Goal: Task Accomplishment & Management: Use online tool/utility

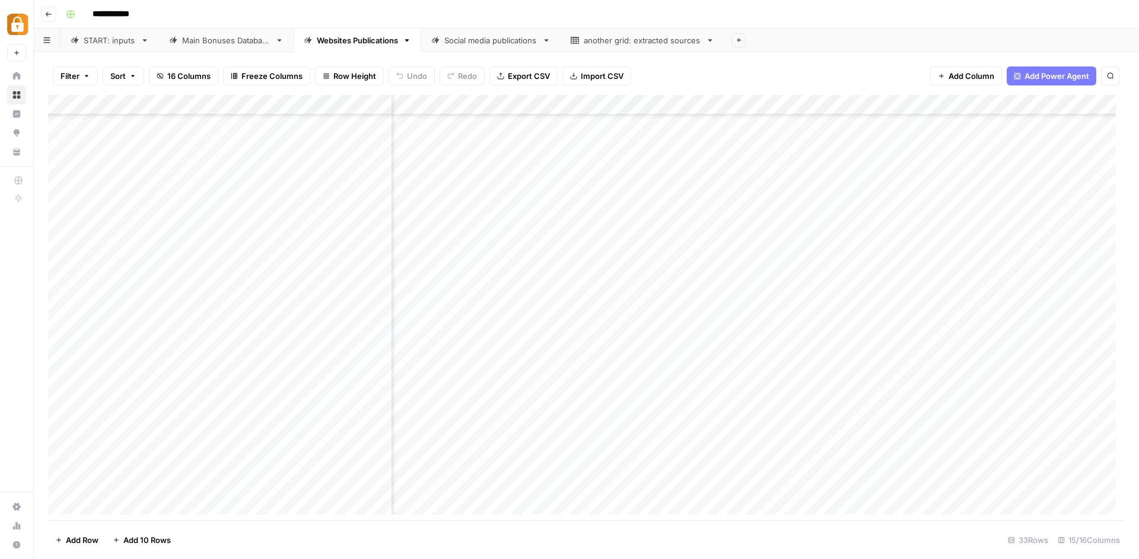
scroll to position [305, 291]
drag, startPoint x: 367, startPoint y: 515, endPoint x: 733, endPoint y: 512, distance: 365.4
click at [733, 512] on div "Add Column" at bounding box center [586, 309] width 1077 height 428
click at [951, 496] on div "Add Column" at bounding box center [586, 309] width 1077 height 428
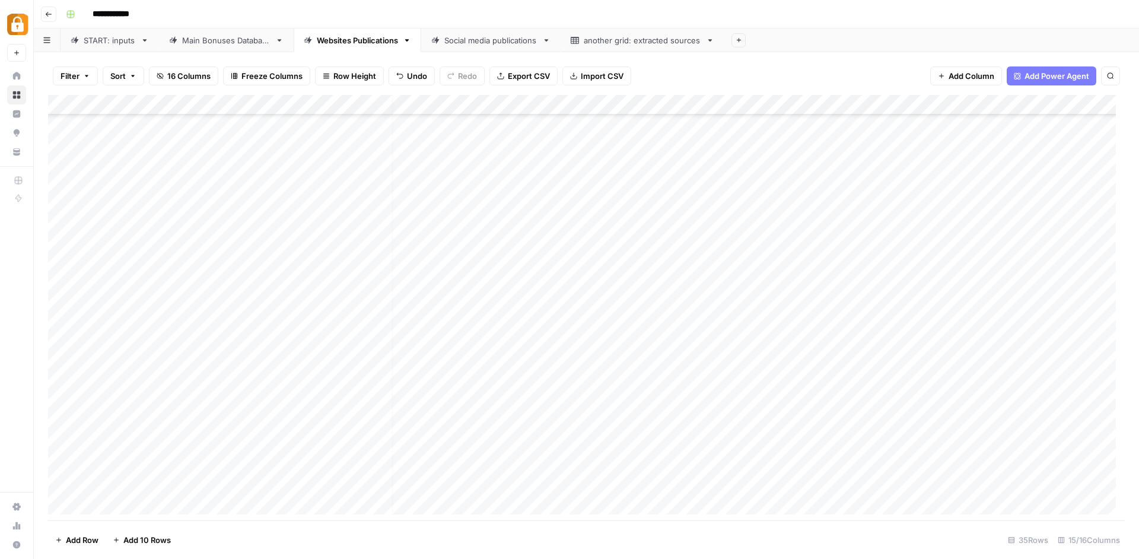
scroll to position [326, 0]
drag, startPoint x: 389, startPoint y: 524, endPoint x: 358, endPoint y: 523, distance: 30.9
click at [358, 523] on footer "Add Row Add 10 Rows 35 Rows 15/16 Columns" at bounding box center [586, 539] width 1077 height 39
click at [592, 442] on div "Add Column" at bounding box center [586, 309] width 1077 height 428
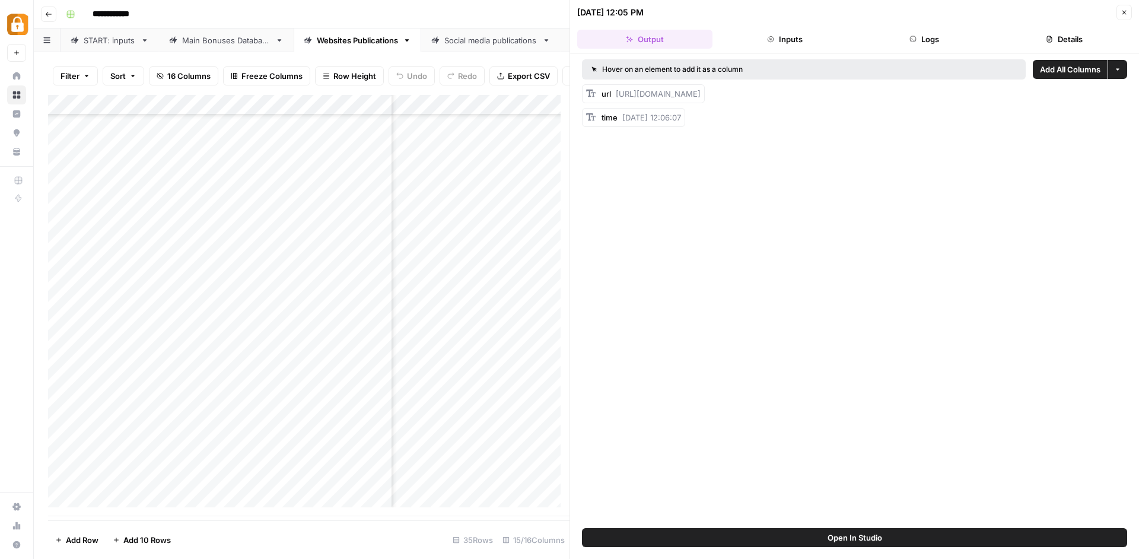
click at [922, 43] on button "Logs" at bounding box center [924, 39] width 135 height 19
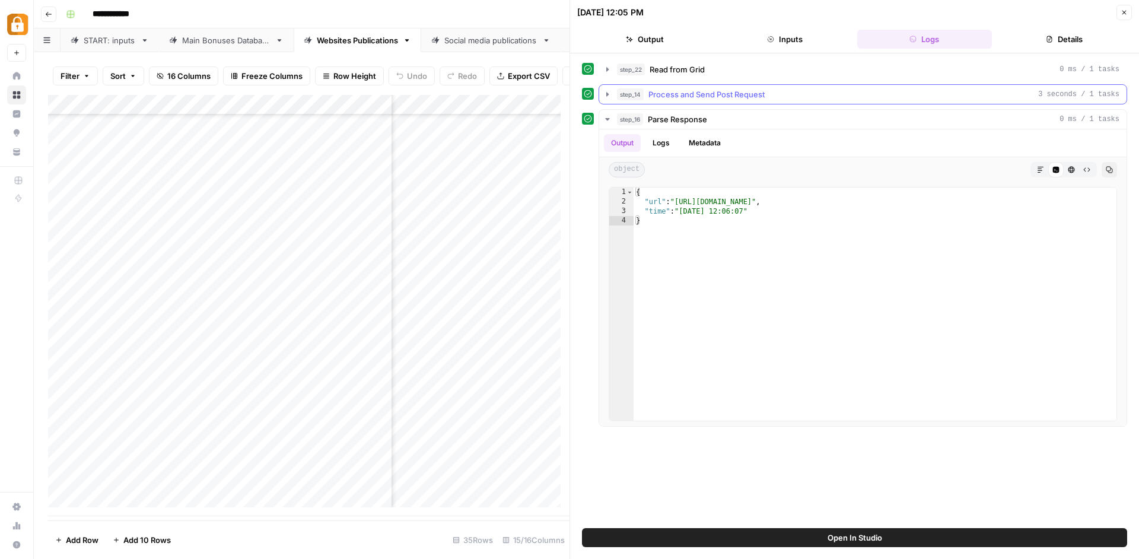
click at [610, 90] on button "step_14 Process and Send Post Request 3 seconds / 1 tasks" at bounding box center [862, 94] width 527 height 19
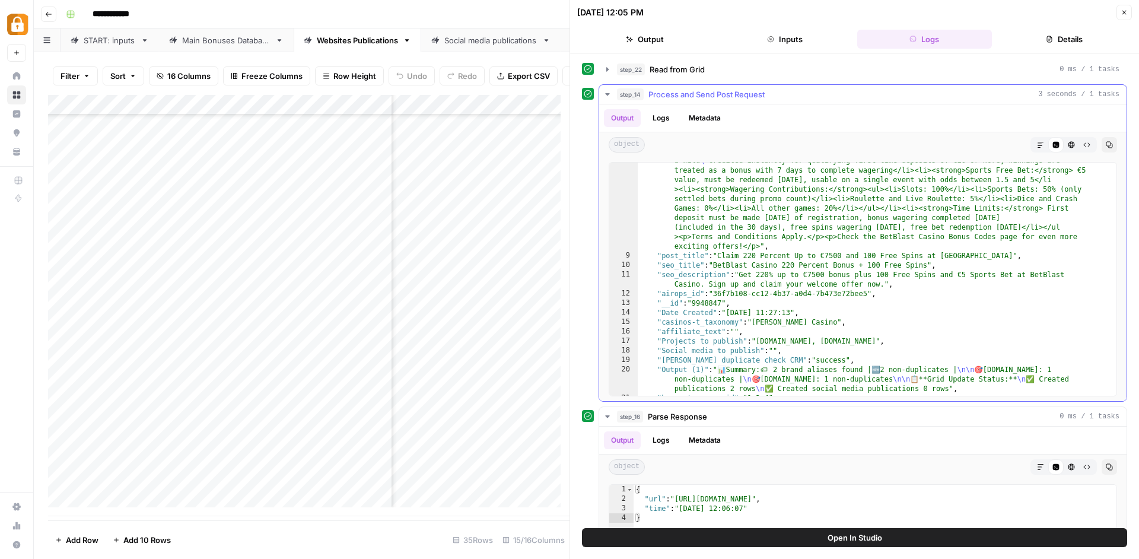
scroll to position [177, 0]
click at [216, 43] on div "Main Bonuses Database" at bounding box center [226, 40] width 88 height 12
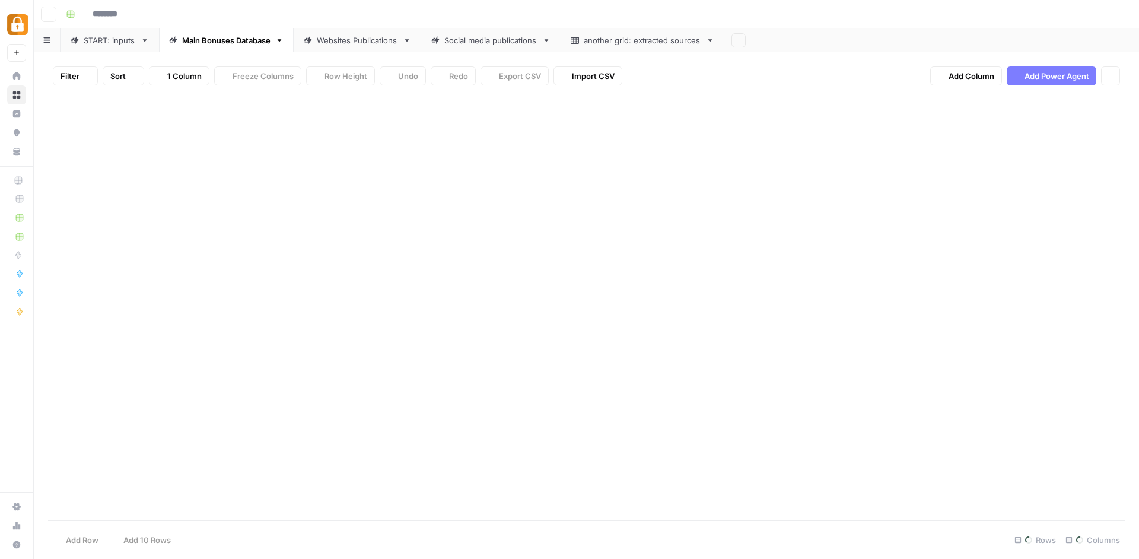
type input "**********"
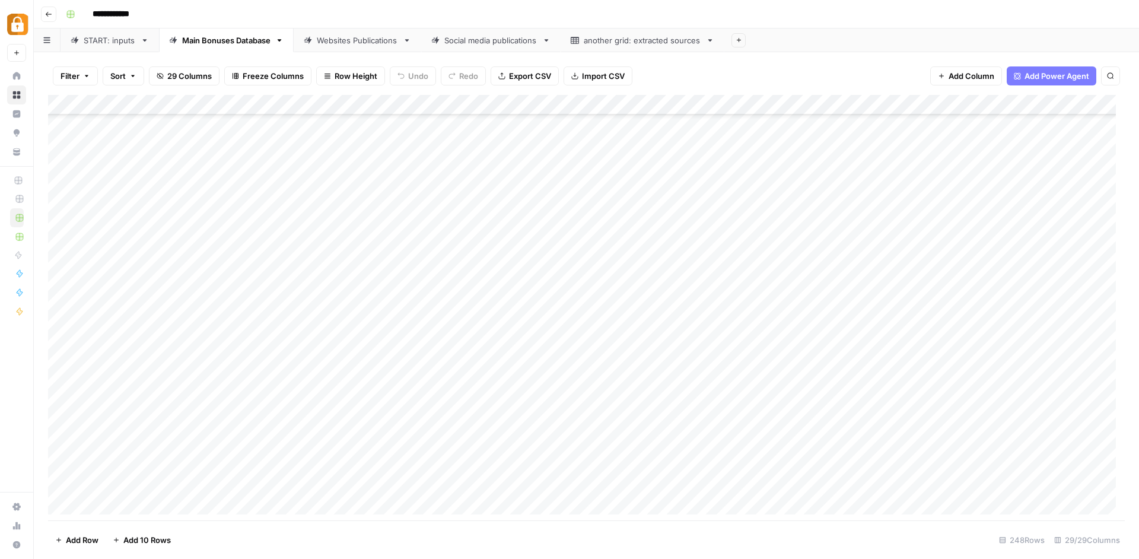
scroll to position [593, 0]
click at [370, 54] on div "Filter Sort 29 Columns Freeze Columns Row Height Undo Redo Export CSV Import CS…" at bounding box center [586, 305] width 1105 height 507
click at [368, 40] on div "Websites Publications" at bounding box center [357, 40] width 81 height 12
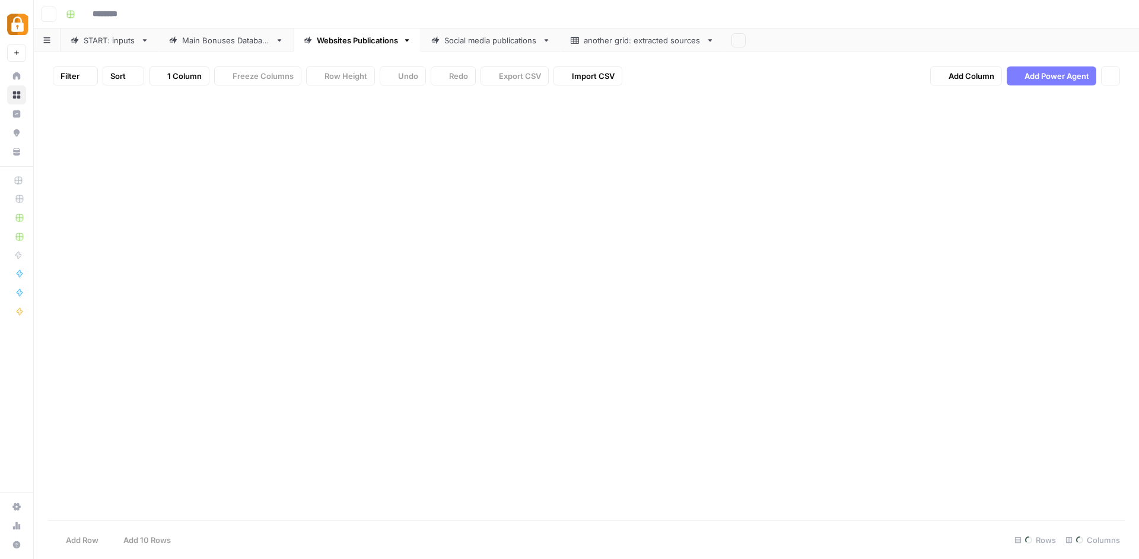
type input "**********"
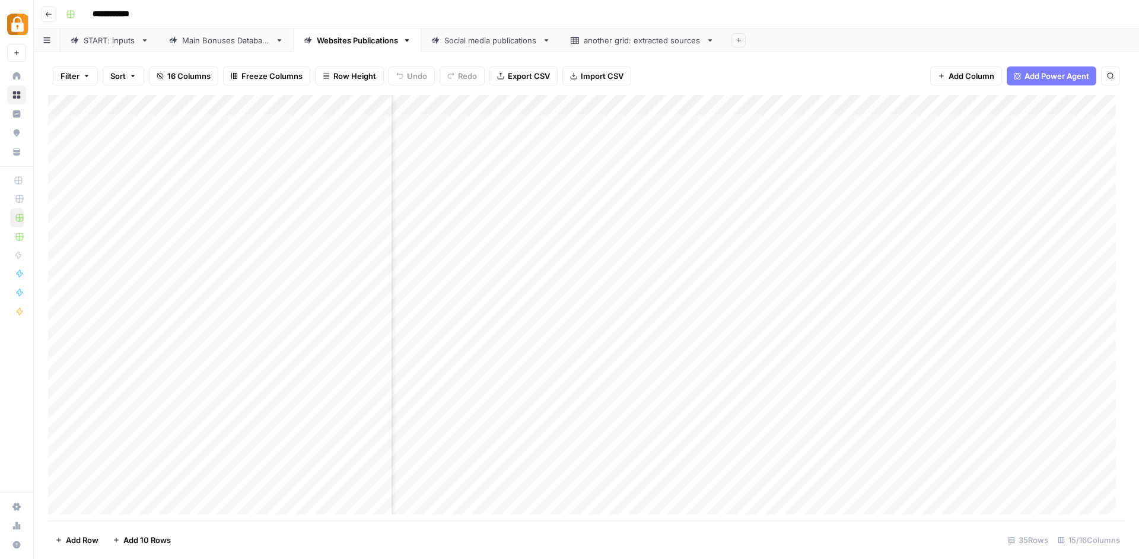
scroll to position [0, 1092]
click at [231, 44] on div "Main Bonuses Database" at bounding box center [226, 40] width 88 height 12
click at [351, 40] on div "Websites Publications" at bounding box center [357, 40] width 81 height 12
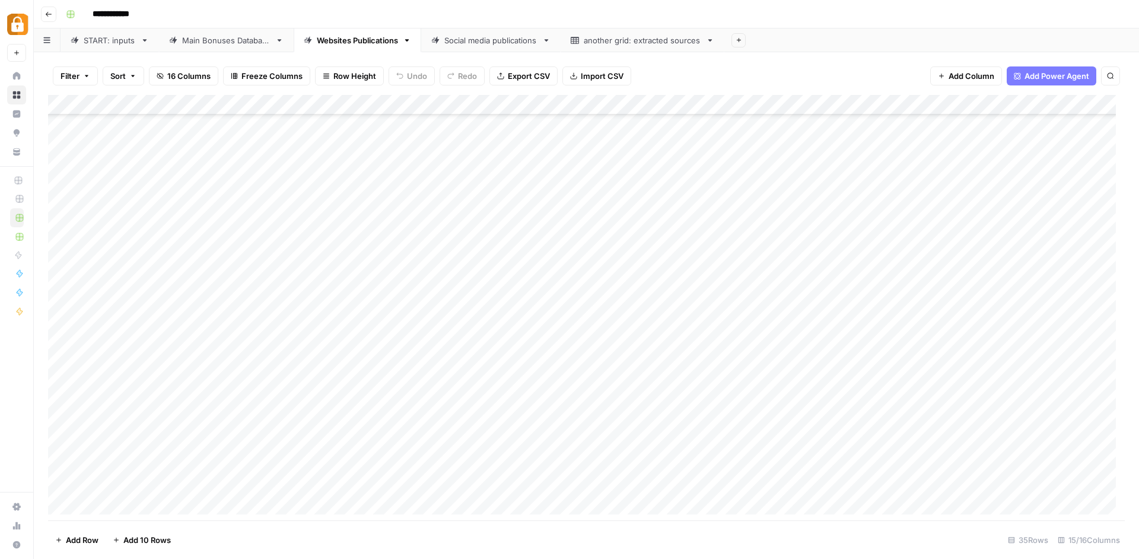
click at [353, 470] on div "Add Column" at bounding box center [586, 309] width 1077 height 428
click at [256, 46] on div "Main Bonuses Database" at bounding box center [226, 40] width 88 height 12
click at [374, 43] on div "Websites Publications" at bounding box center [357, 40] width 81 height 12
click at [258, 41] on div "Main Bonuses Database" at bounding box center [226, 40] width 88 height 12
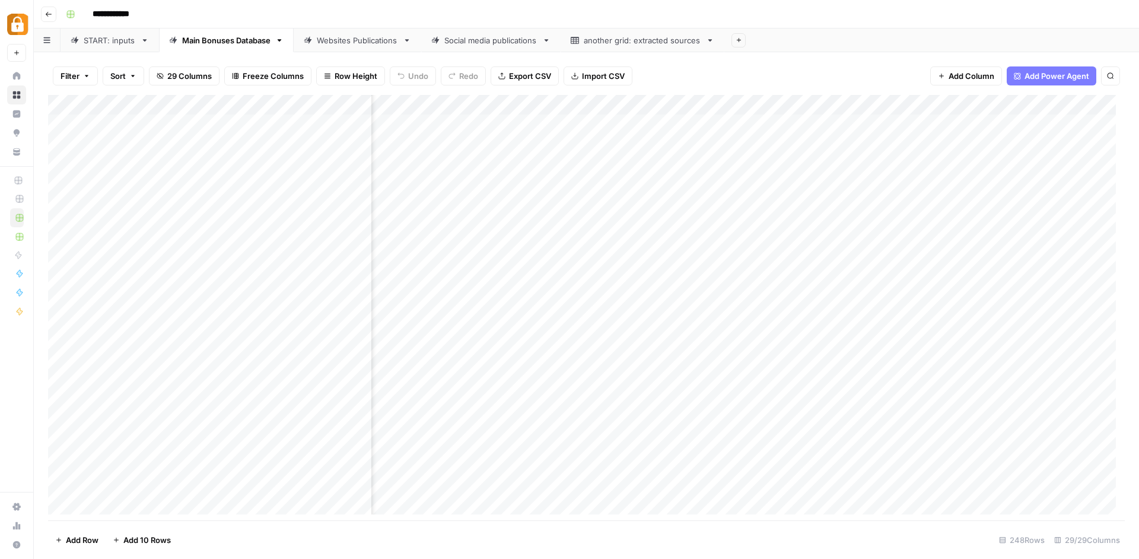
scroll to position [0, 2286]
click at [381, 45] on div "Websites Publications" at bounding box center [357, 40] width 81 height 12
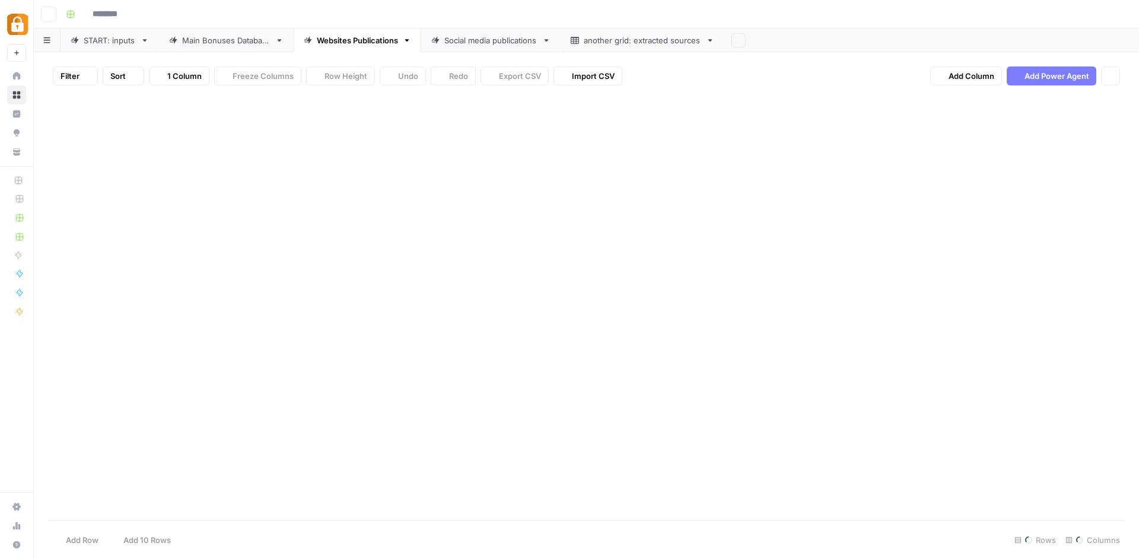
type input "**********"
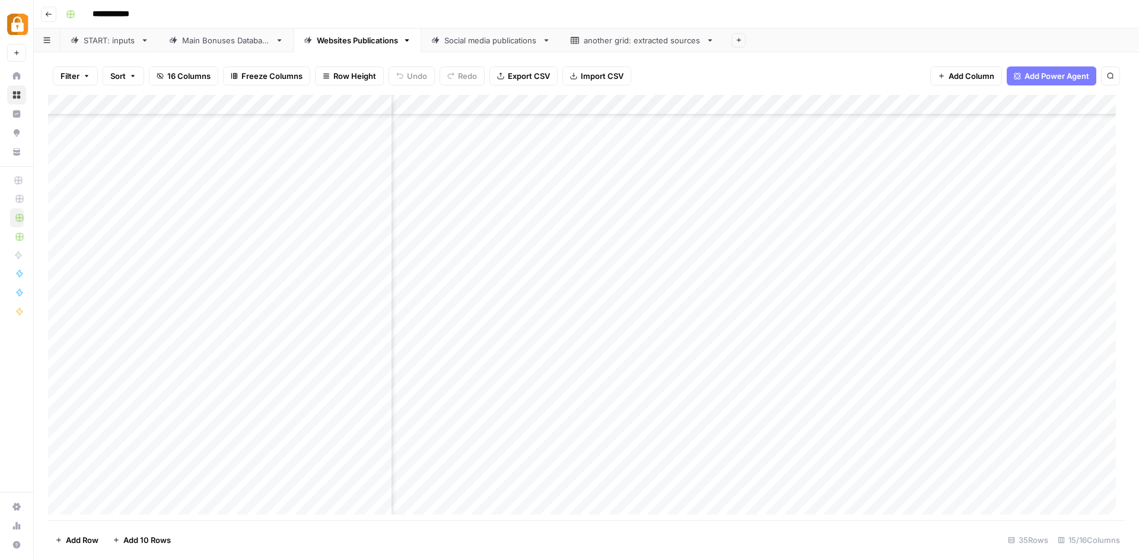
scroll to position [326, 1092]
click at [969, 437] on div "Add Column" at bounding box center [586, 309] width 1077 height 428
click at [972, 434] on textarea "**********" at bounding box center [973, 442] width 190 height 17
click at [973, 432] on div "**********" at bounding box center [973, 441] width 190 height 22
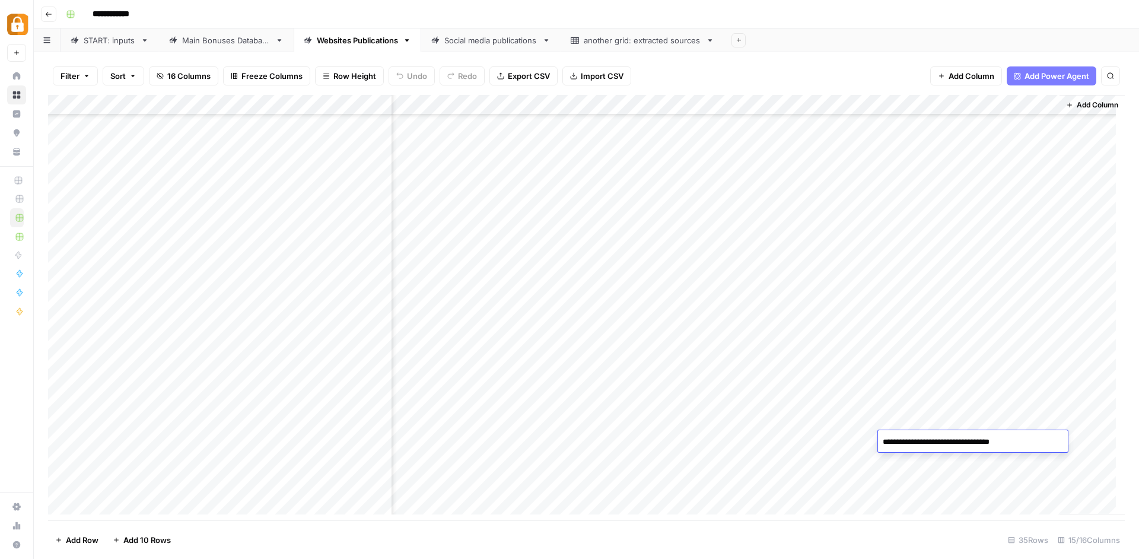
click at [973, 432] on div "**********" at bounding box center [973, 441] width 190 height 22
click at [974, 437] on textarea "**********" at bounding box center [973, 442] width 190 height 17
click at [975, 437] on textarea "**********" at bounding box center [973, 442] width 190 height 17
click at [975, 438] on textarea "**********" at bounding box center [973, 442] width 190 height 17
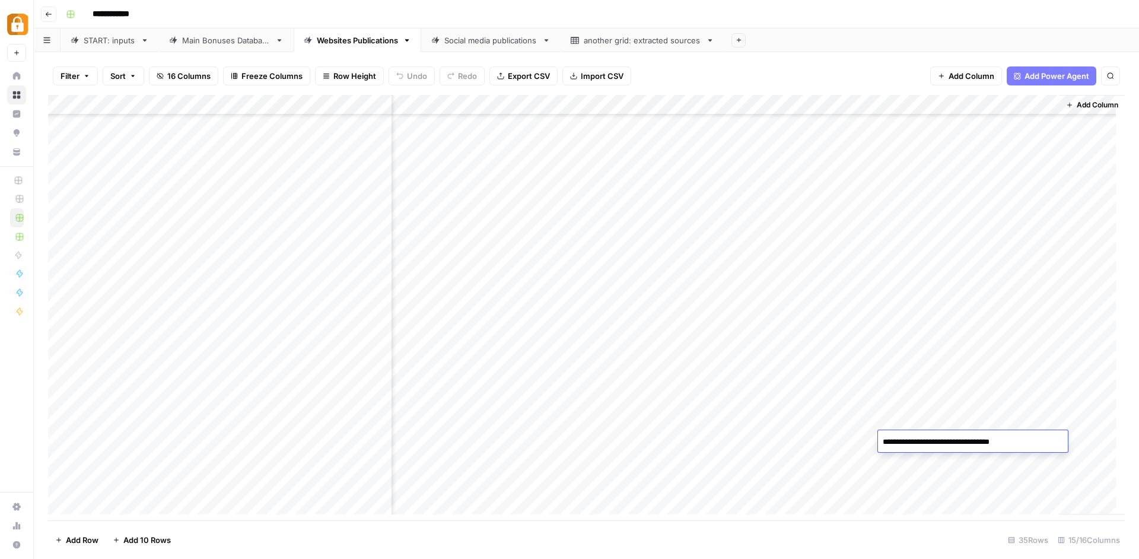
click at [975, 438] on textarea "**********" at bounding box center [973, 442] width 190 height 17
click at [220, 49] on link "Main Bonuses Database" at bounding box center [226, 40] width 135 height 24
click at [947, 234] on div "Add Column" at bounding box center [586, 309] width 1077 height 428
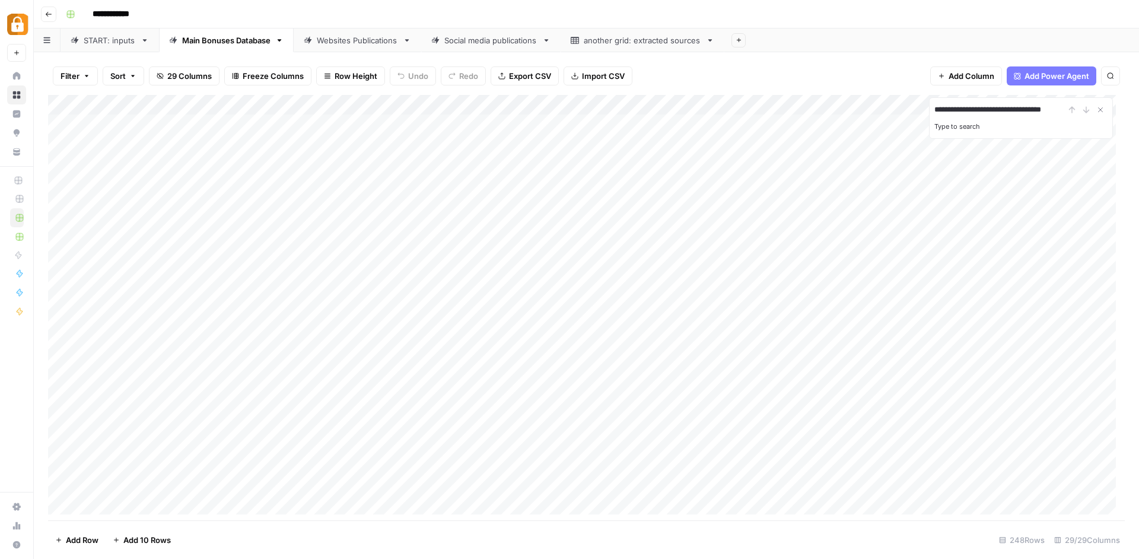
scroll to position [0, 27]
type input "**********"
click at [851, 51] on div "Add Sheet" at bounding box center [931, 40] width 415 height 24
click at [865, 67] on div "Filter Sort 29 Columns Freeze Columns Row Height Undo Redo Export CSV Import CS…" at bounding box center [586, 76] width 1077 height 38
click at [1103, 108] on icon "Close Search" at bounding box center [1100, 109] width 9 height 9
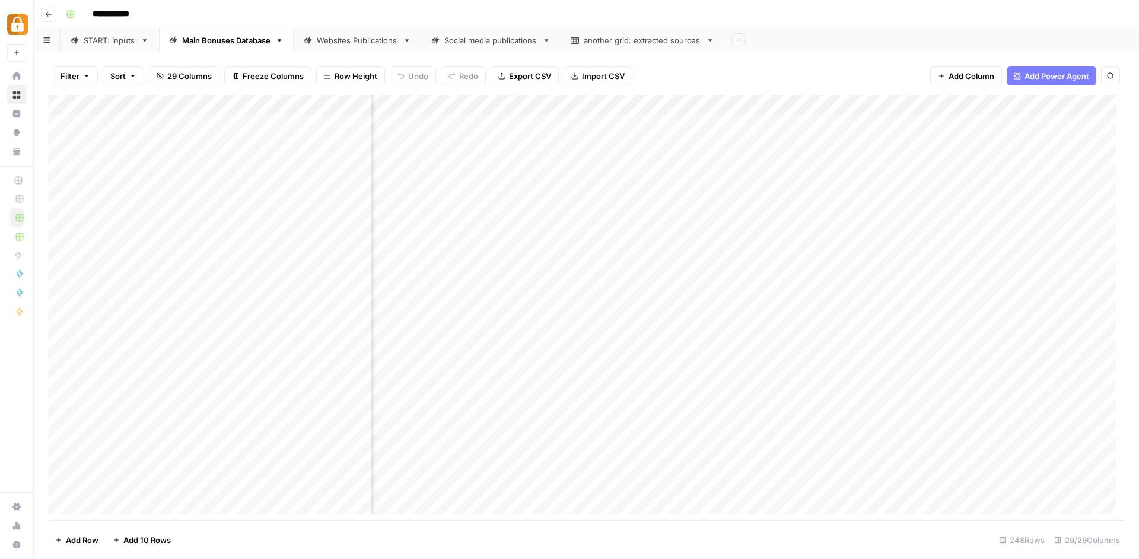
scroll to position [0, 2286]
click at [507, 46] on div "Social media publications" at bounding box center [490, 40] width 93 height 12
click at [367, 42] on div "Websites Publications" at bounding box center [357, 40] width 81 height 12
click at [995, 440] on div "Add Column" at bounding box center [586, 309] width 1077 height 428
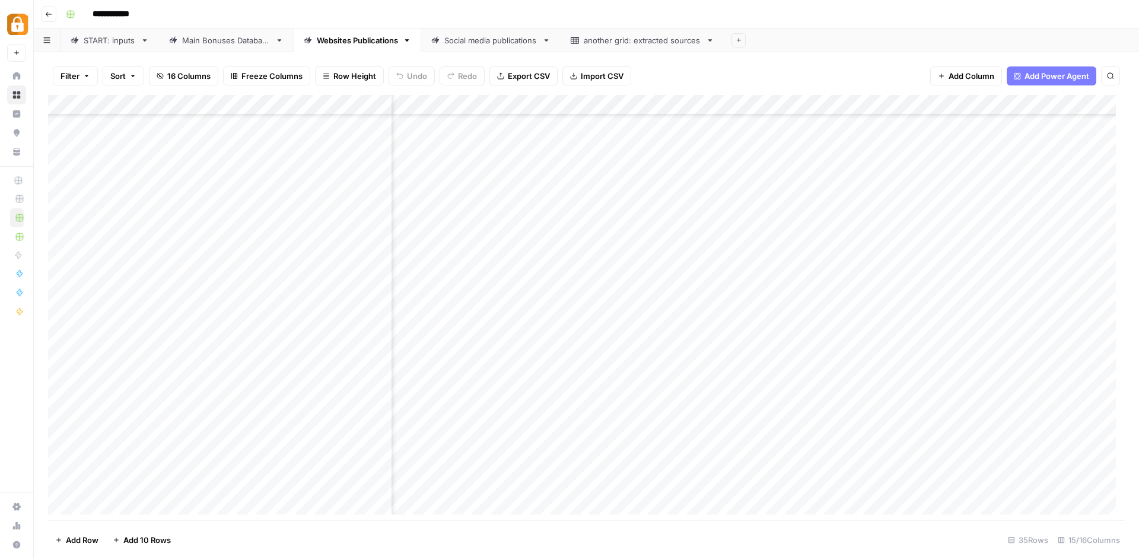
scroll to position [326, 293]
drag, startPoint x: 803, startPoint y: 519, endPoint x: 874, endPoint y: 498, distance: 74.7
click at [874, 498] on div "Add Column" at bounding box center [586, 309] width 1077 height 428
click at [862, 409] on div "Add Column" at bounding box center [586, 309] width 1077 height 428
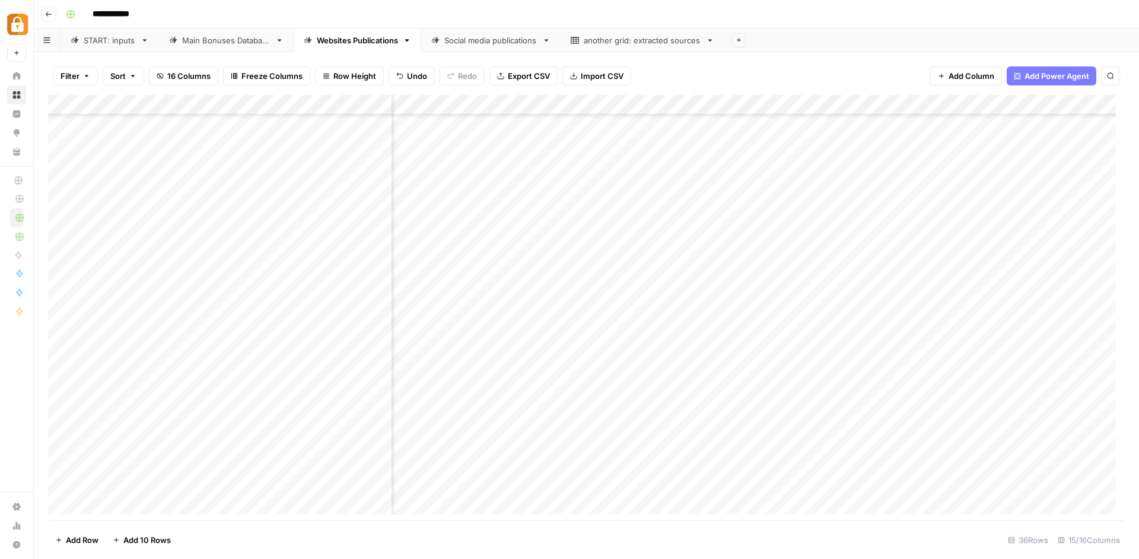
scroll to position [346, 747]
click at [243, 40] on div "Main Bonuses Database" at bounding box center [226, 40] width 88 height 12
click at [318, 42] on div "Websites Publications" at bounding box center [351, 40] width 94 height 12
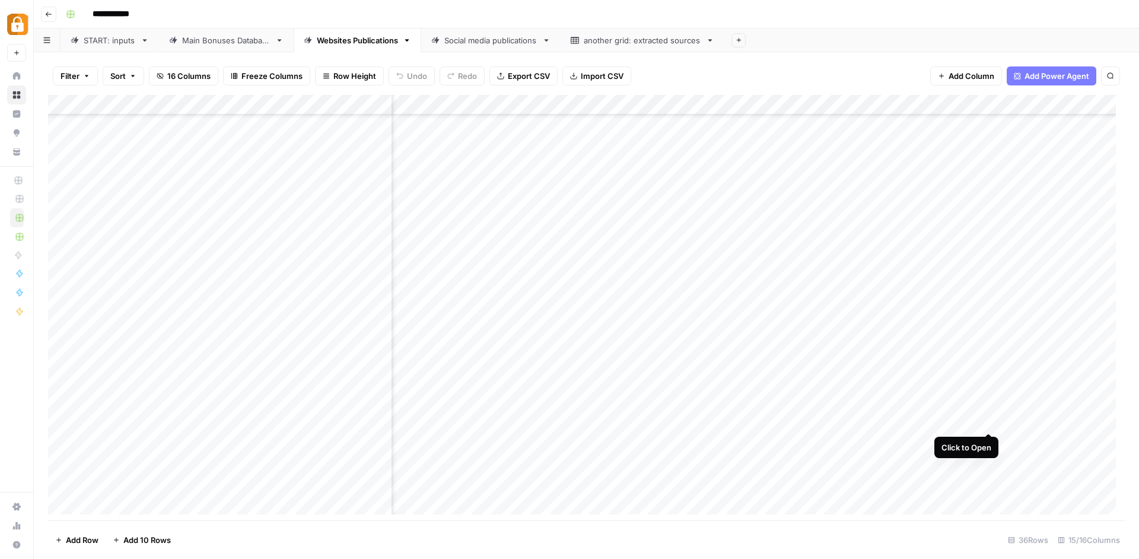
click at [989, 418] on div "Add Column" at bounding box center [586, 309] width 1077 height 428
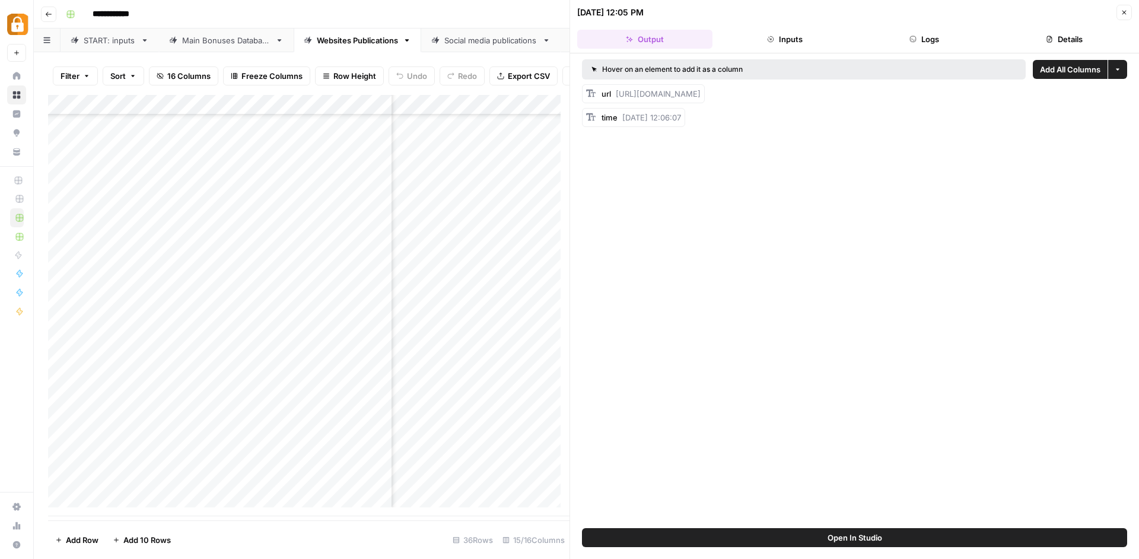
click at [1124, 10] on icon "button" at bounding box center [1123, 12] width 7 height 7
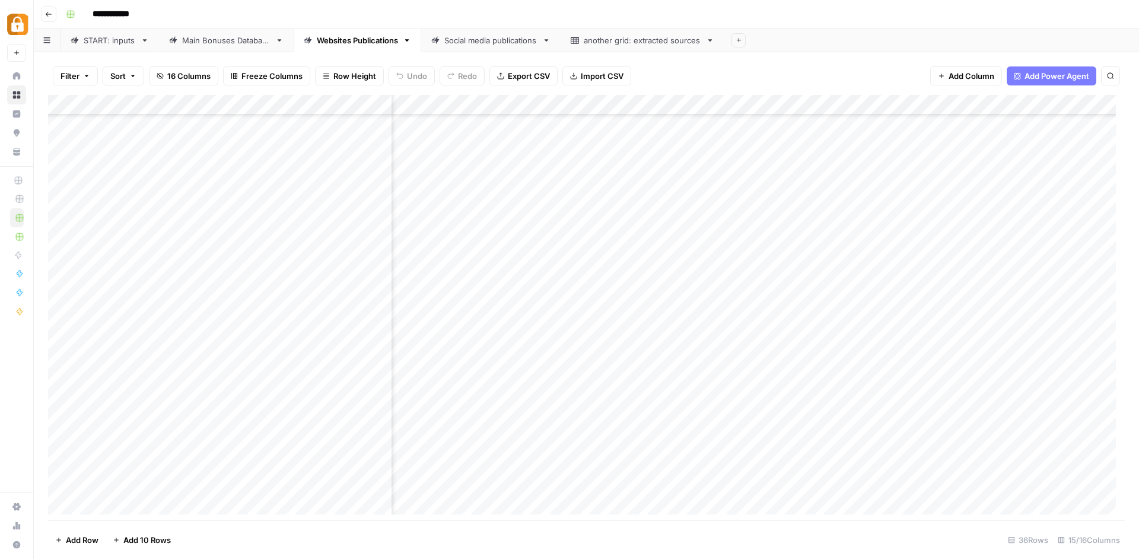
click at [991, 104] on div "Add Column" at bounding box center [586, 309] width 1077 height 428
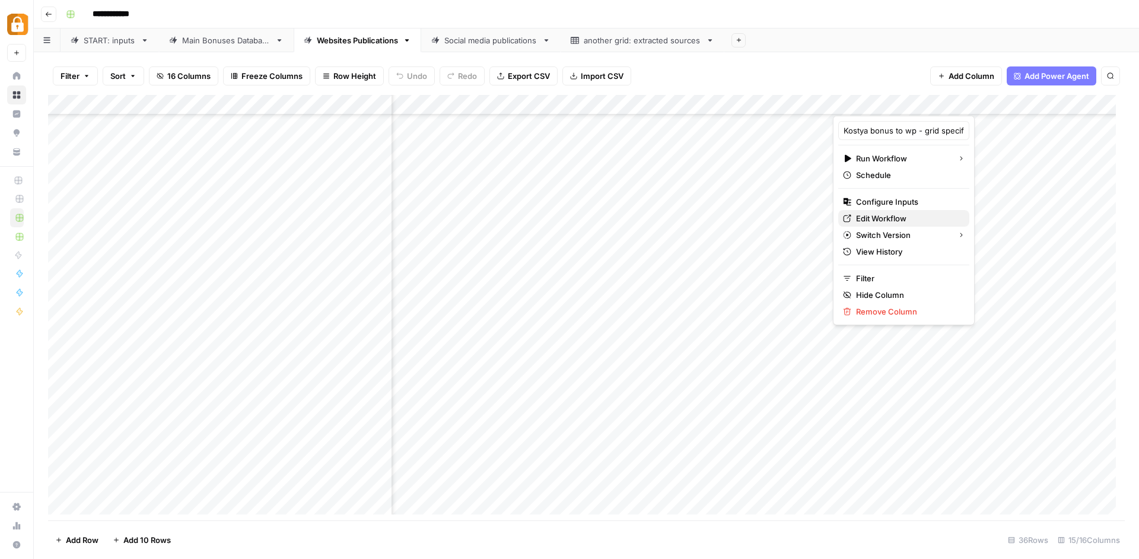
click at [887, 218] on span "Edit Workflow" at bounding box center [908, 218] width 104 height 12
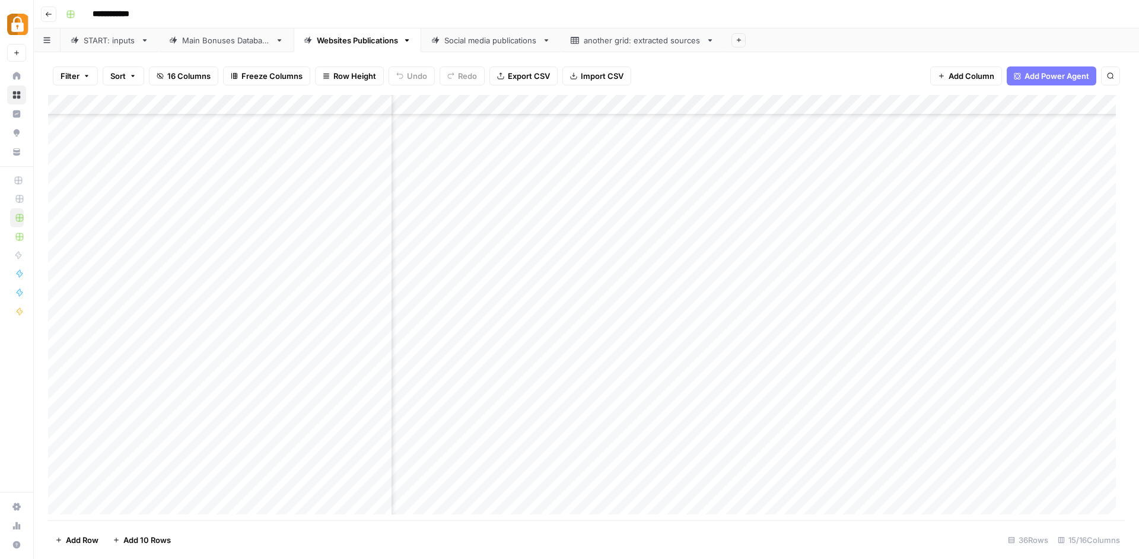
click at [766, 415] on div "Add Column" at bounding box center [586, 309] width 1077 height 428
click at [809, 419] on div "Add Column" at bounding box center [586, 309] width 1077 height 428
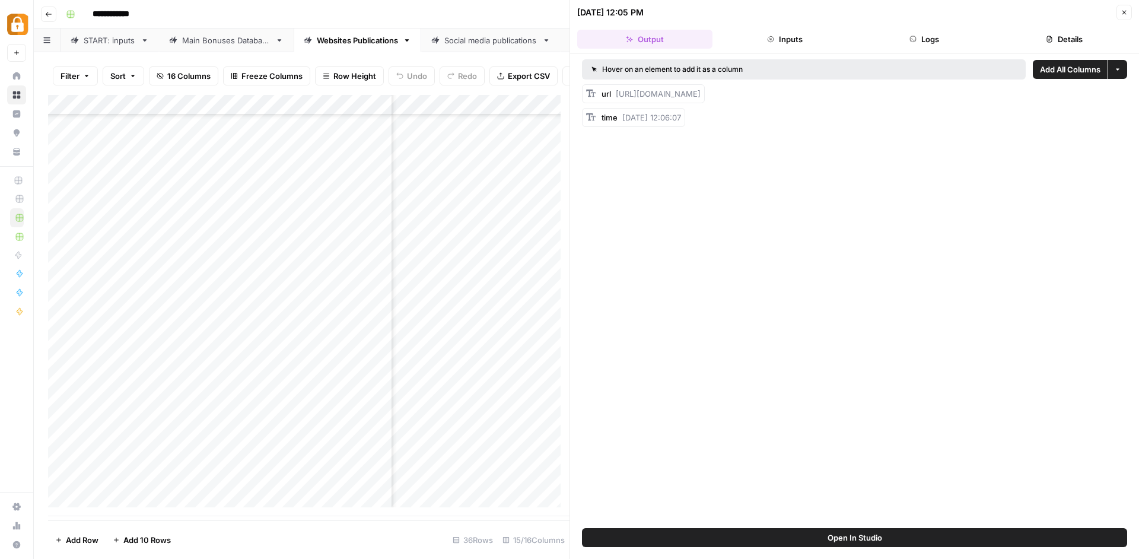
click at [927, 34] on button "Logs" at bounding box center [924, 39] width 135 height 19
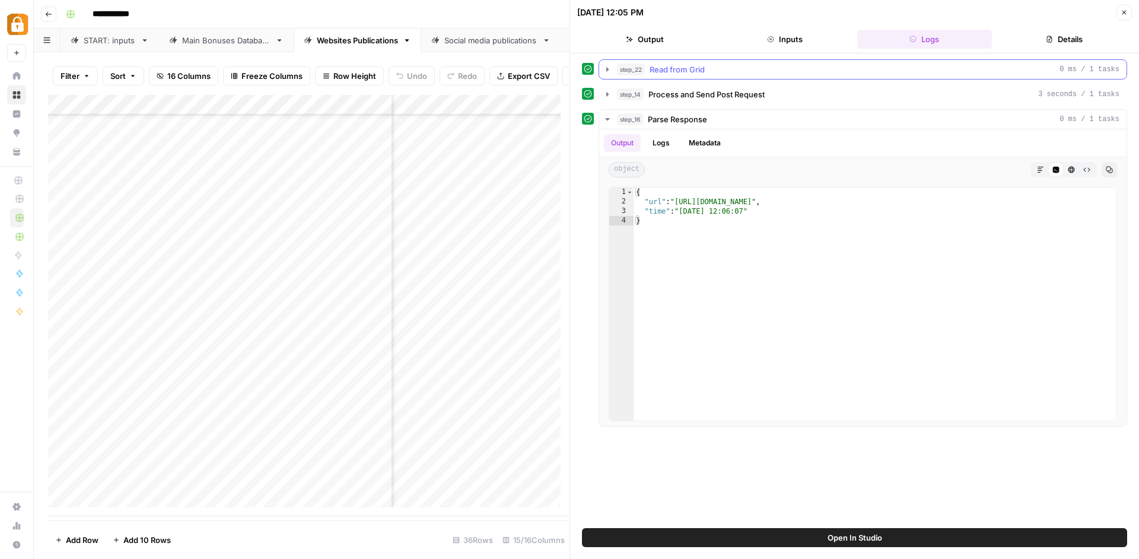
click at [609, 70] on icon "button" at bounding box center [607, 69] width 9 height 9
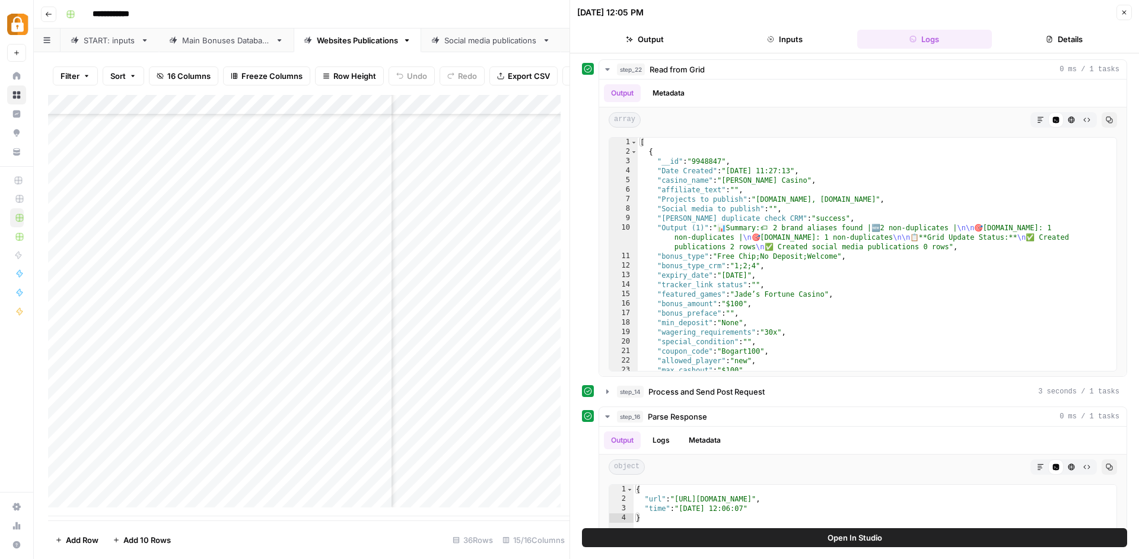
click at [515, 412] on div "Add Column" at bounding box center [308, 305] width 521 height 421
click at [515, 411] on div "Add Column" at bounding box center [308, 305] width 521 height 421
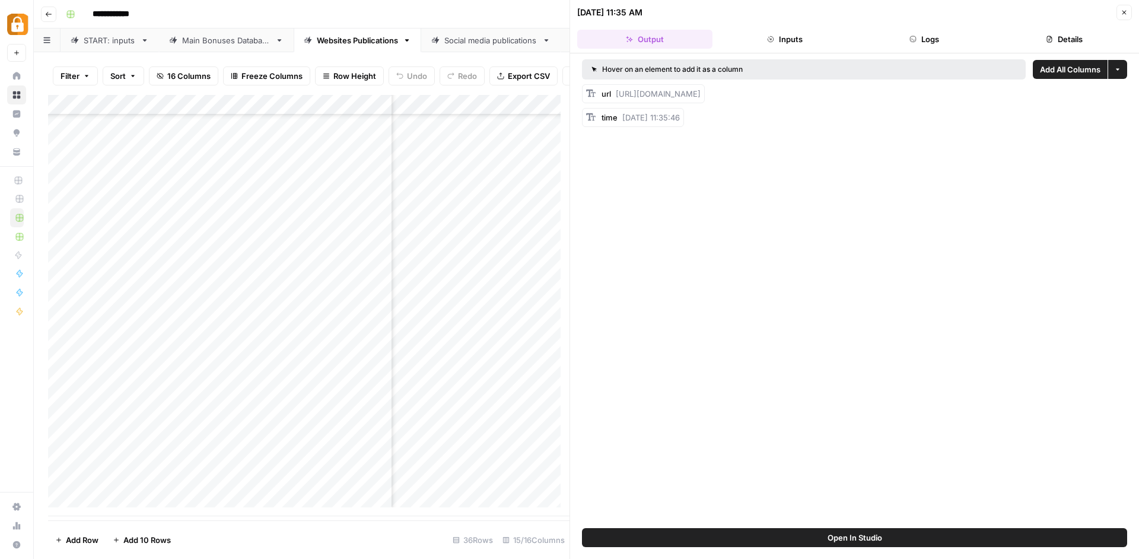
click at [905, 43] on button "Logs" at bounding box center [924, 39] width 135 height 19
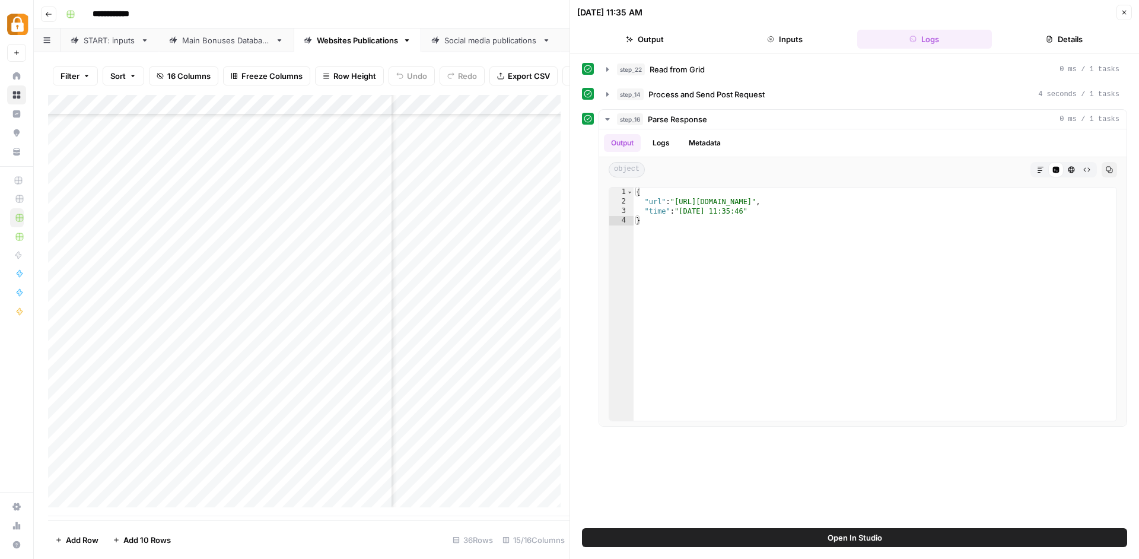
click at [594, 71] on div "step_22 Read from Grid 0 ms / 1 tasks" at bounding box center [854, 69] width 545 height 20
click at [612, 66] on button "step_22 Read from Grid 0 ms / 1 tasks" at bounding box center [862, 69] width 527 height 19
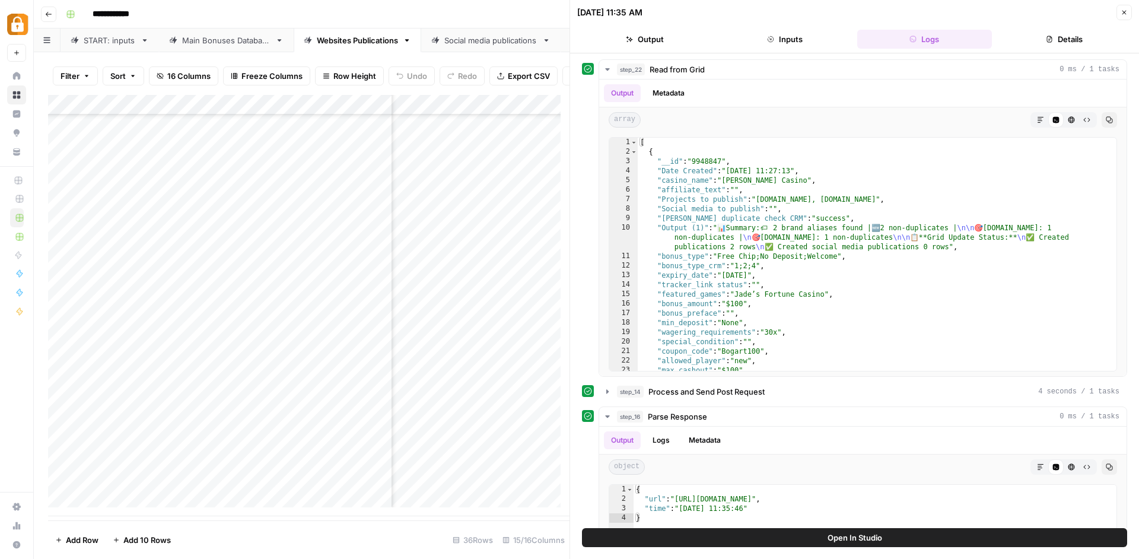
click at [472, 428] on div "Add Column" at bounding box center [308, 305] width 521 height 421
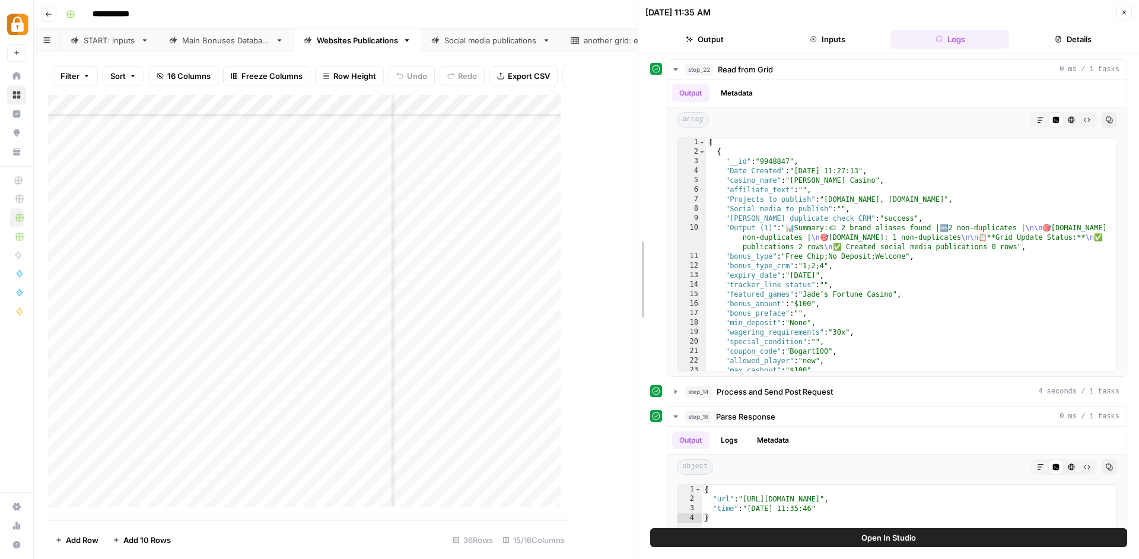
drag, startPoint x: 569, startPoint y: 440, endPoint x: 723, endPoint y: 435, distance: 154.3
click at [723, 435] on div "09/10/25 at 11:35 AM Close Output Inputs Logs Details step_22 Read from Grid 0 …" at bounding box center [888, 279] width 501 height 559
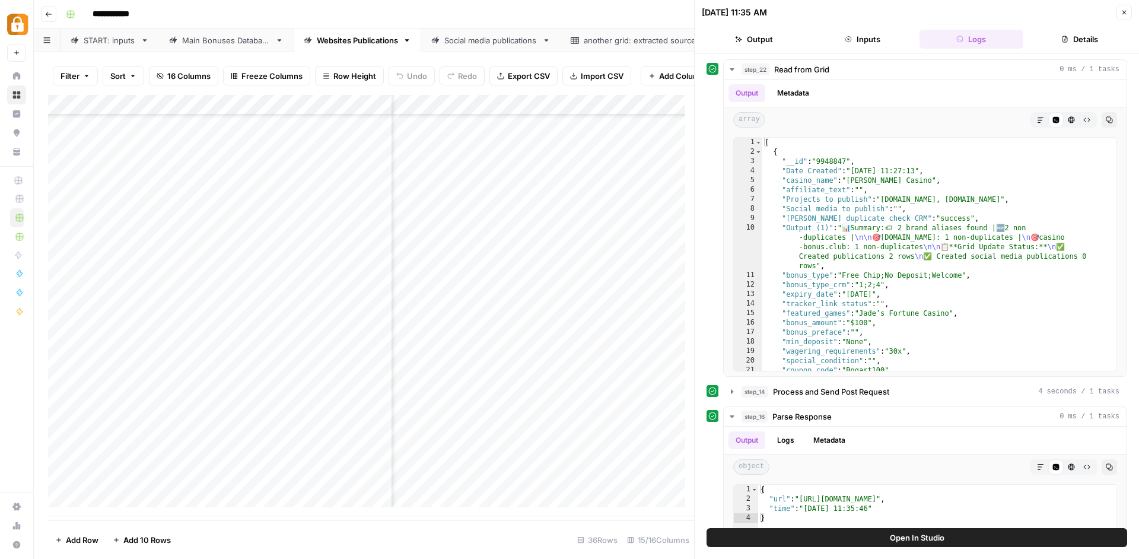
click at [557, 107] on div "Add Column" at bounding box center [371, 305] width 646 height 421
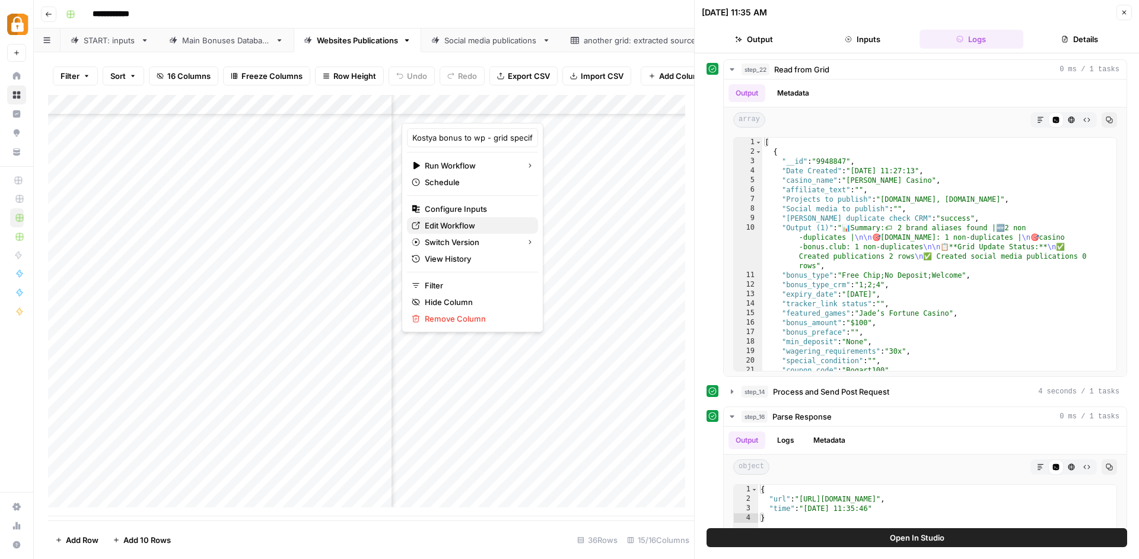
click at [476, 225] on span "Edit Workflow" at bounding box center [477, 225] width 104 height 12
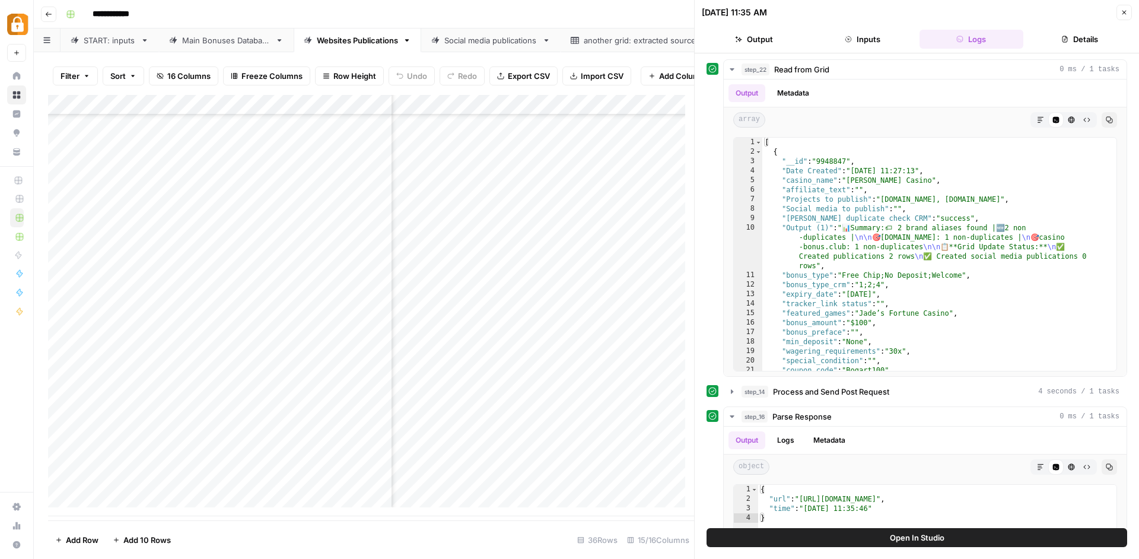
click at [477, 42] on div "Social media publications" at bounding box center [490, 40] width 93 height 12
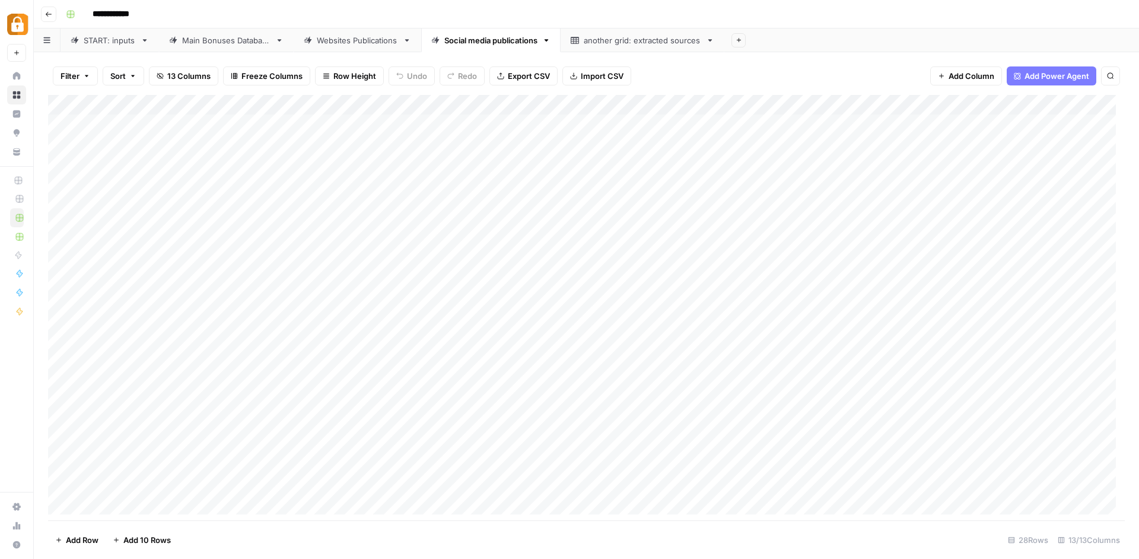
click at [103, 43] on div "START: inputs" at bounding box center [110, 40] width 52 height 12
click at [211, 45] on div "Main Bonuses Database" at bounding box center [226, 40] width 88 height 12
click at [101, 39] on div "START: inputs" at bounding box center [110, 40] width 52 height 12
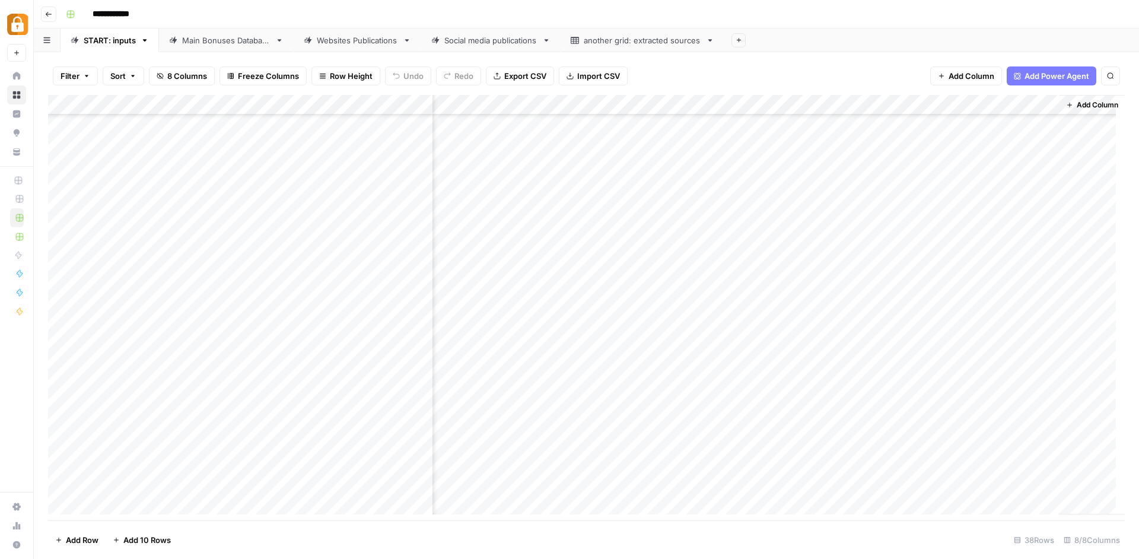
click at [1025, 97] on div "Add Column" at bounding box center [586, 309] width 1077 height 428
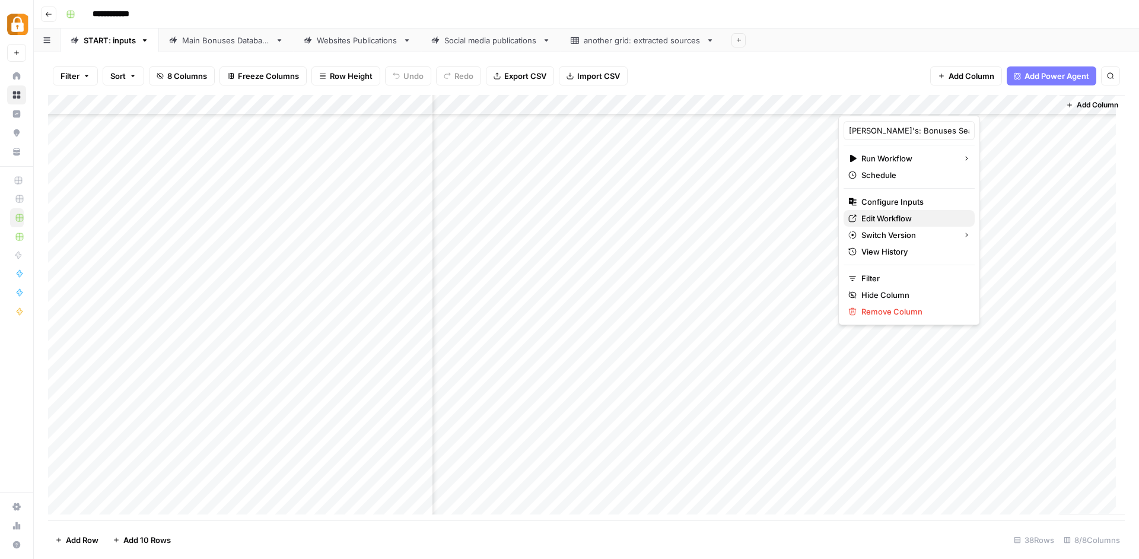
click at [915, 219] on span "Edit Workflow" at bounding box center [913, 218] width 104 height 12
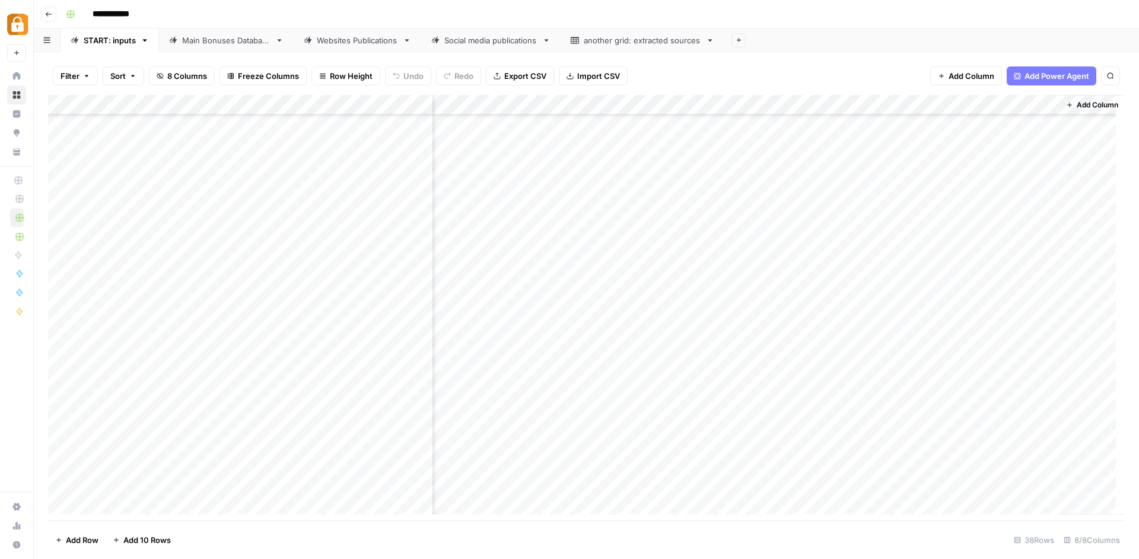
click at [187, 46] on div "Main Bonuses Database" at bounding box center [226, 40] width 88 height 12
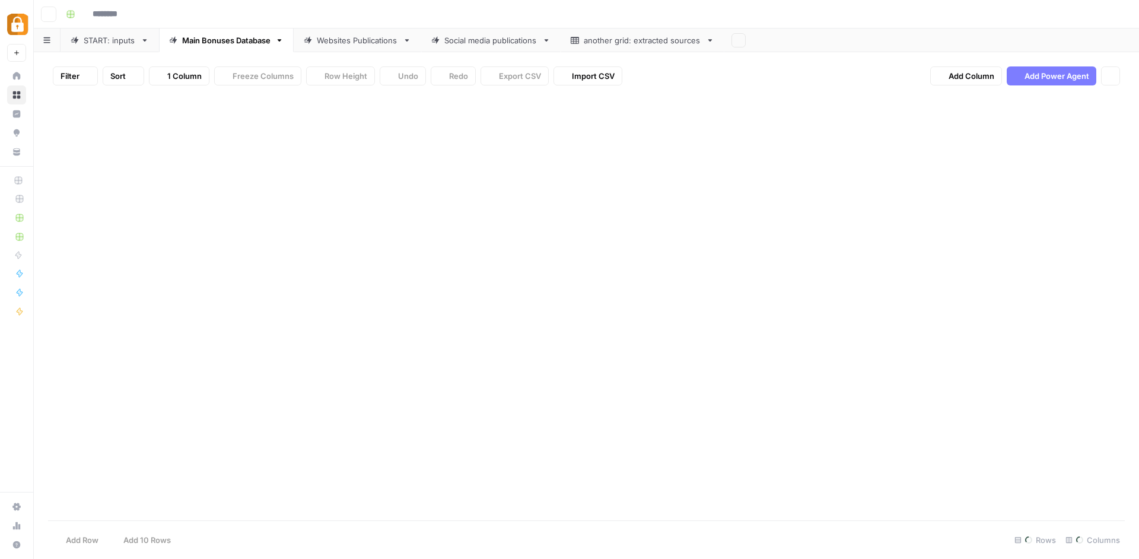
type input "**********"
click at [118, 45] on div "START: inputs" at bounding box center [110, 40] width 52 height 12
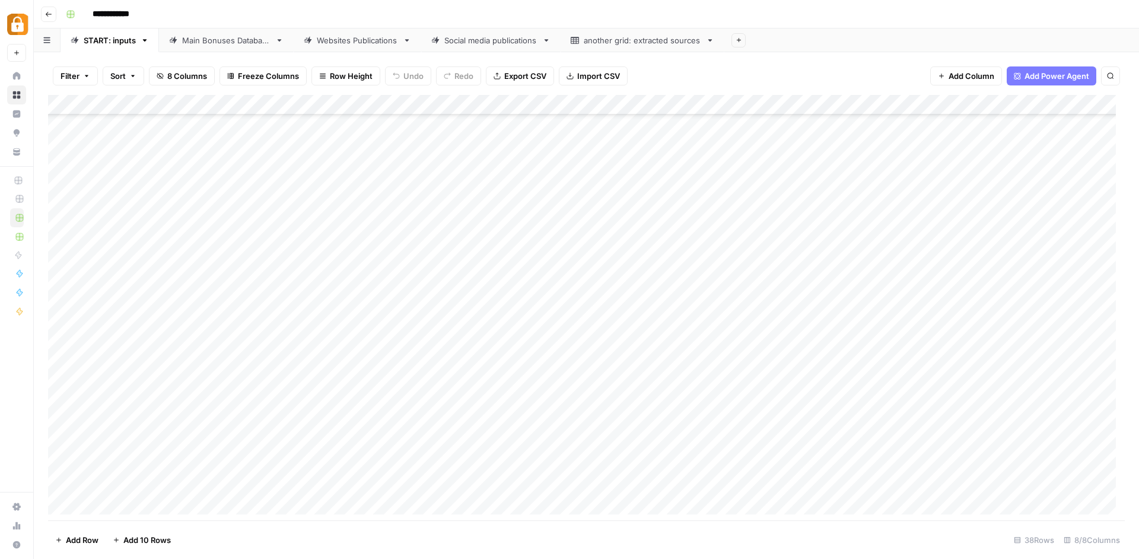
scroll to position [386, 0]
click at [366, 199] on div "Add Column" at bounding box center [586, 309] width 1077 height 428
click at [531, 221] on div "Add Column" at bounding box center [586, 309] width 1077 height 428
click at [1026, 103] on div "Add Column" at bounding box center [586, 309] width 1077 height 428
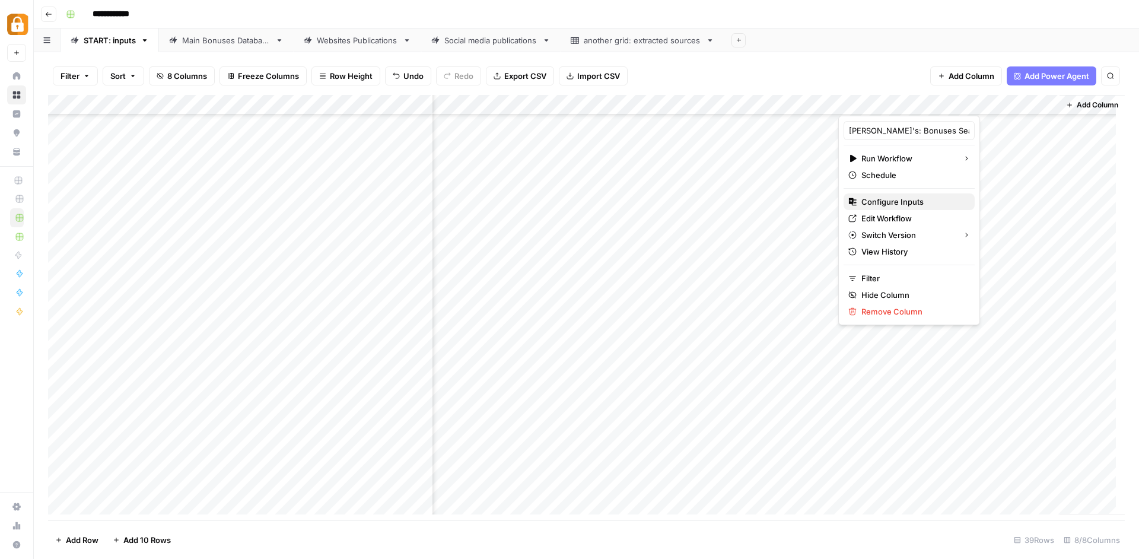
click at [904, 206] on span "Configure Inputs" at bounding box center [913, 202] width 104 height 12
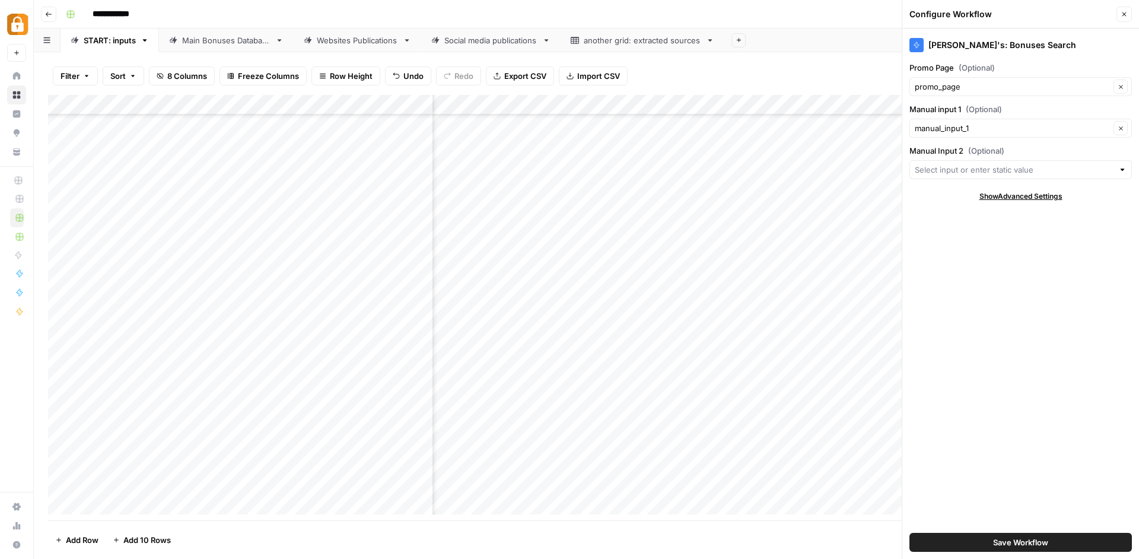
click at [1120, 12] on icon "button" at bounding box center [1123, 14] width 7 height 7
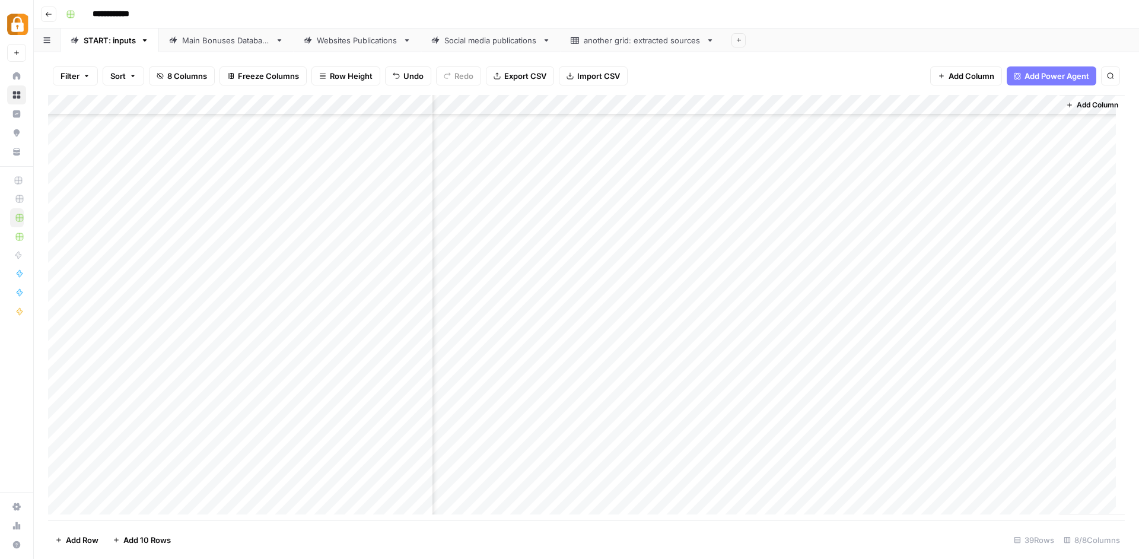
click at [896, 234] on div "Add Column" at bounding box center [586, 309] width 1077 height 428
click at [897, 237] on div "Add Column" at bounding box center [586, 309] width 1077 height 428
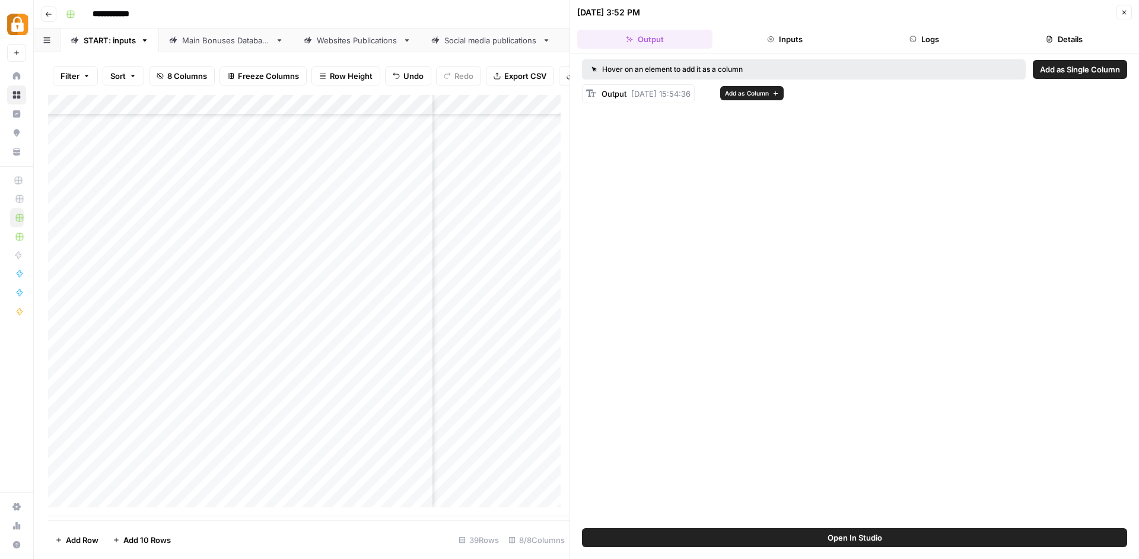
drag, startPoint x: 629, startPoint y: 92, endPoint x: 707, endPoint y: 90, distance: 77.7
click at [690, 90] on div "Output Sep 8, 2025, 15:54:36" at bounding box center [645, 94] width 89 height 12
click at [1128, 9] on button "Close" at bounding box center [1123, 12] width 15 height 15
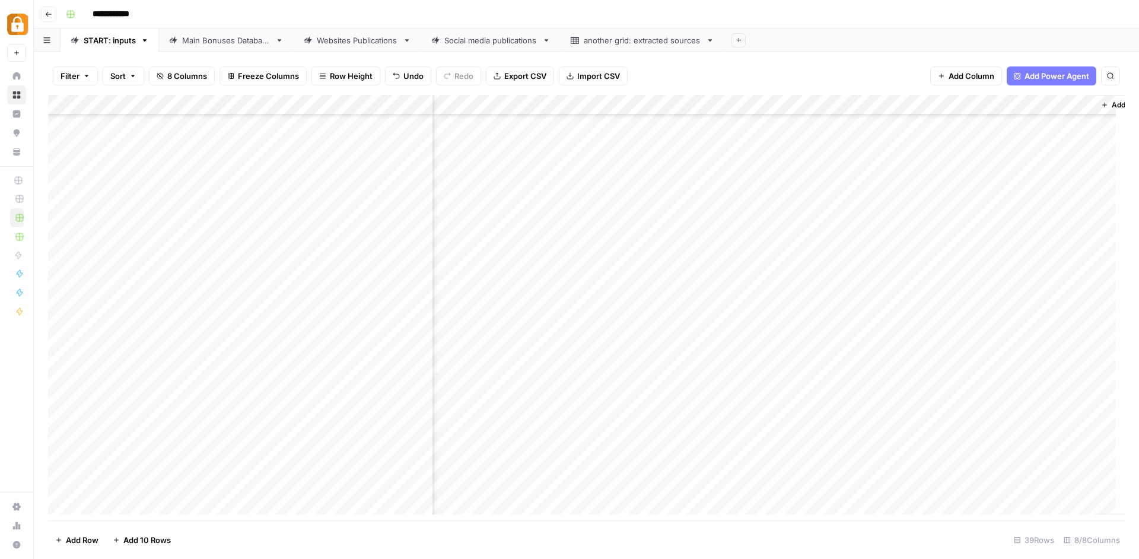
scroll to position [406, 106]
drag, startPoint x: 625, startPoint y: 521, endPoint x: 592, endPoint y: 514, distance: 33.3
click at [592, 514] on div "Filter Sort 8 Columns Freeze Columns Row Height Undo Redo Export CSV Import CSV…" at bounding box center [586, 305] width 1105 height 507
click at [252, 39] on div "Main Bonuses Database" at bounding box center [226, 40] width 88 height 12
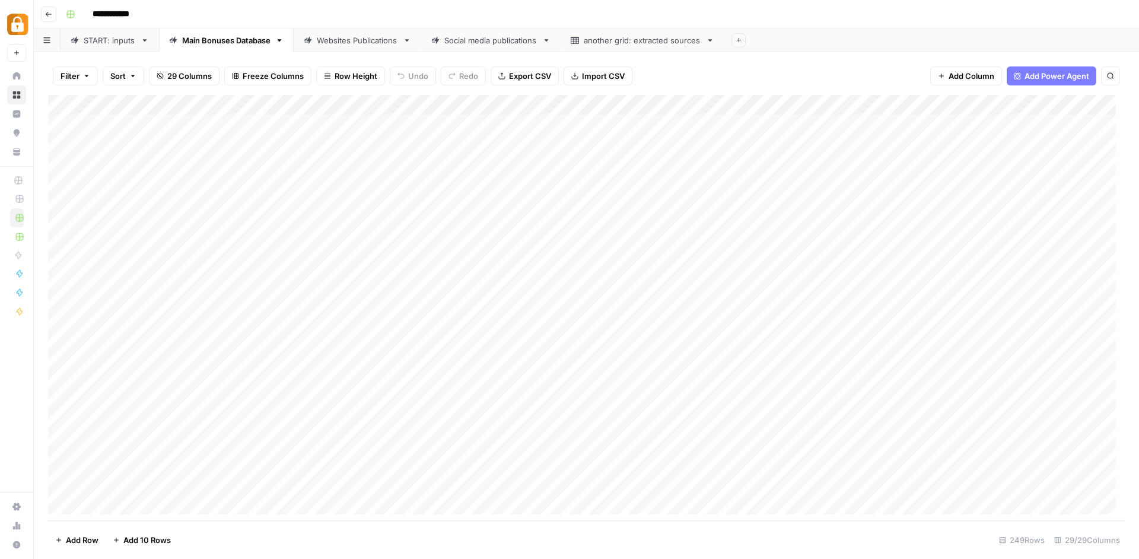
click at [115, 28] on link "START: inputs" at bounding box center [110, 40] width 98 height 24
click at [1026, 106] on div "Add Column" at bounding box center [586, 309] width 1077 height 428
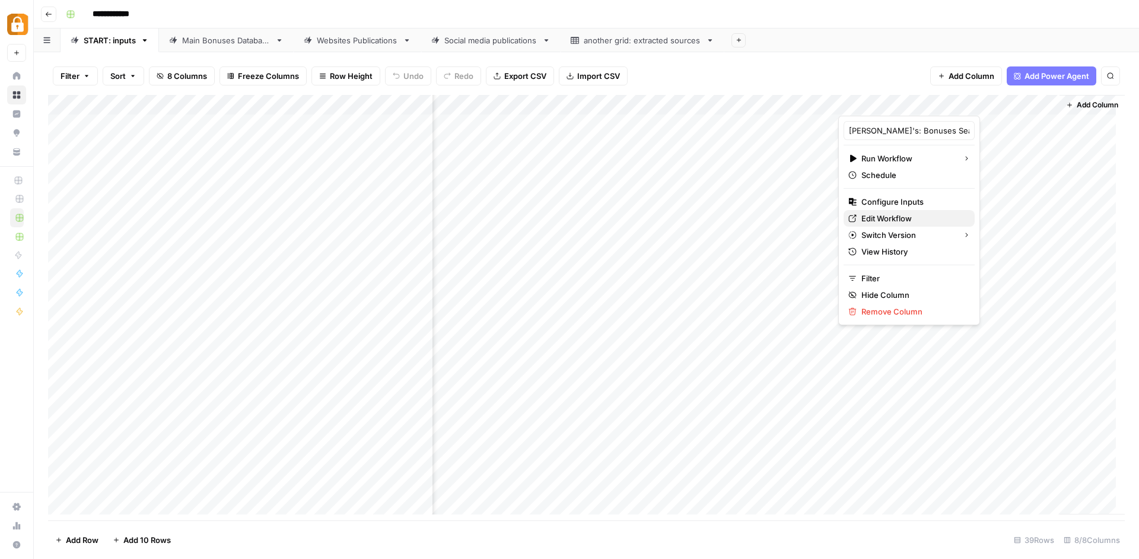
click at [922, 221] on span "Edit Workflow" at bounding box center [913, 218] width 104 height 12
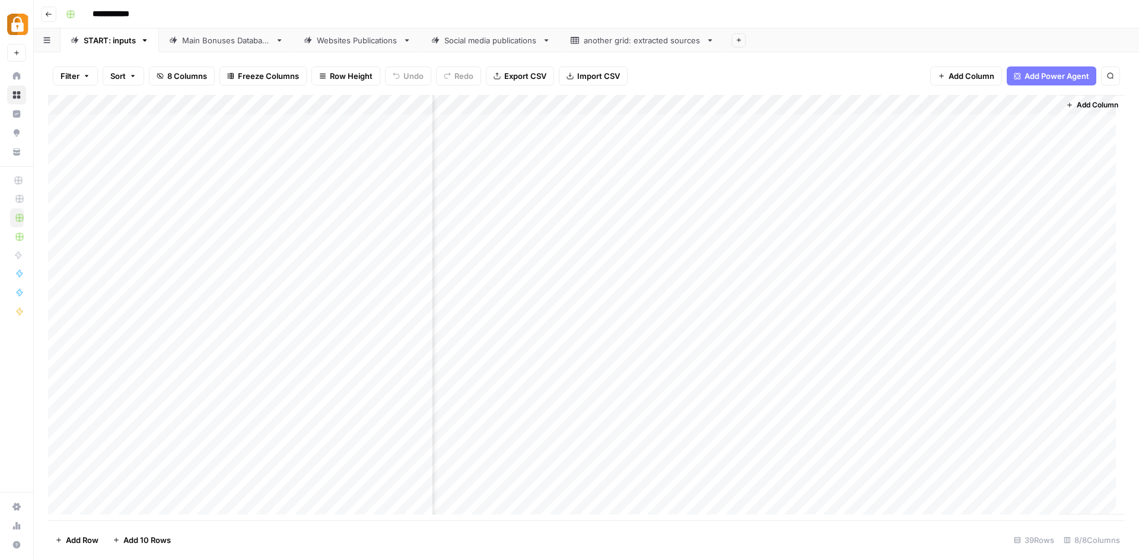
scroll to position [0, 0]
click at [236, 39] on div "Main Bonuses Database" at bounding box center [226, 40] width 88 height 12
click at [477, 42] on div "Social media publications" at bounding box center [490, 40] width 93 height 12
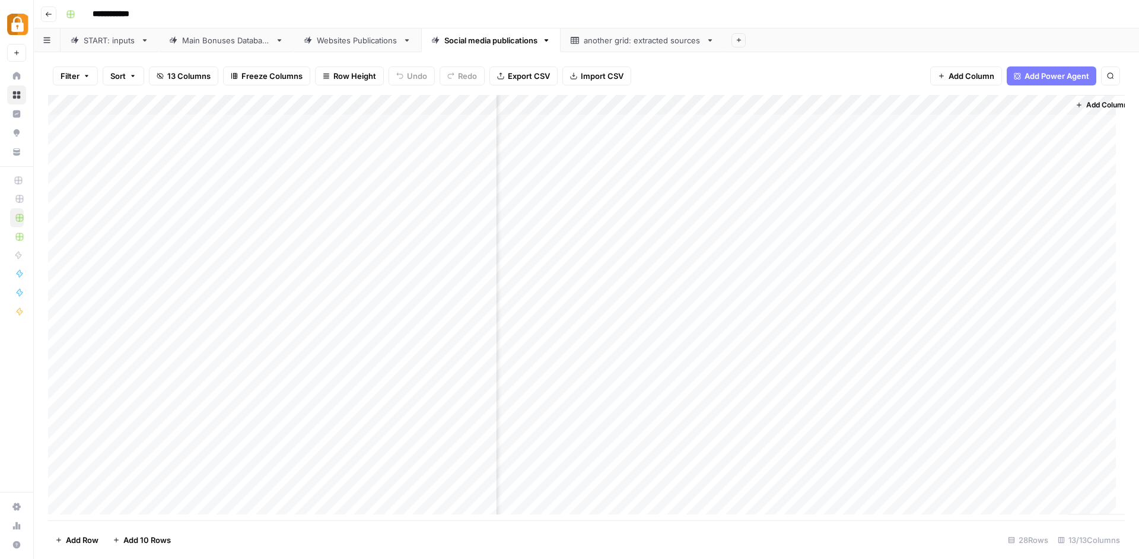
click at [937, 424] on div "Add Column" at bounding box center [586, 309] width 1077 height 428
click at [827, 423] on div "Add Column" at bounding box center [586, 309] width 1077 height 428
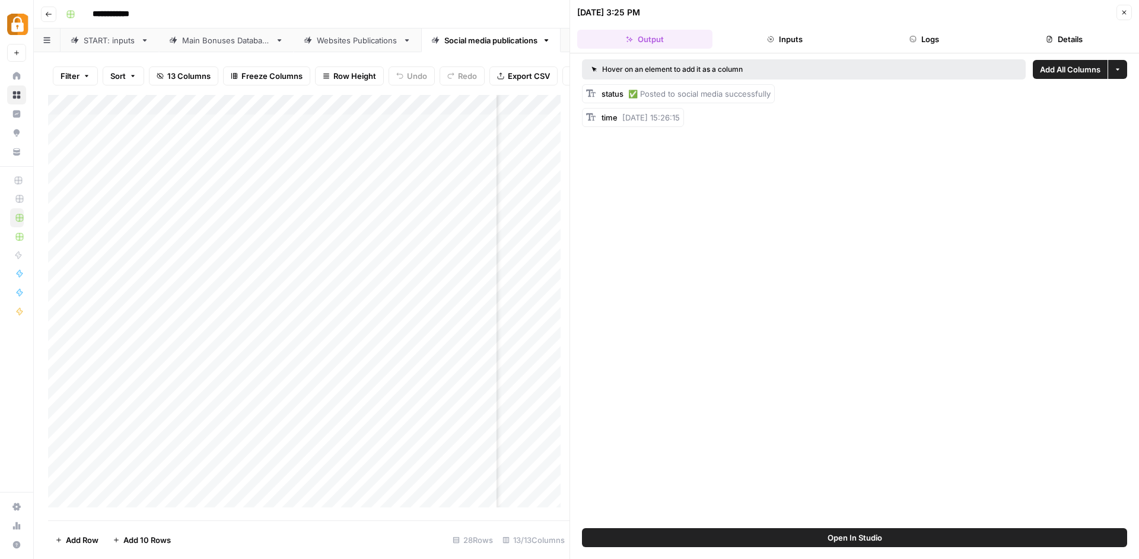
click at [935, 41] on button "Logs" at bounding box center [924, 39] width 135 height 19
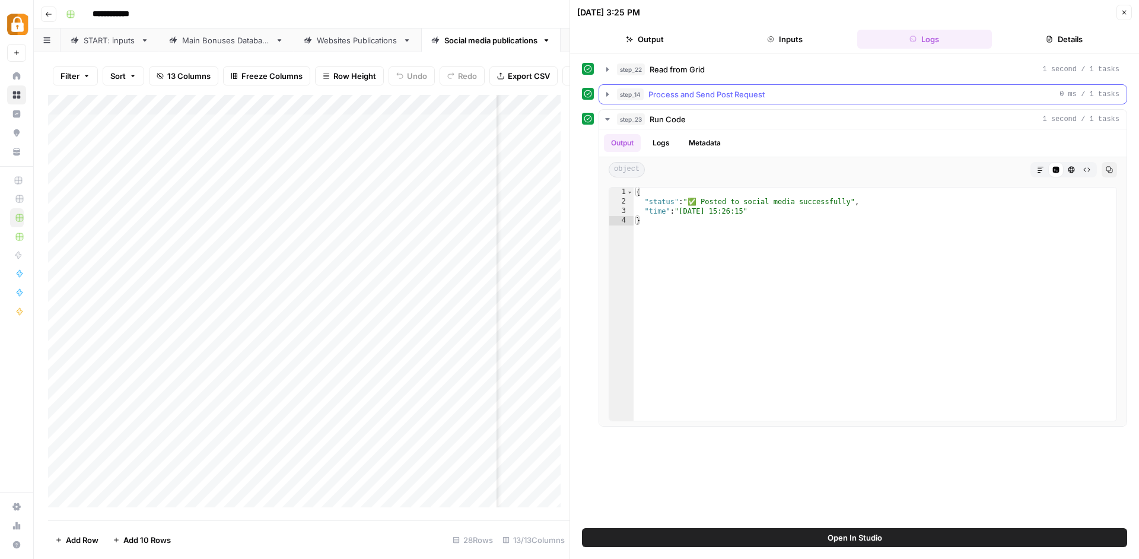
click at [620, 91] on span "step_14" at bounding box center [630, 94] width 27 height 12
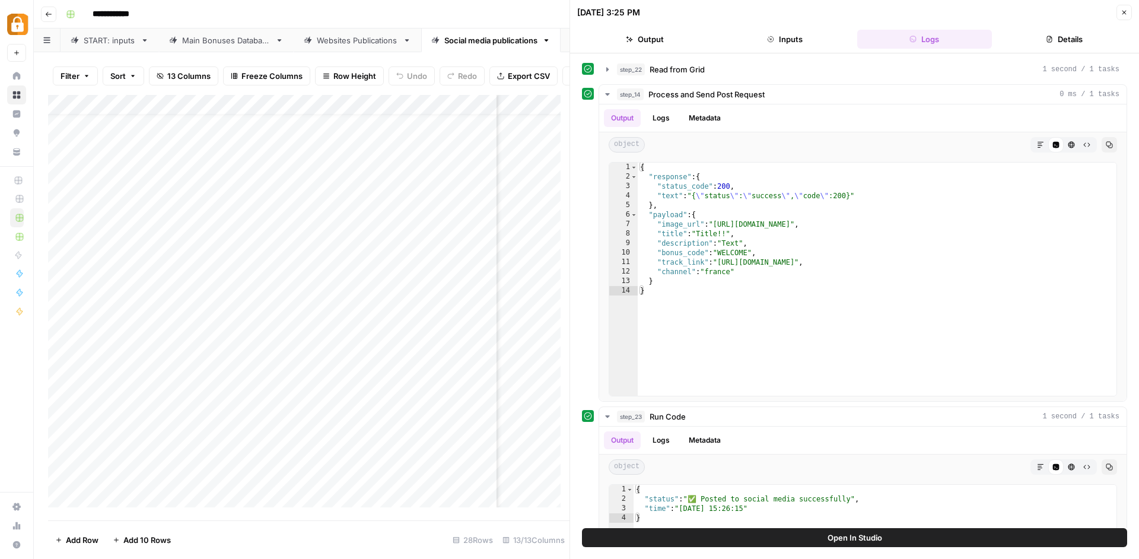
drag, startPoint x: 360, startPoint y: 520, endPoint x: 227, endPoint y: 515, distance: 133.6
click at [227, 515] on div "Filter Sort 13 Columns Freeze Columns Row Height Undo Redo Export CSV Import CS…" at bounding box center [302, 305] width 536 height 507
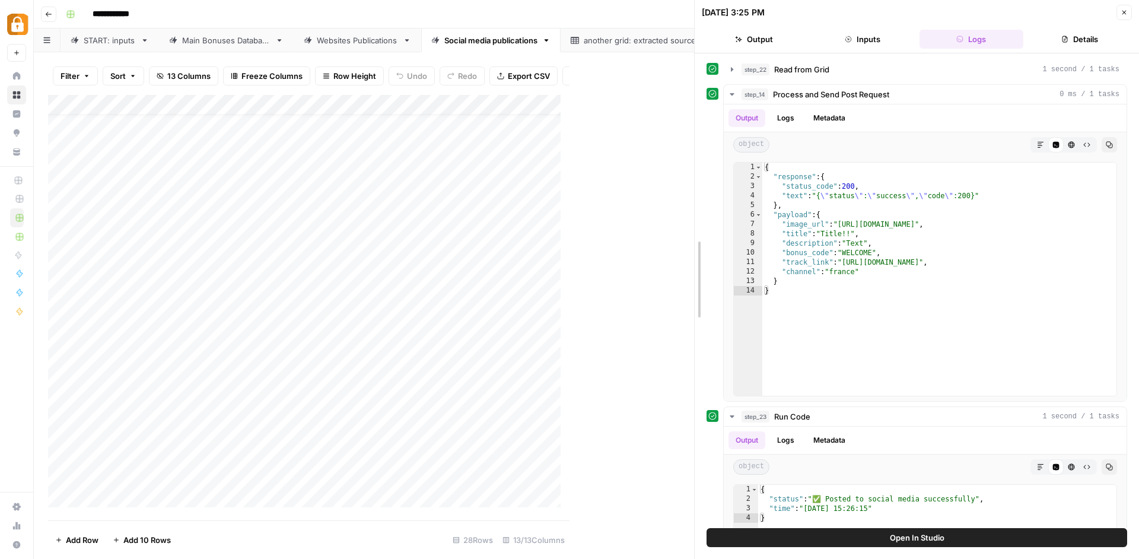
drag, startPoint x: 573, startPoint y: 336, endPoint x: 829, endPoint y: 346, distance: 256.4
click at [829, 346] on div "09/09/25 at 3:25 PM Close Output Inputs Logs Details step_22 Read from Grid 1 s…" at bounding box center [916, 279] width 445 height 559
click at [225, 42] on div "Main Bonuses Database" at bounding box center [226, 40] width 88 height 12
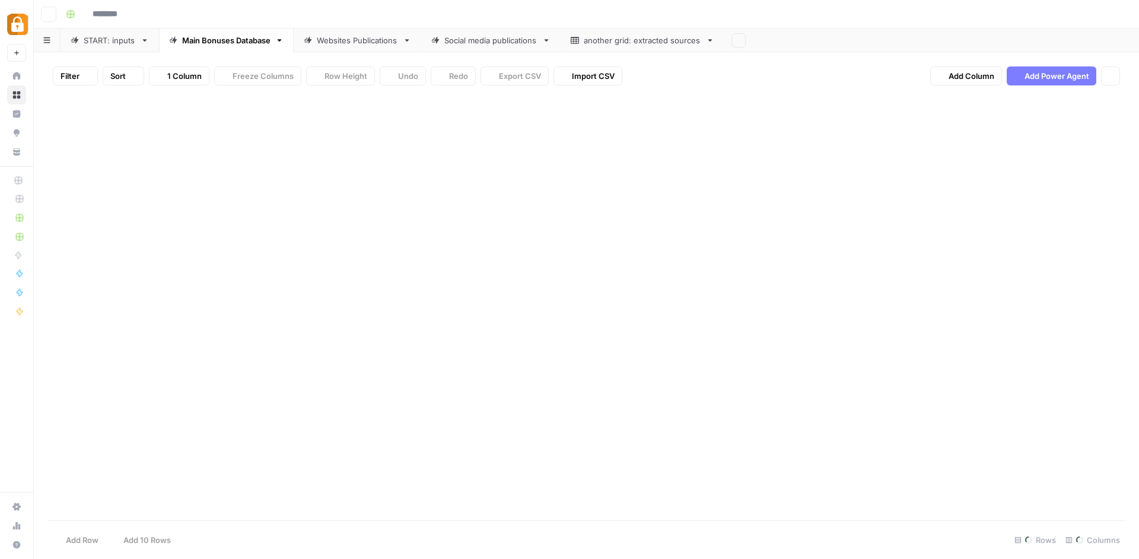
type input "**********"
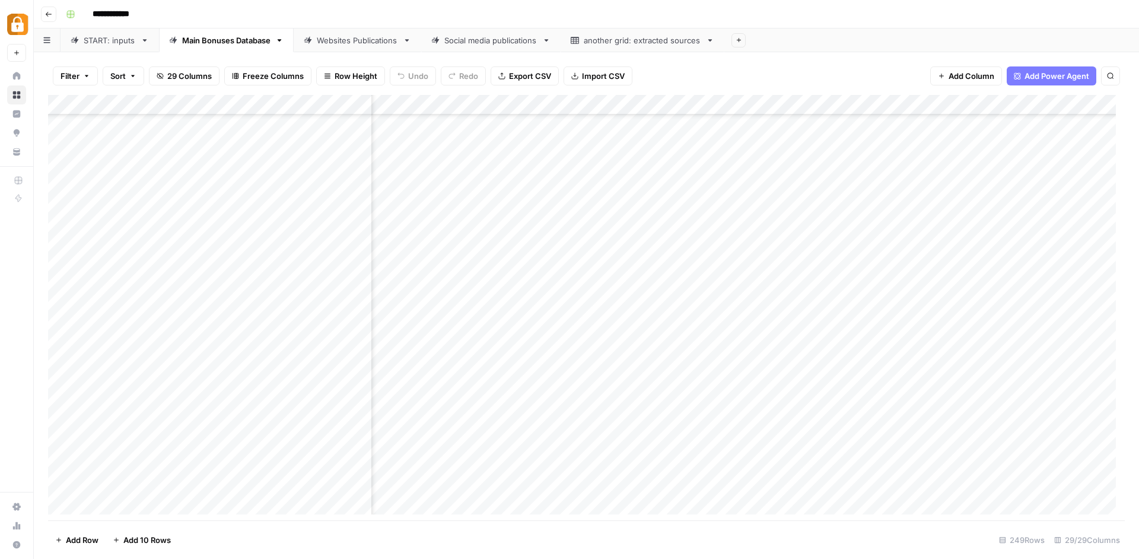
scroll to position [1566, 2121]
click at [985, 260] on div "Add Column" at bounding box center [586, 309] width 1077 height 428
click at [959, 240] on div "Add Column" at bounding box center [586, 309] width 1077 height 428
click at [523, 44] on div "Social media publications" at bounding box center [490, 40] width 93 height 12
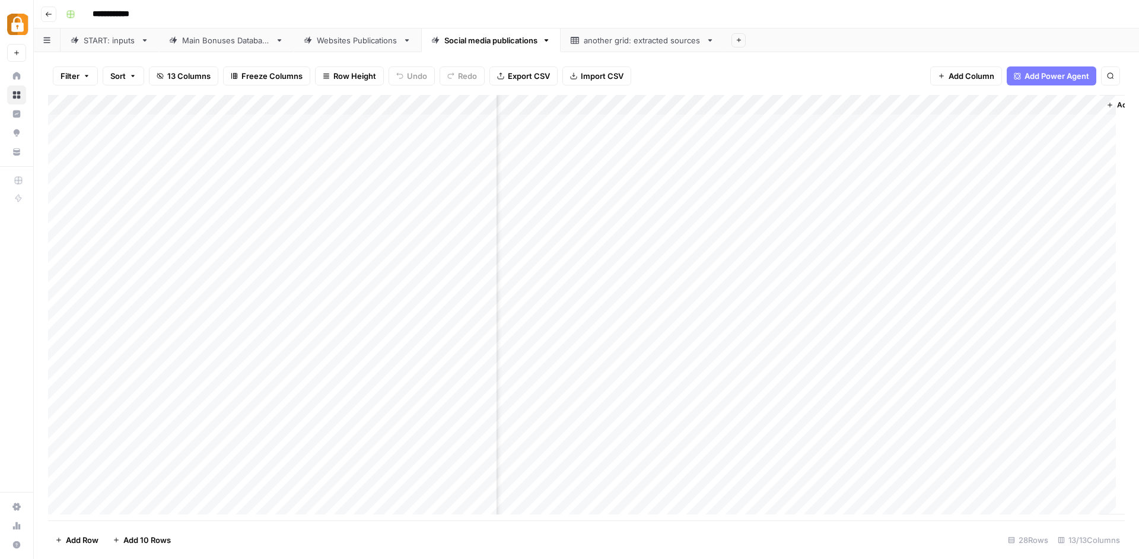
scroll to position [0, 873]
click at [807, 423] on div "Add Column" at bounding box center [586, 309] width 1077 height 428
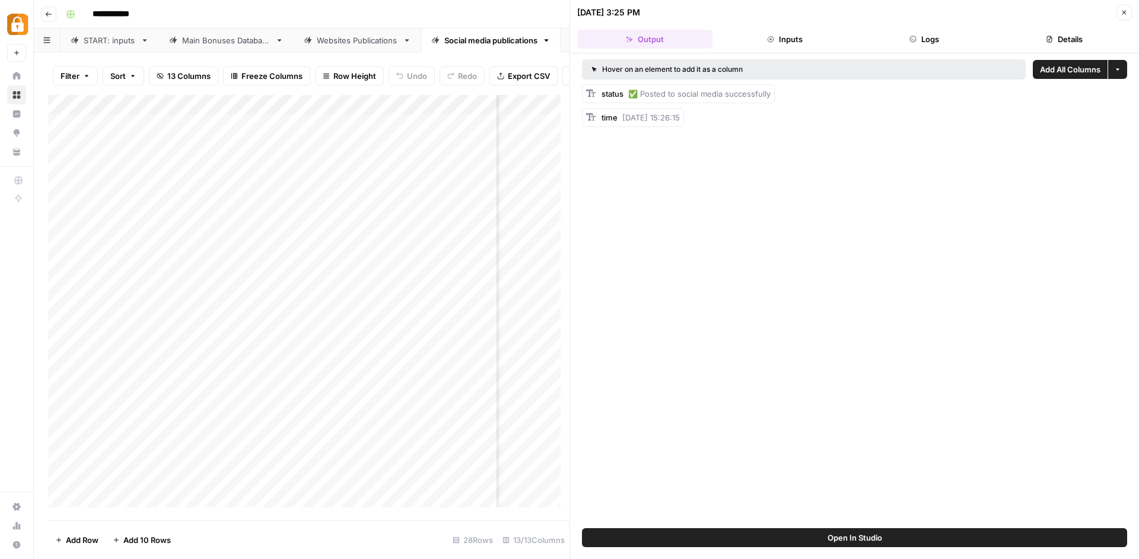
click at [933, 36] on button "Logs" at bounding box center [924, 39] width 135 height 19
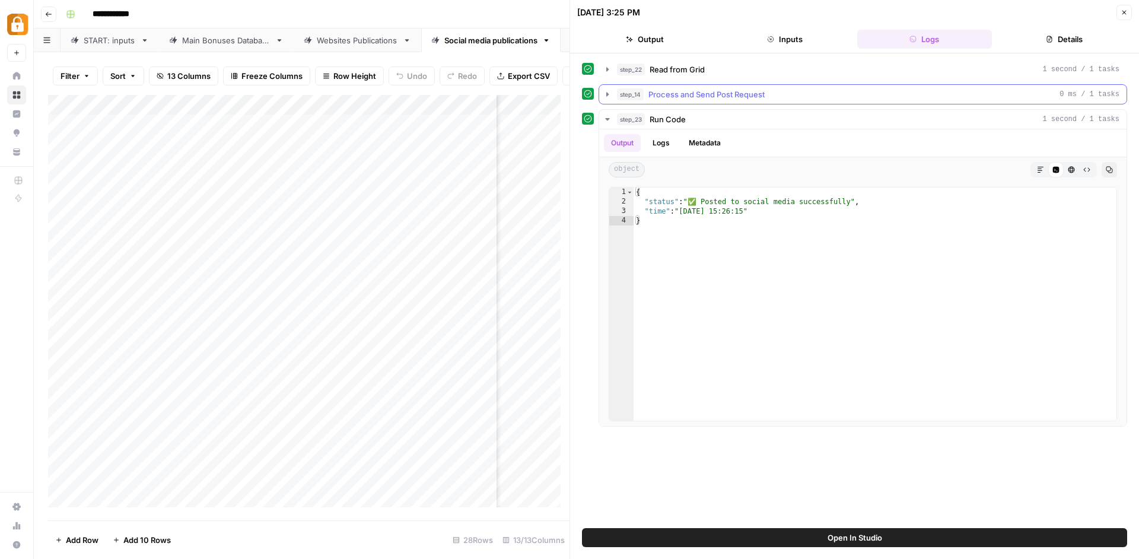
click at [609, 93] on icon "button" at bounding box center [607, 94] width 9 height 9
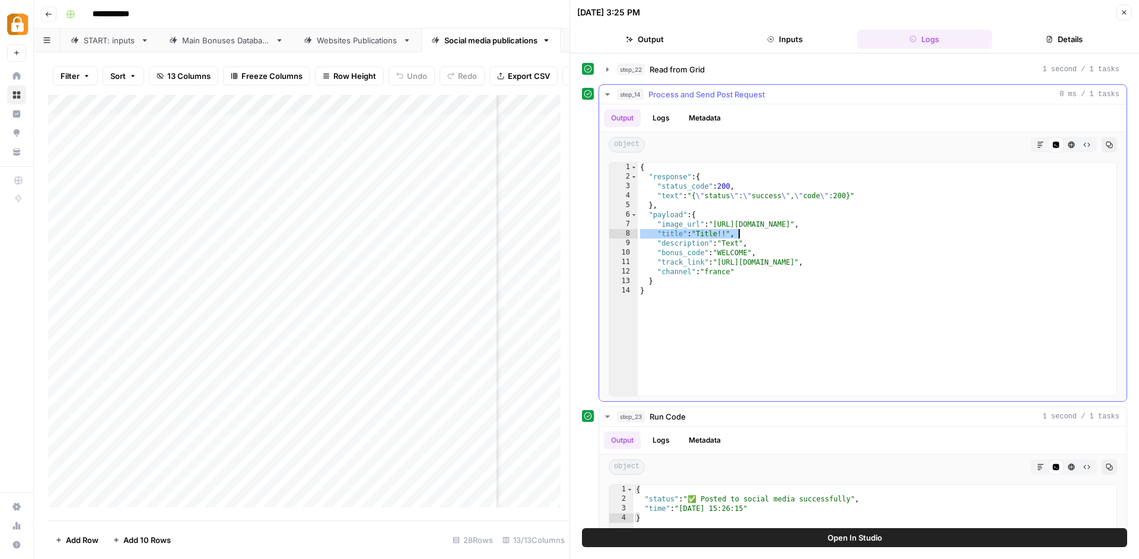
drag, startPoint x: 639, startPoint y: 235, endPoint x: 784, endPoint y: 234, distance: 145.3
click at [784, 234] on div "{ "response" : { "status_code" : 200 , "text" : "{ \" status \" : \" success \"…" at bounding box center [877, 289] width 479 height 252
drag, startPoint x: 640, startPoint y: 244, endPoint x: 773, endPoint y: 238, distance: 133.0
click at [773, 238] on div "{ "response" : { "status_code" : 200 , "text" : "{ \" status \" : \" success \"…" at bounding box center [877, 289] width 479 height 252
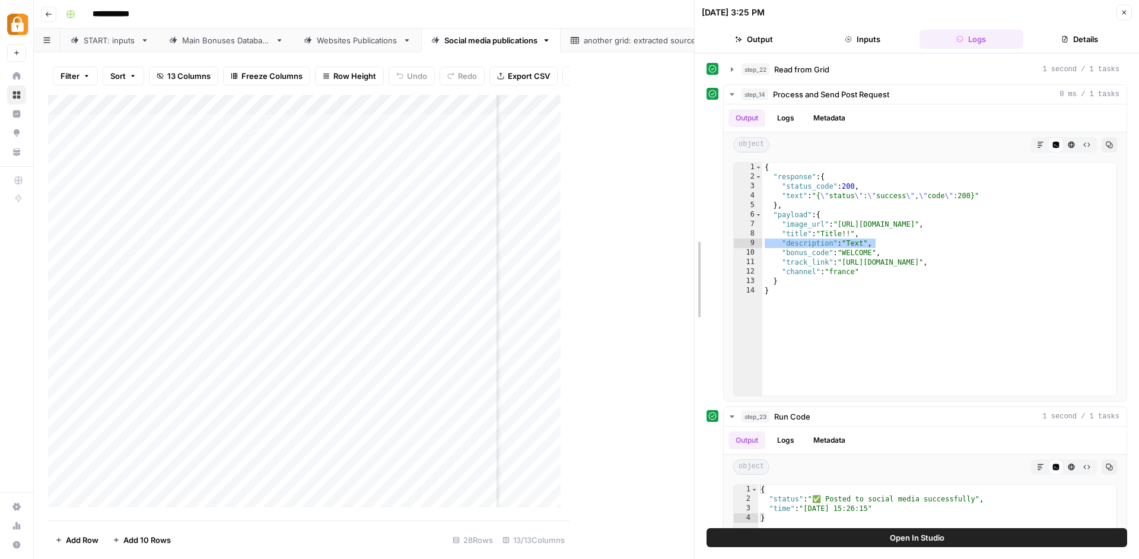
drag, startPoint x: 574, startPoint y: 344, endPoint x: 832, endPoint y: 343, distance: 258.0
click at [830, 345] on div "**********" at bounding box center [916, 279] width 445 height 559
click at [679, 109] on div "Add Column" at bounding box center [371, 305] width 646 height 421
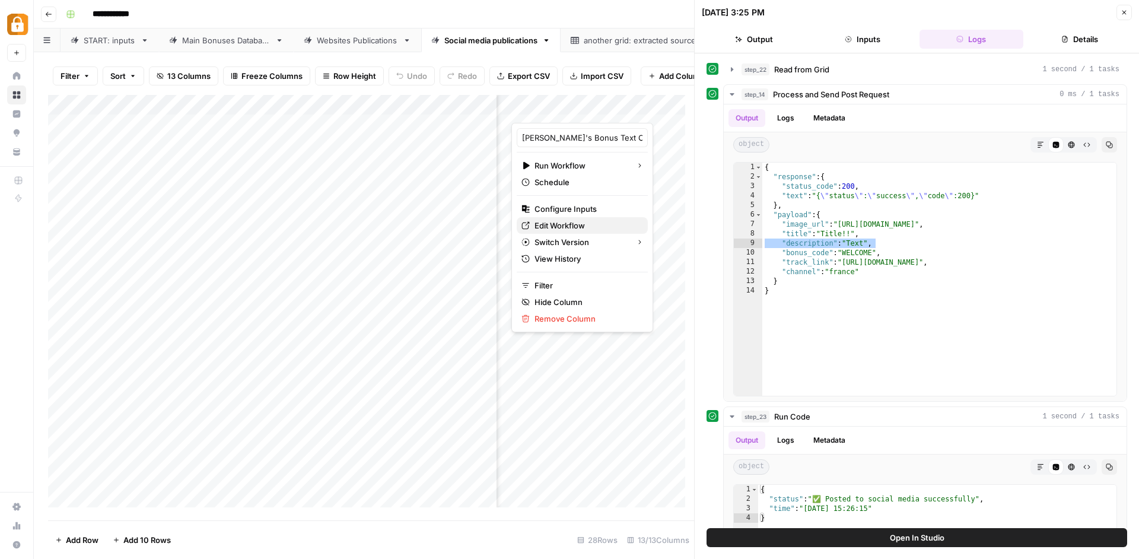
click at [584, 223] on span "Edit Workflow" at bounding box center [586, 225] width 104 height 12
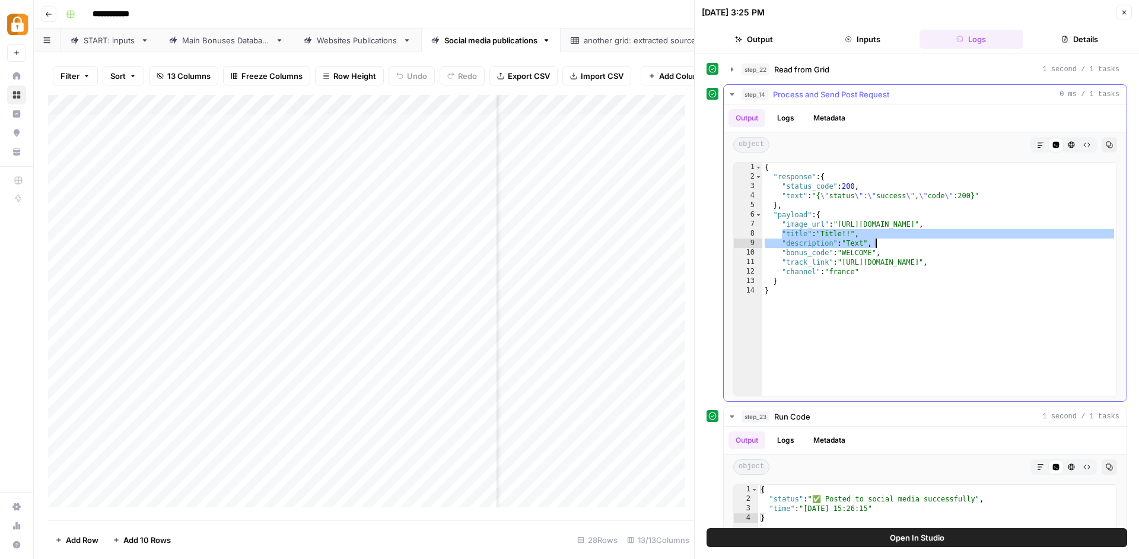
drag, startPoint x: 781, startPoint y: 231, endPoint x: 928, endPoint y: 241, distance: 147.5
click at [928, 241] on div "{ "response" : { "status_code" : 200 , "text" : "{ \" status \" : \" success \"…" at bounding box center [939, 289] width 354 height 252
type textarea "**********"
click at [654, 113] on div "Add Column" at bounding box center [371, 305] width 646 height 421
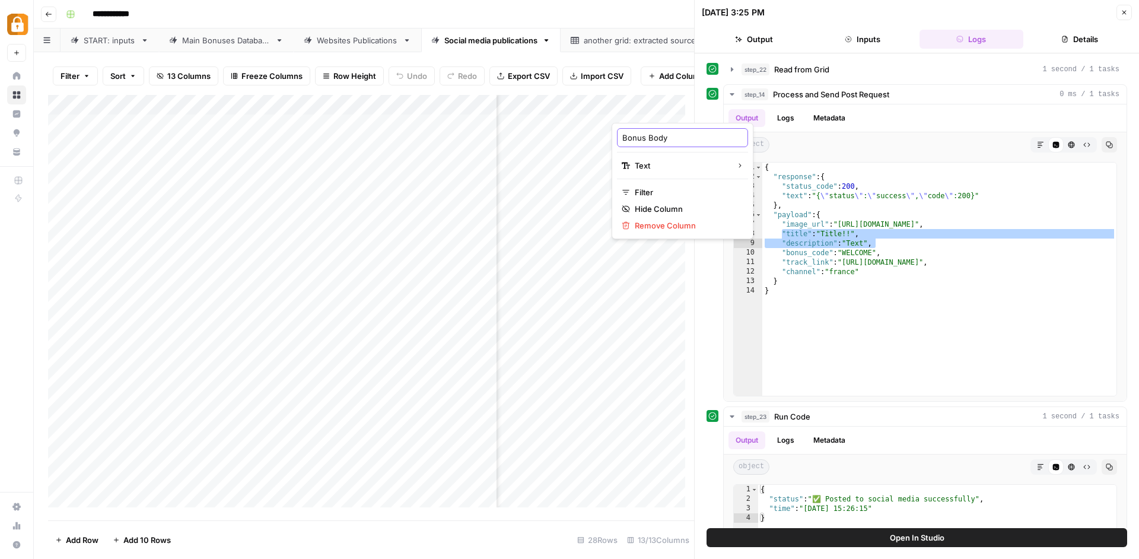
drag, startPoint x: 687, startPoint y: 142, endPoint x: 547, endPoint y: 136, distance: 140.1
click at [622, 136] on input "Bonus Body" at bounding box center [682, 138] width 120 height 12
type input "В"
type input "Description"
drag, startPoint x: 692, startPoint y: 228, endPoint x: 810, endPoint y: 233, distance: 118.1
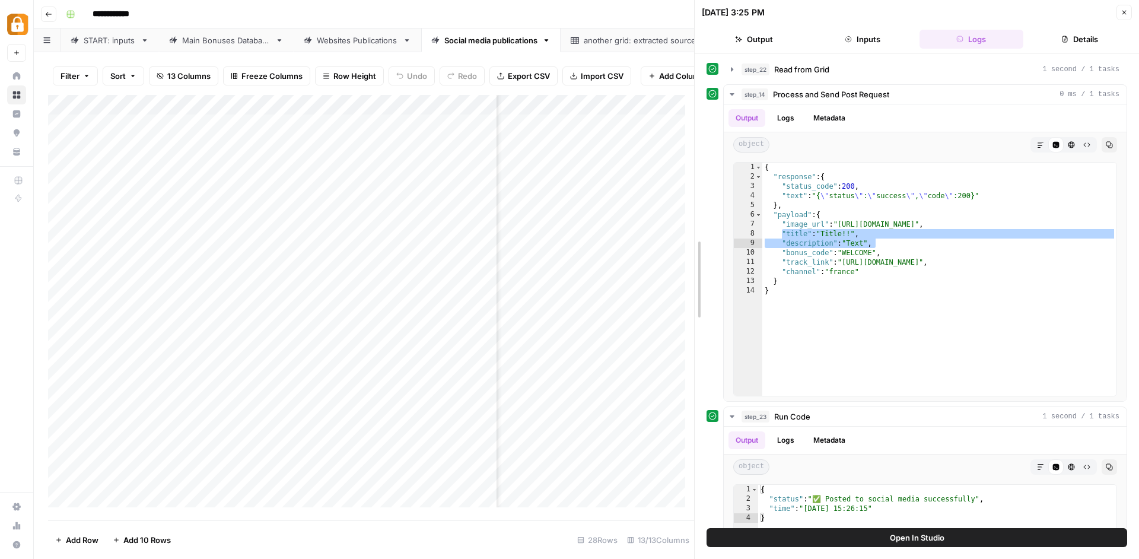
click at [810, 233] on div "**********" at bounding box center [916, 279] width 445 height 559
click at [1123, 13] on icon "button" at bounding box center [1124, 13] width 4 height 4
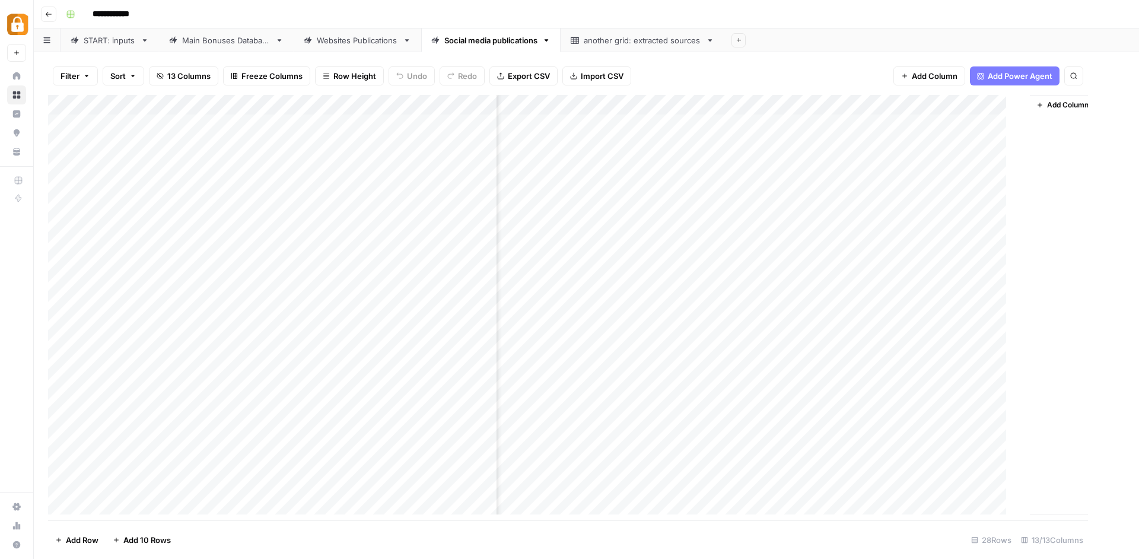
scroll to position [0, 858]
click at [815, 99] on div "Add Column" at bounding box center [586, 309] width 1077 height 428
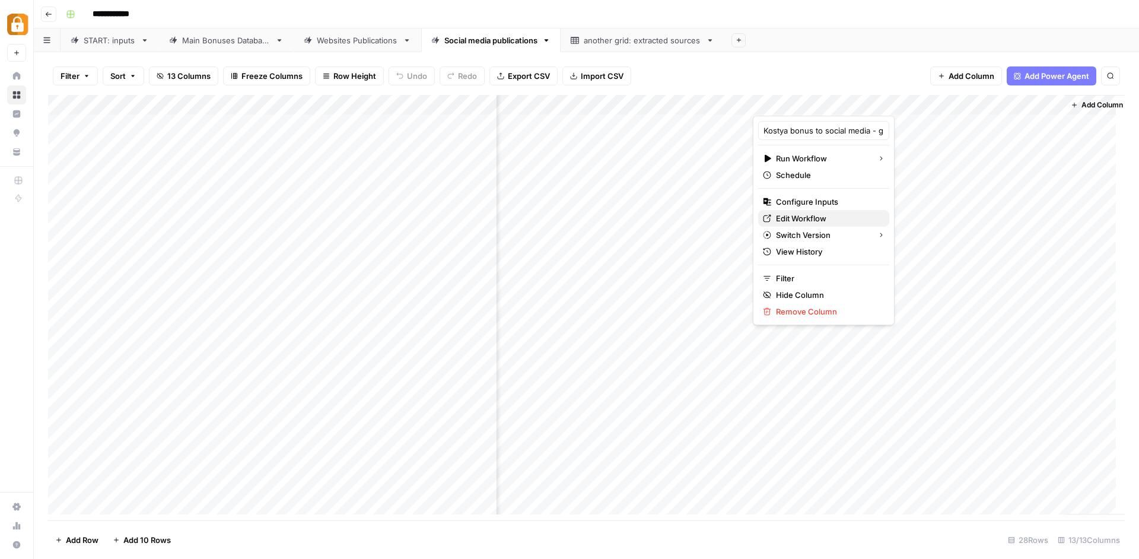
click at [817, 214] on span "Edit Workflow" at bounding box center [828, 218] width 104 height 12
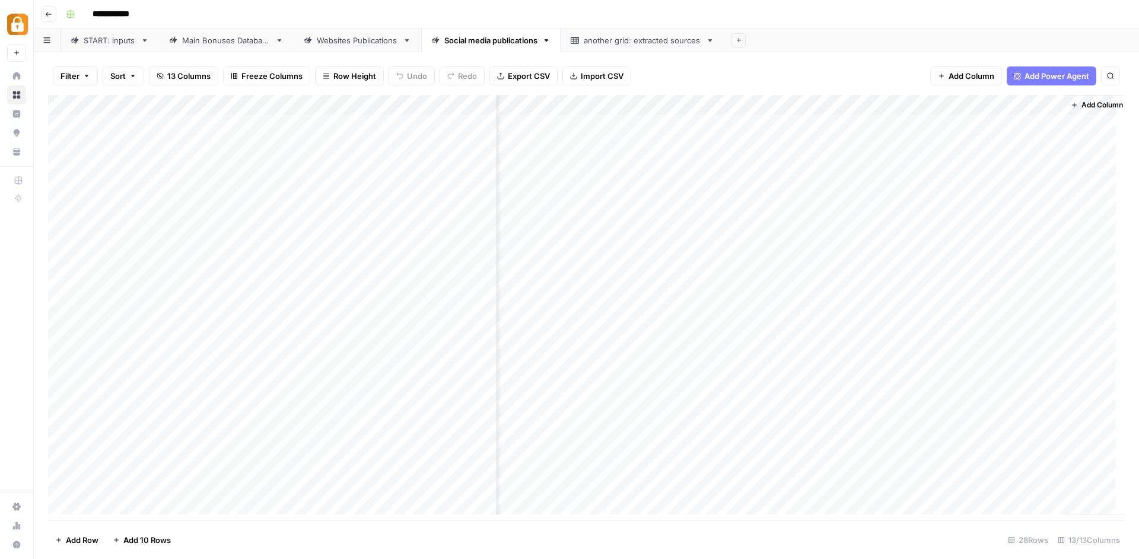
click at [823, 100] on div "Add Column" at bounding box center [586, 309] width 1077 height 428
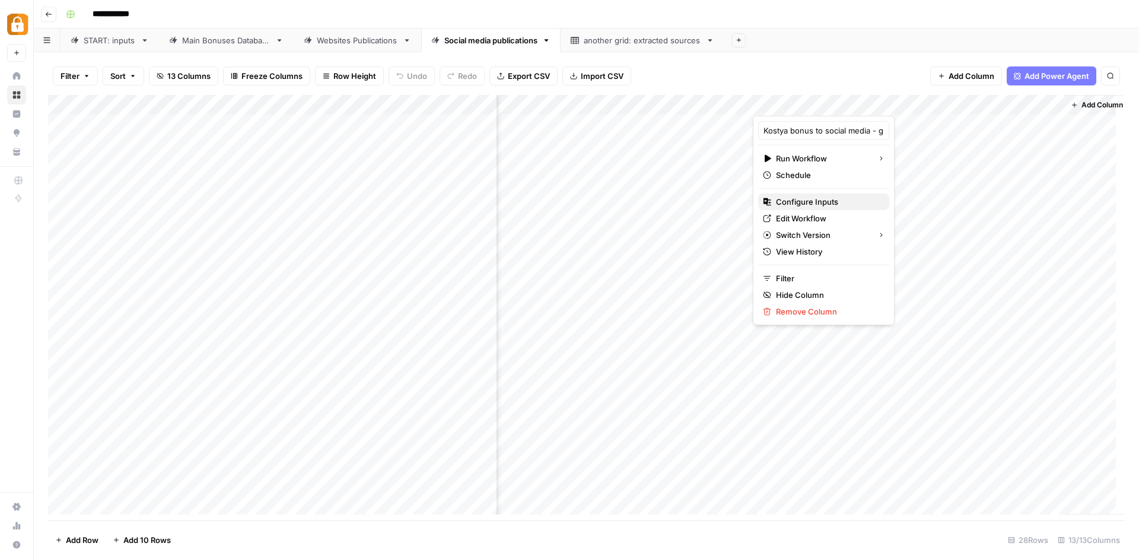
click at [823, 199] on span "Configure Inputs" at bounding box center [828, 202] width 104 height 12
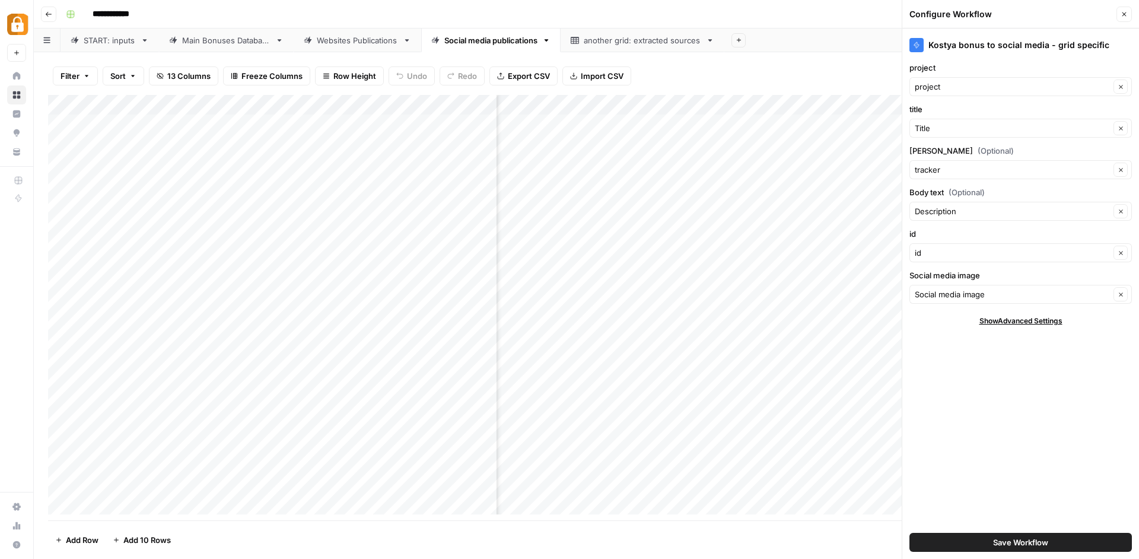
click at [993, 540] on span "Save Workflow" at bounding box center [1020, 542] width 55 height 12
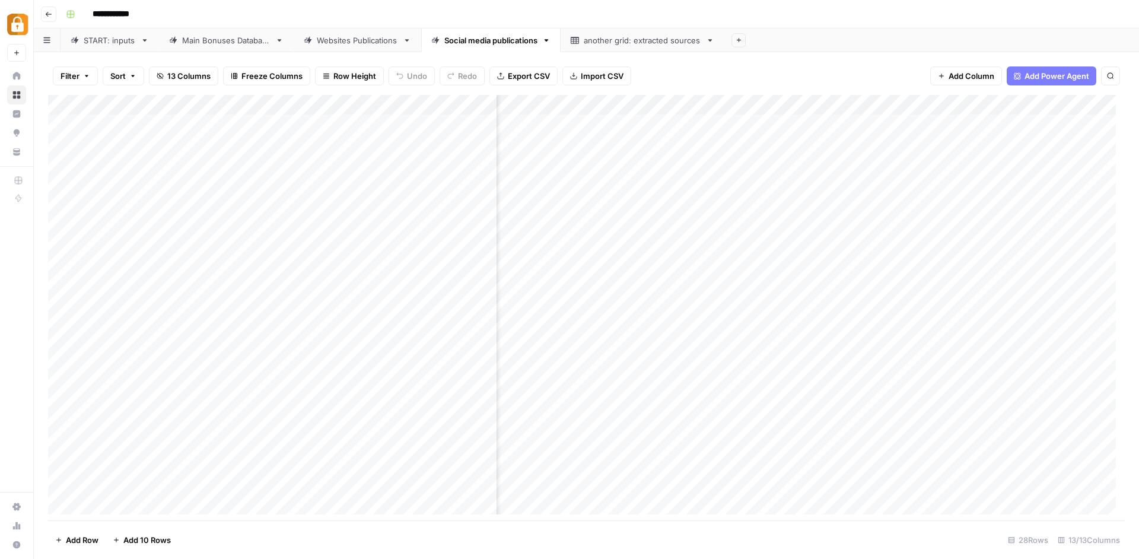
scroll to position [0, 666]
click at [1017, 102] on div "Add Column" at bounding box center [586, 309] width 1077 height 428
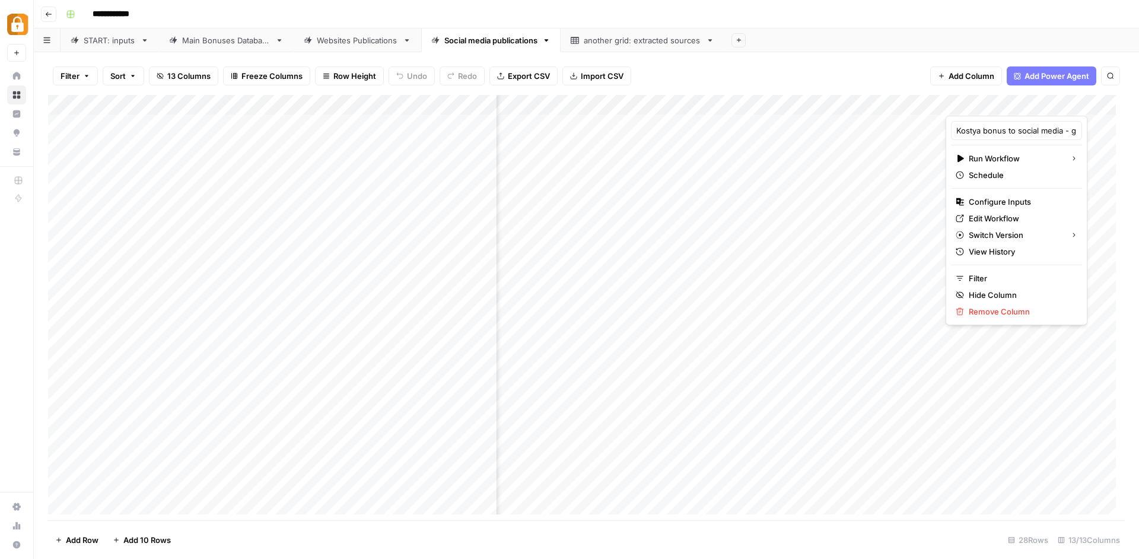
click at [800, 56] on div "Filter Sort 13 Columns Freeze Columns Row Height Undo Redo Export CSV Import CS…" at bounding box center [586, 305] width 1105 height 507
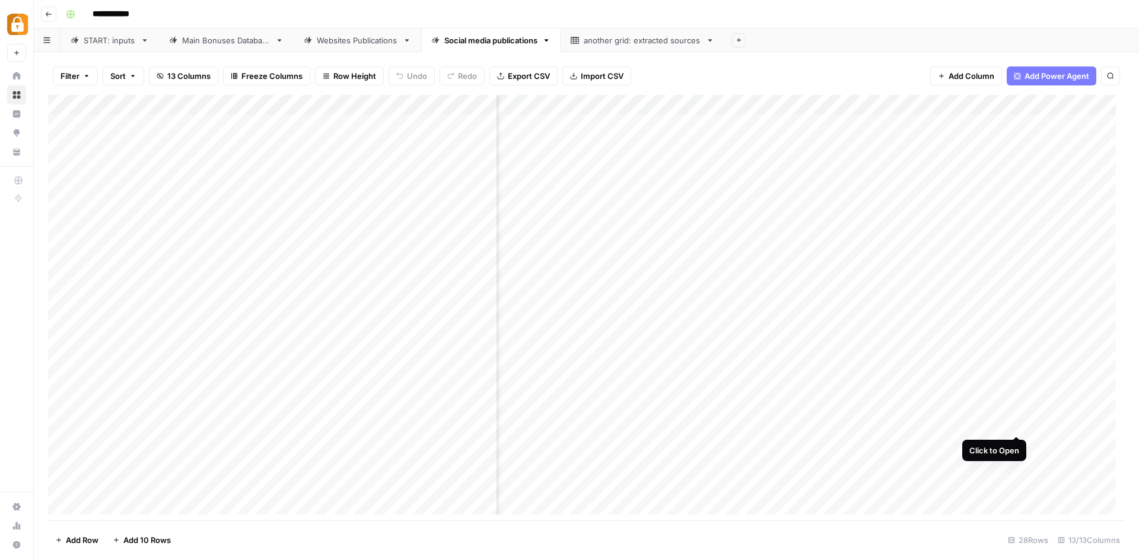
click at [1014, 425] on div "Add Column" at bounding box center [586, 309] width 1077 height 428
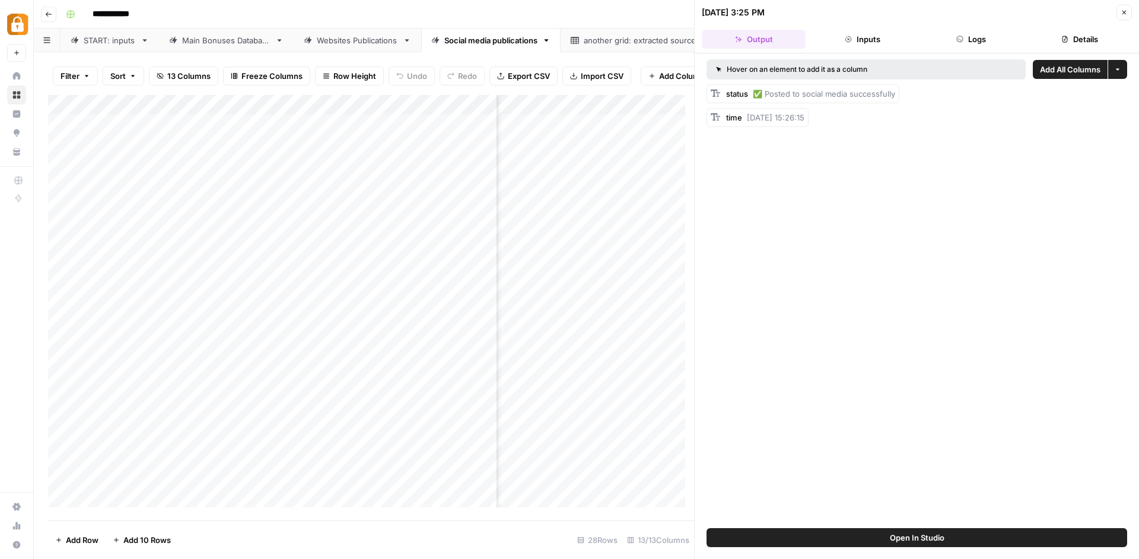
click at [974, 40] on button "Logs" at bounding box center [971, 39] width 104 height 19
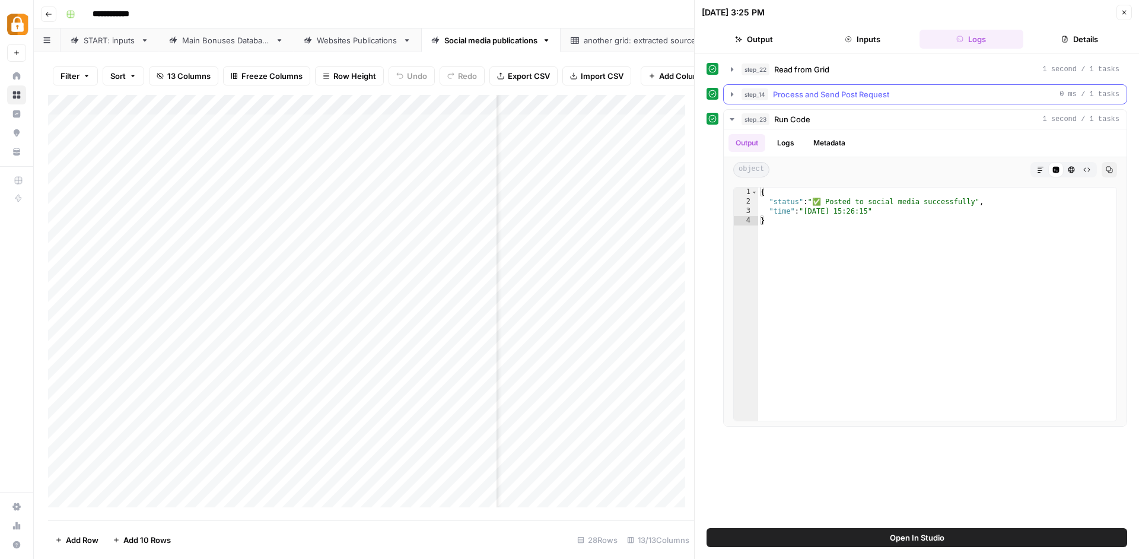
click at [737, 95] on button "step_14 Process and Send Post Request 0 ms / 1 tasks" at bounding box center [925, 94] width 403 height 19
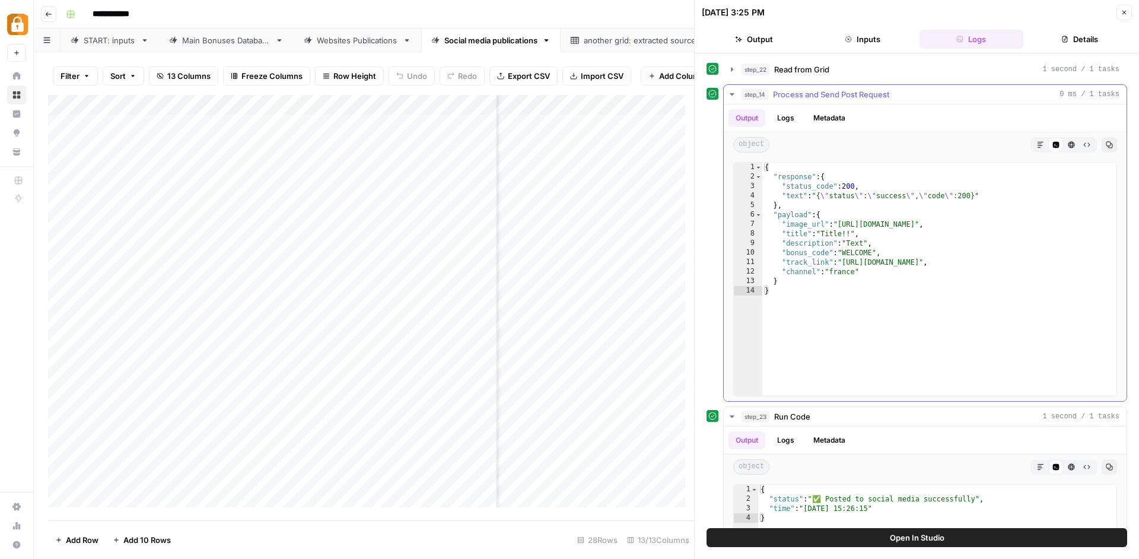
type textarea "**********"
drag, startPoint x: 778, startPoint y: 253, endPoint x: 929, endPoint y: 254, distance: 150.7
click at [929, 254] on div "{ "response" : { "status_code" : 200 , "text" : "{ \" status \" : \" success \"…" at bounding box center [939, 289] width 354 height 252
click at [219, 44] on div "Main Bonuses Database" at bounding box center [226, 40] width 88 height 12
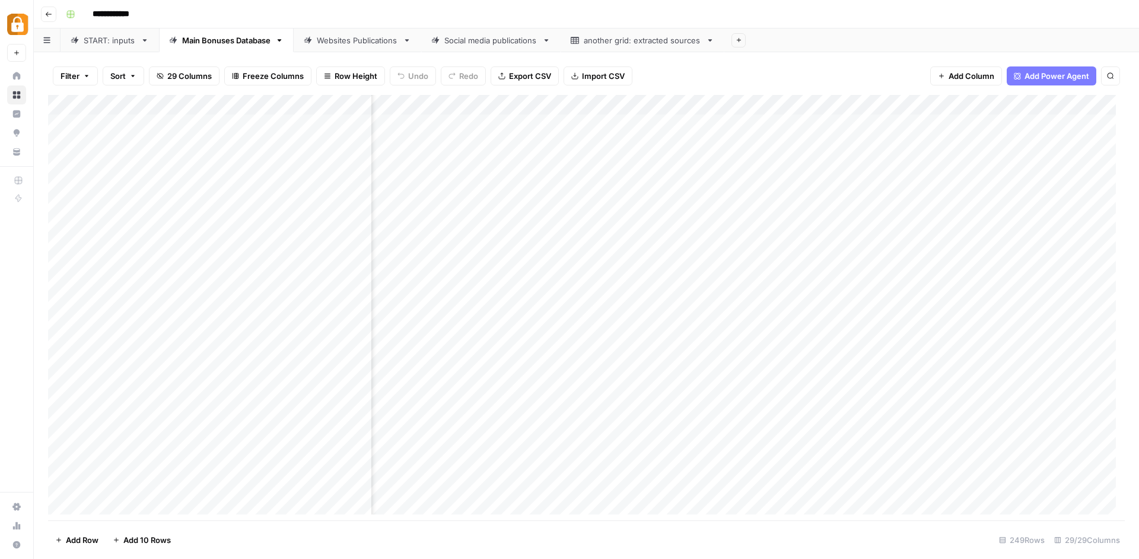
scroll to position [0, 1180]
click at [486, 50] on link "Social media publications" at bounding box center [490, 40] width 139 height 24
click at [1036, 425] on div "Add Column" at bounding box center [586, 309] width 1077 height 428
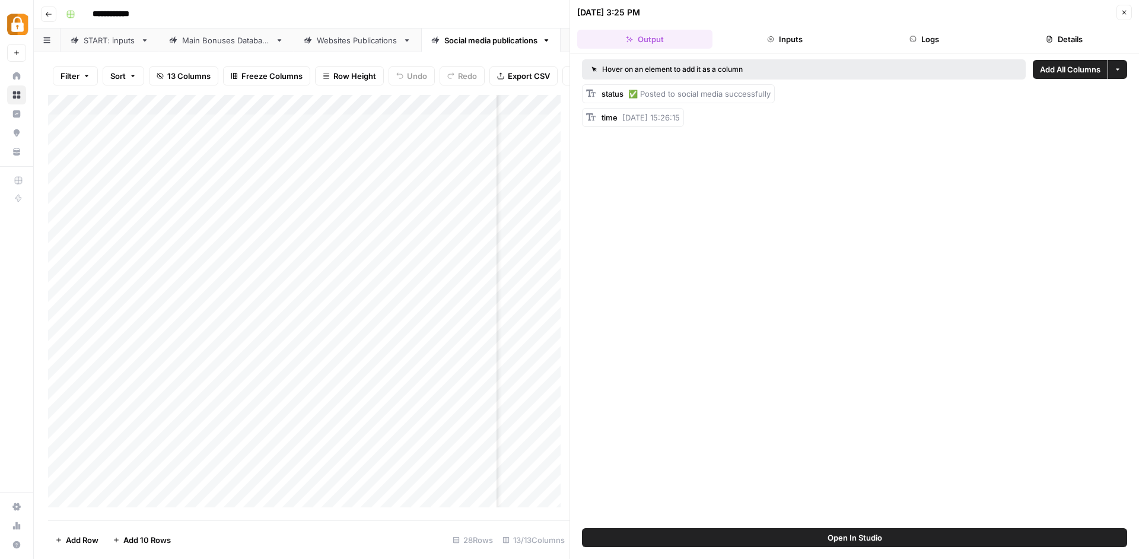
click at [928, 46] on button "Logs" at bounding box center [924, 39] width 135 height 19
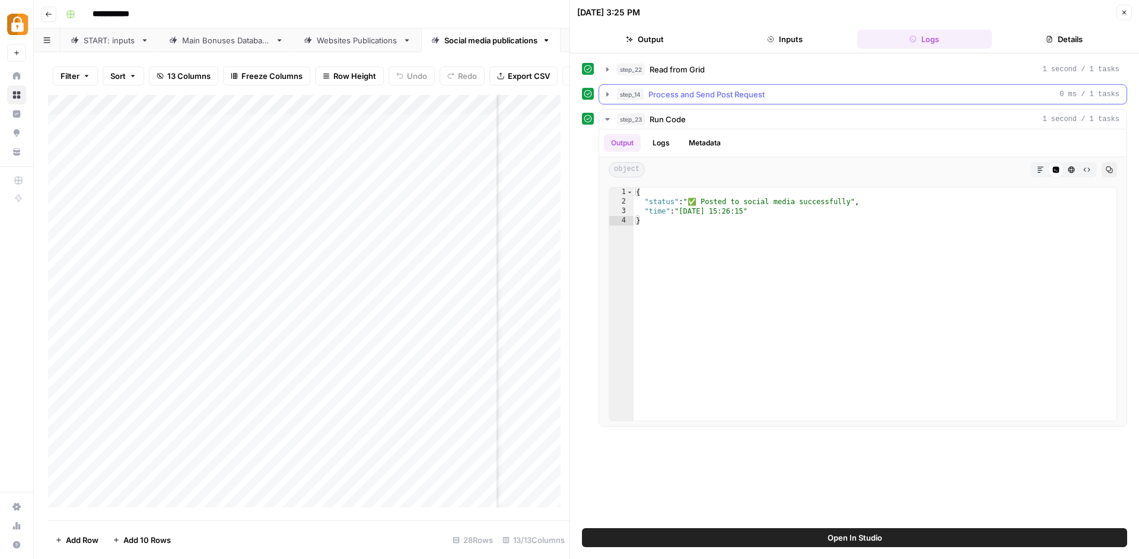
click at [604, 89] on button "step_14 Process and Send Post Request 0 ms / 1 tasks" at bounding box center [862, 94] width 527 height 19
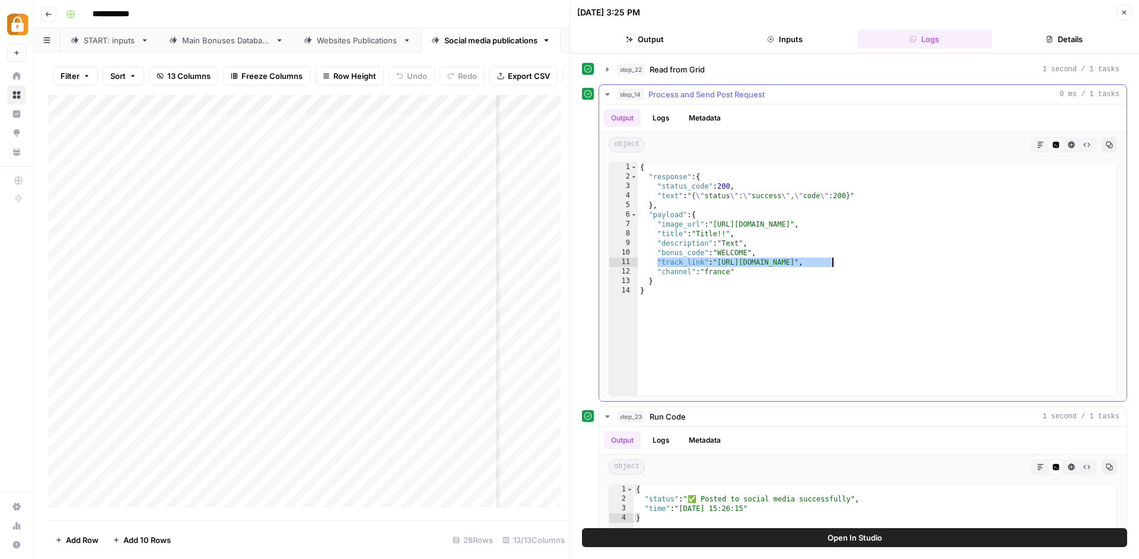
drag, startPoint x: 656, startPoint y: 262, endPoint x: 963, endPoint y: 264, distance: 306.7
click at [963, 264] on div "{ "response" : { "status_code" : 200 , "text" : "{ \" status \" : \" success \"…" at bounding box center [877, 289] width 479 height 252
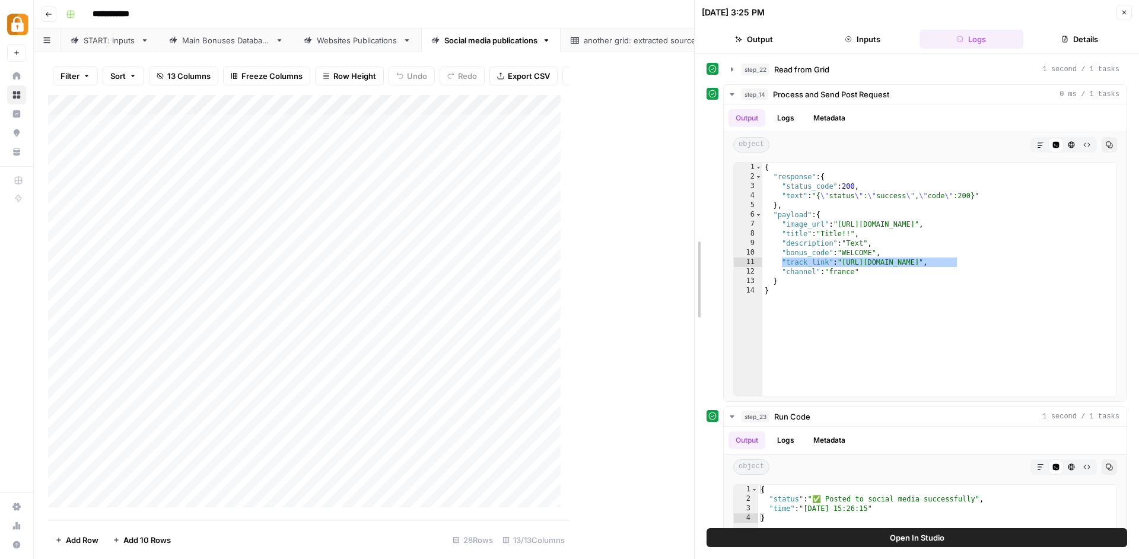
drag, startPoint x: 568, startPoint y: 338, endPoint x: 732, endPoint y: 332, distance: 163.8
click at [743, 333] on div "**********" at bounding box center [916, 279] width 445 height 559
type textarea "**********"
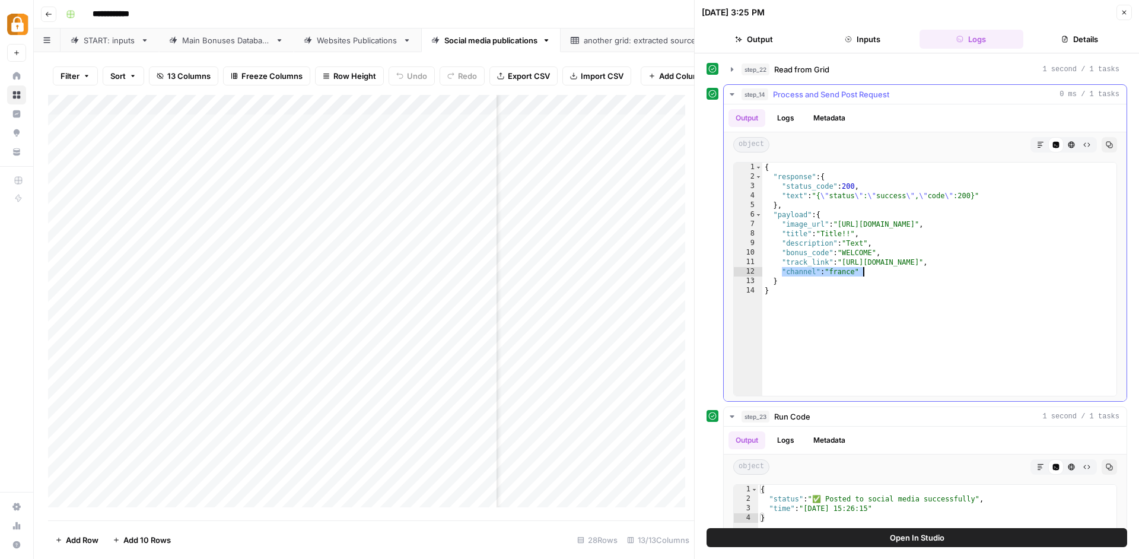
drag, startPoint x: 780, startPoint y: 271, endPoint x: 887, endPoint y: 269, distance: 106.8
click at [887, 269] on div "{ "response" : { "status_code" : 200 , "text" : "{ \" status \" : \" success \"…" at bounding box center [939, 289] width 354 height 252
click at [362, 42] on div "Websites Publications" at bounding box center [357, 40] width 81 height 12
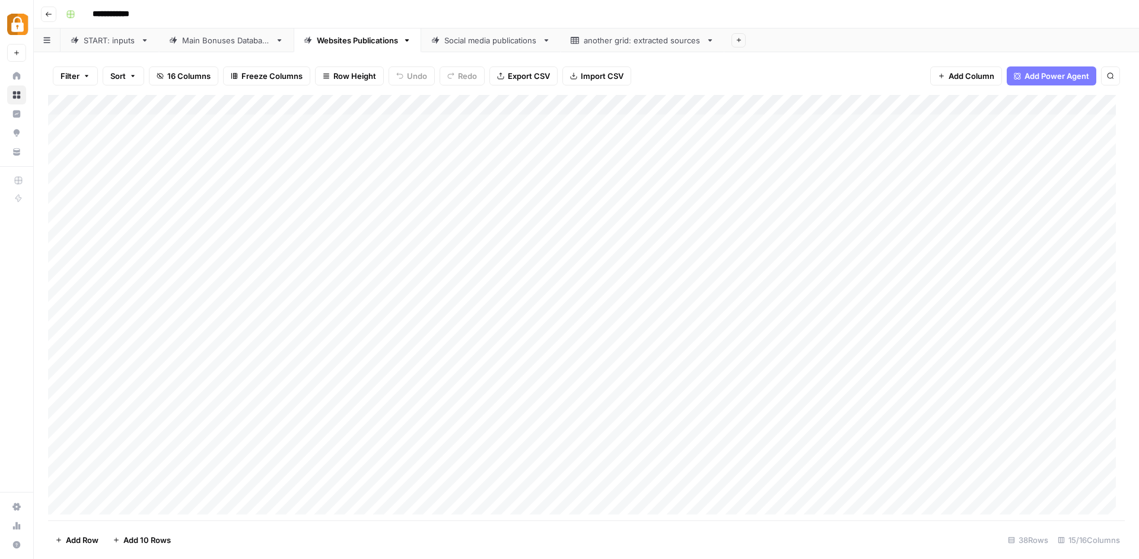
click at [228, 40] on div "Main Bonuses Database" at bounding box center [226, 40] width 88 height 12
click at [460, 43] on div "Social media publications" at bounding box center [490, 40] width 93 height 12
click at [348, 42] on div "Websites Publications" at bounding box center [357, 40] width 81 height 12
click at [209, 38] on div "Main Bonuses Database" at bounding box center [226, 40] width 88 height 12
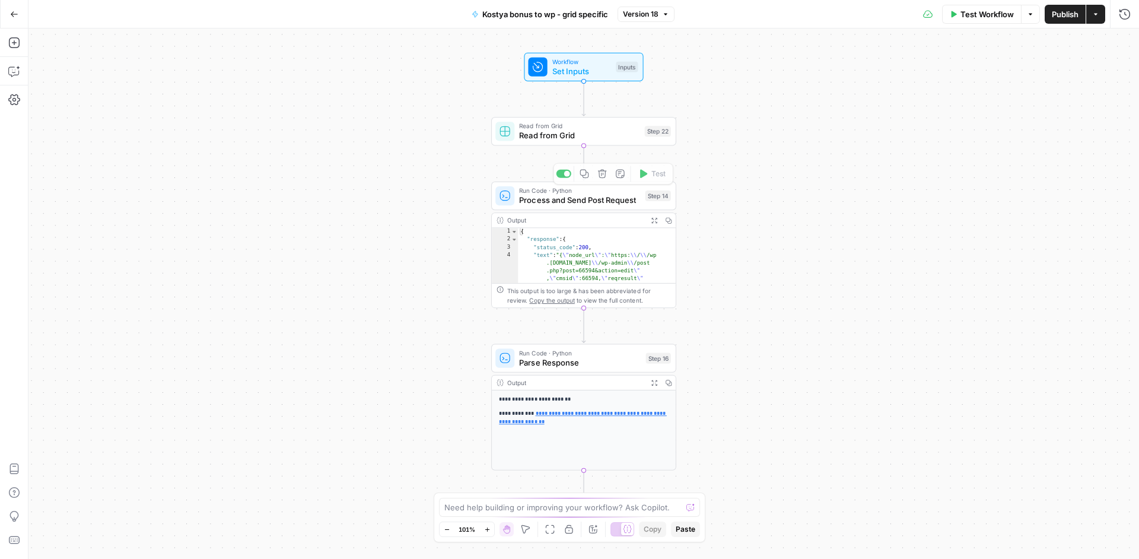
click at [607, 139] on span "Read from Grid" at bounding box center [579, 135] width 120 height 12
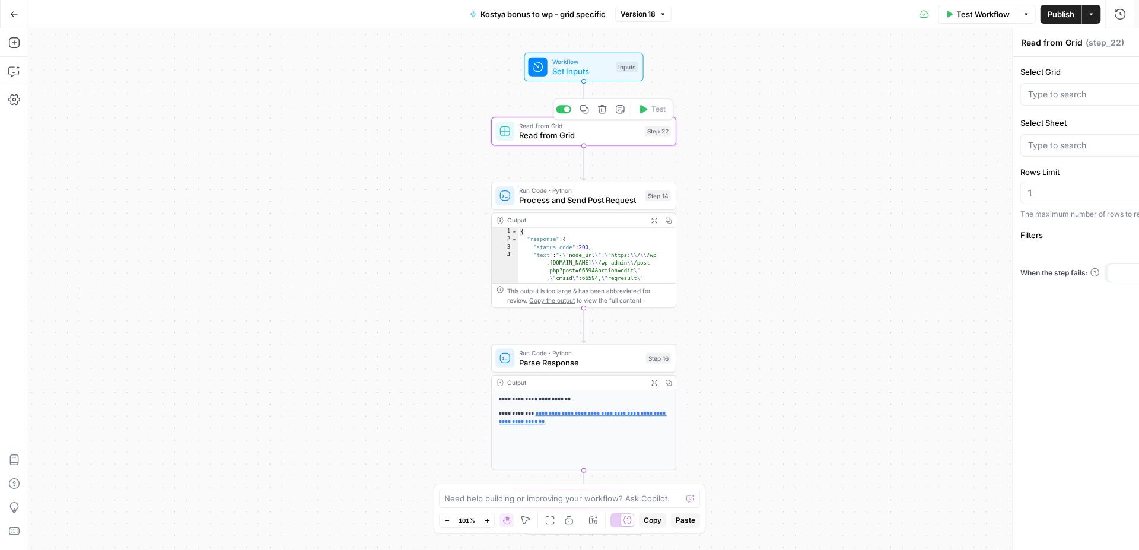
type input "Bonus System"
type input "Main Bonuses Database"
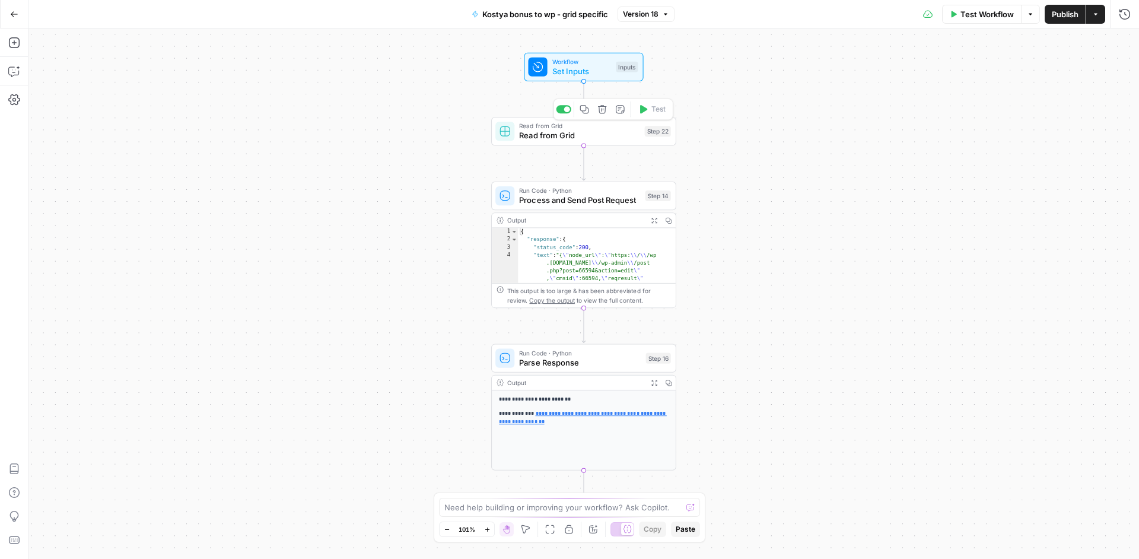
click at [605, 140] on span "Read from Grid" at bounding box center [579, 135] width 120 height 12
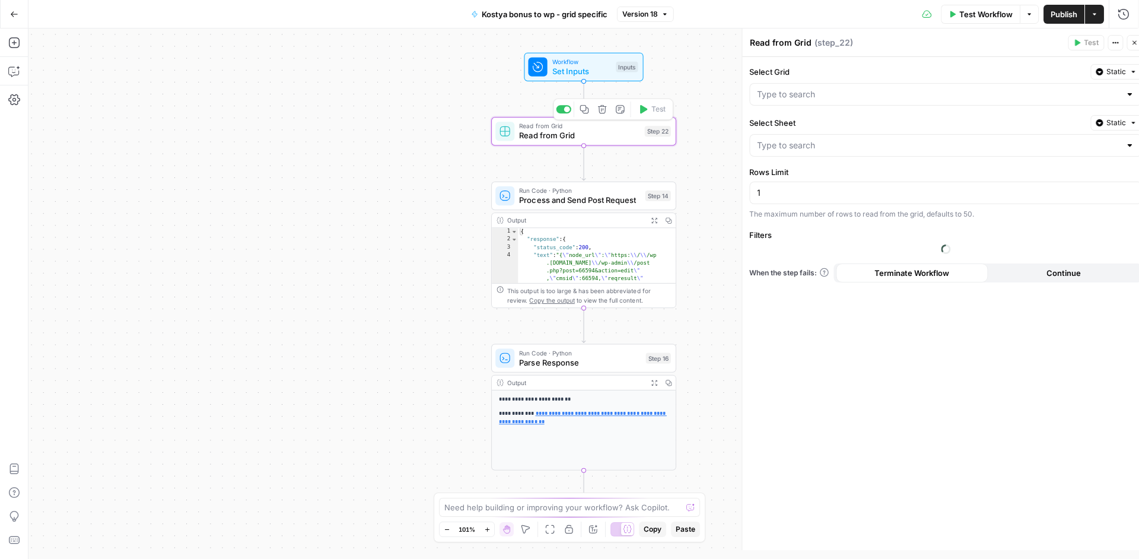
type input "Bonus System"
type input "Main Bonuses Database"
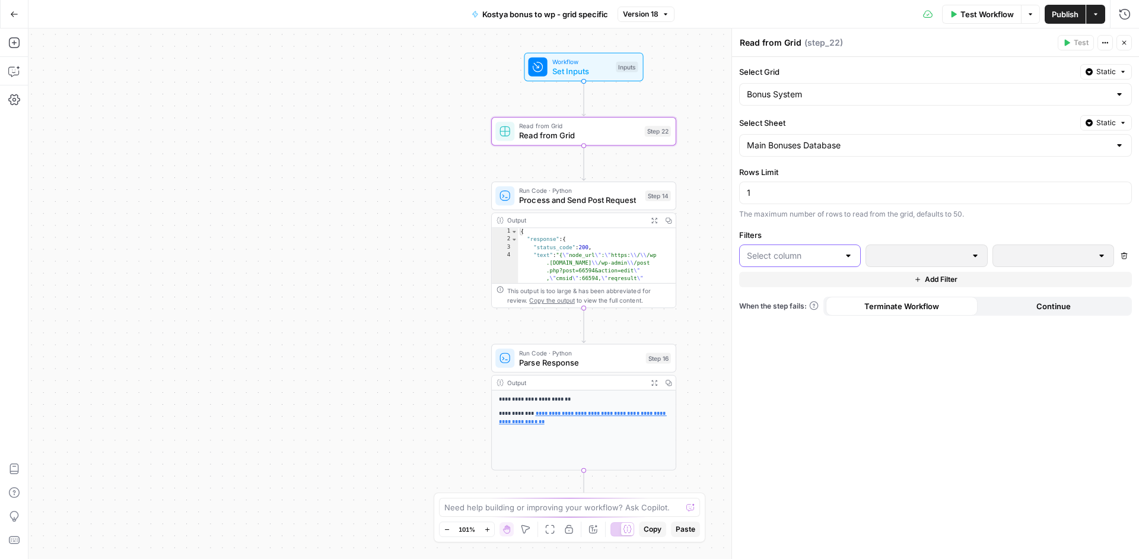
click at [836, 250] on input "text" at bounding box center [793, 256] width 92 height 12
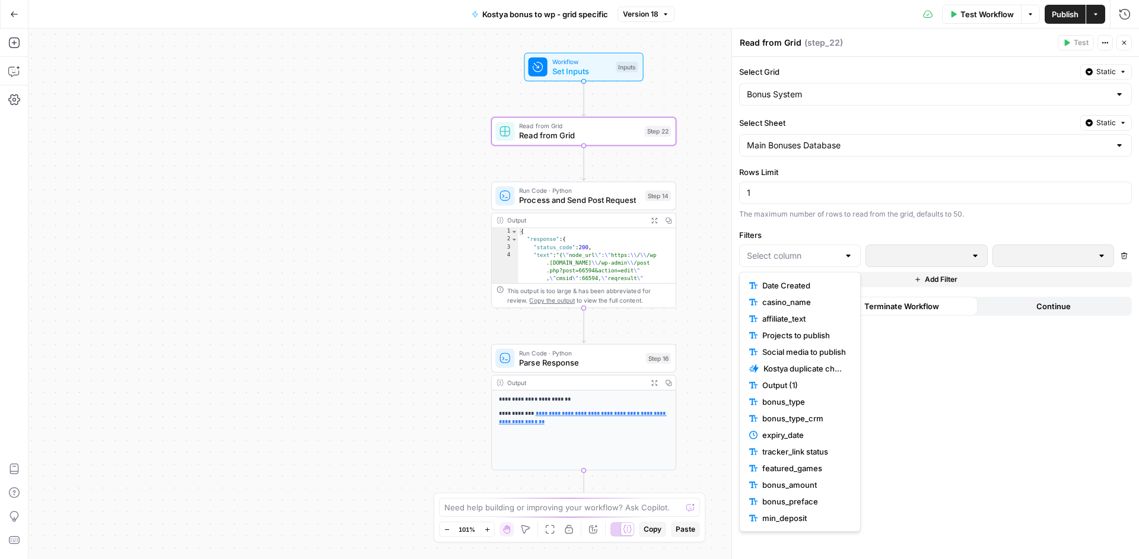
scroll to position [233, 0]
click at [787, 517] on span "id" at bounding box center [804, 518] width 84 height 12
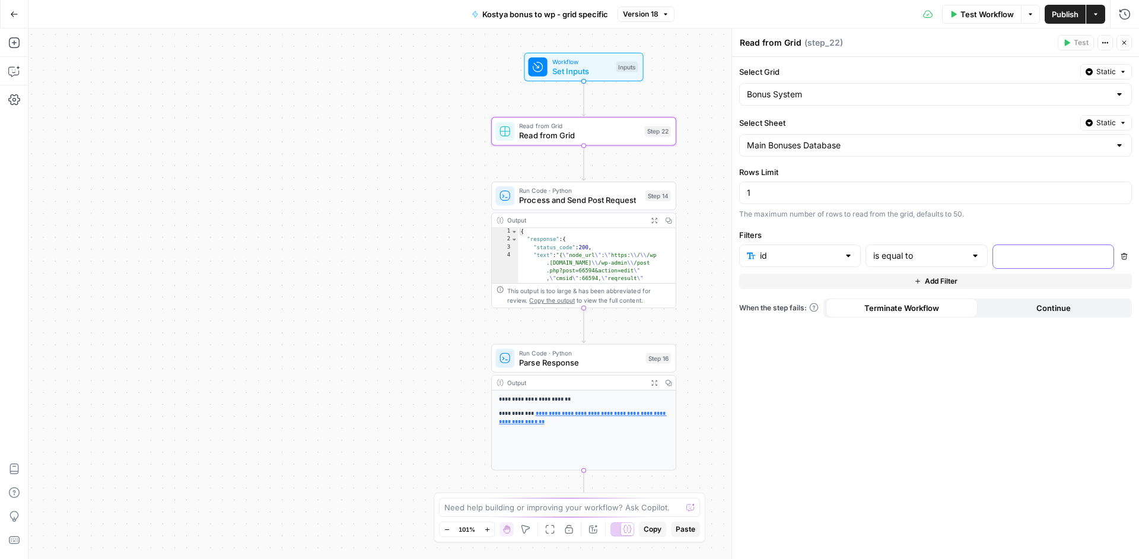
click at [1026, 264] on div at bounding box center [1043, 256] width 101 height 23
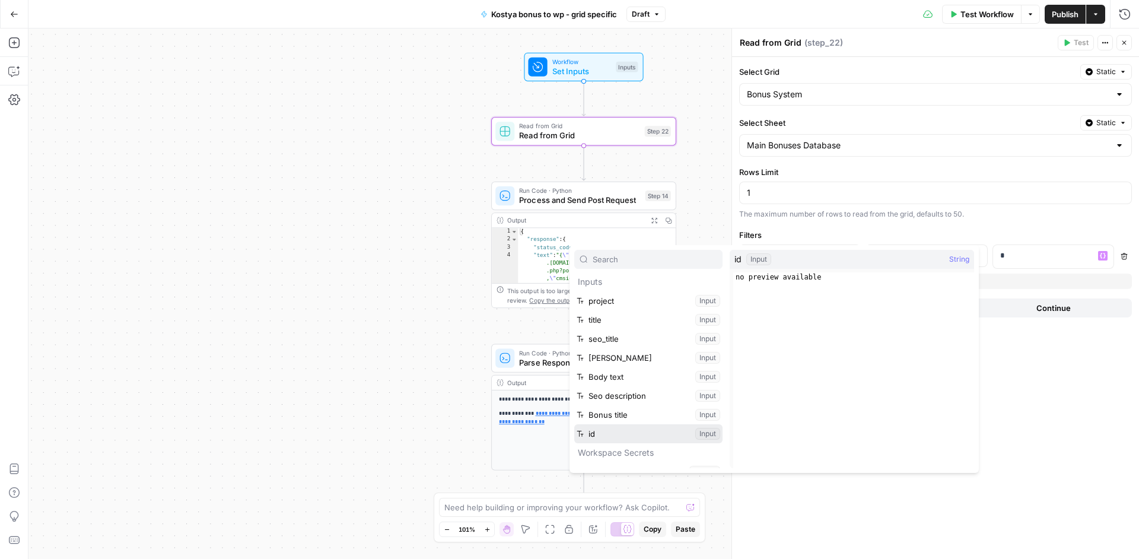
click at [629, 435] on button "Select variable id" at bounding box center [648, 433] width 148 height 19
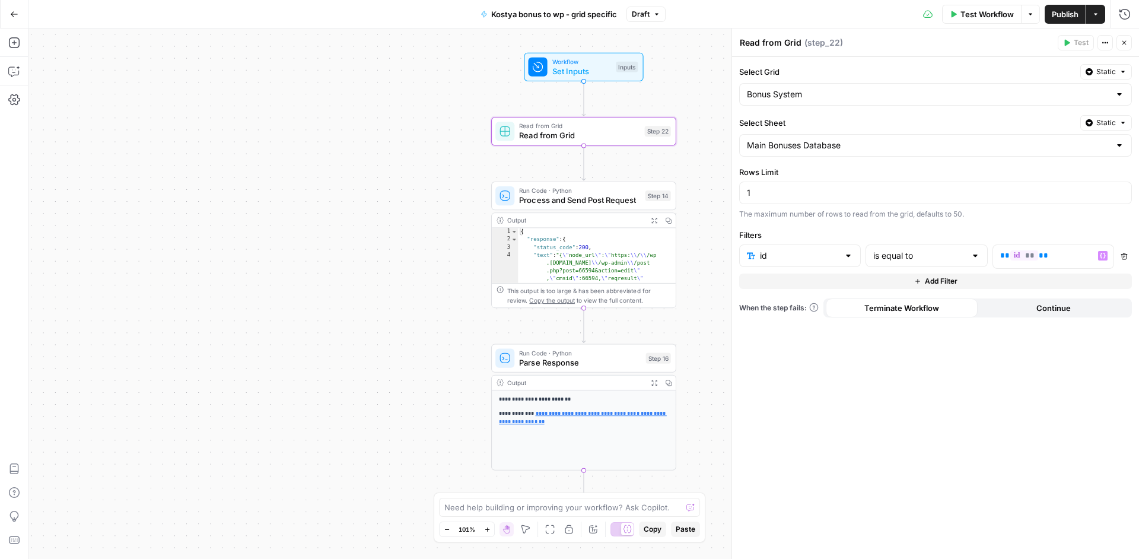
click at [679, 92] on div "**********" at bounding box center [583, 293] width 1110 height 530
click at [1053, 12] on span "Publish" at bounding box center [1065, 14] width 27 height 12
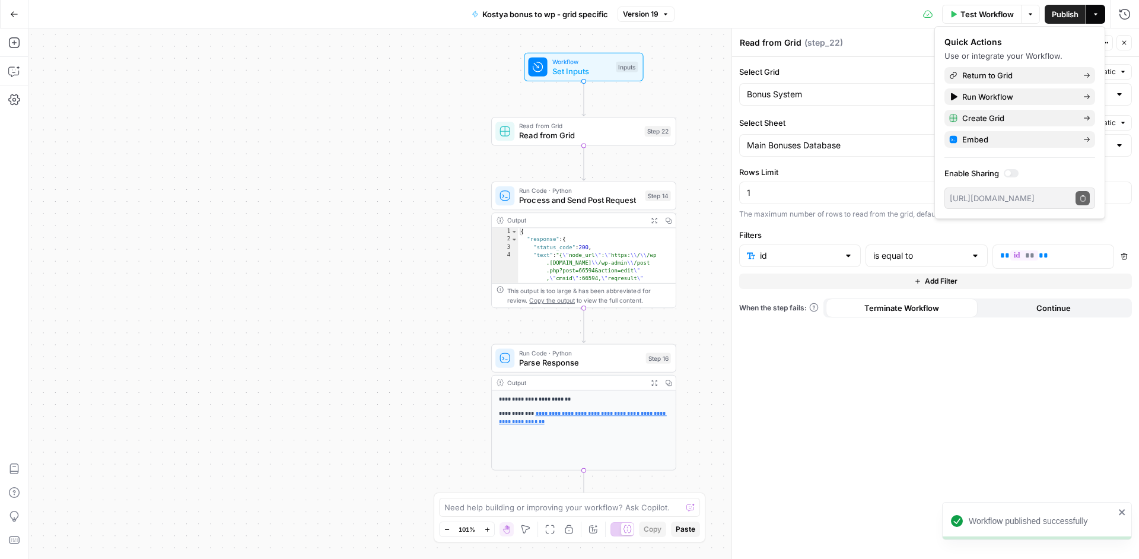
click at [690, 93] on div "**********" at bounding box center [583, 293] width 1110 height 530
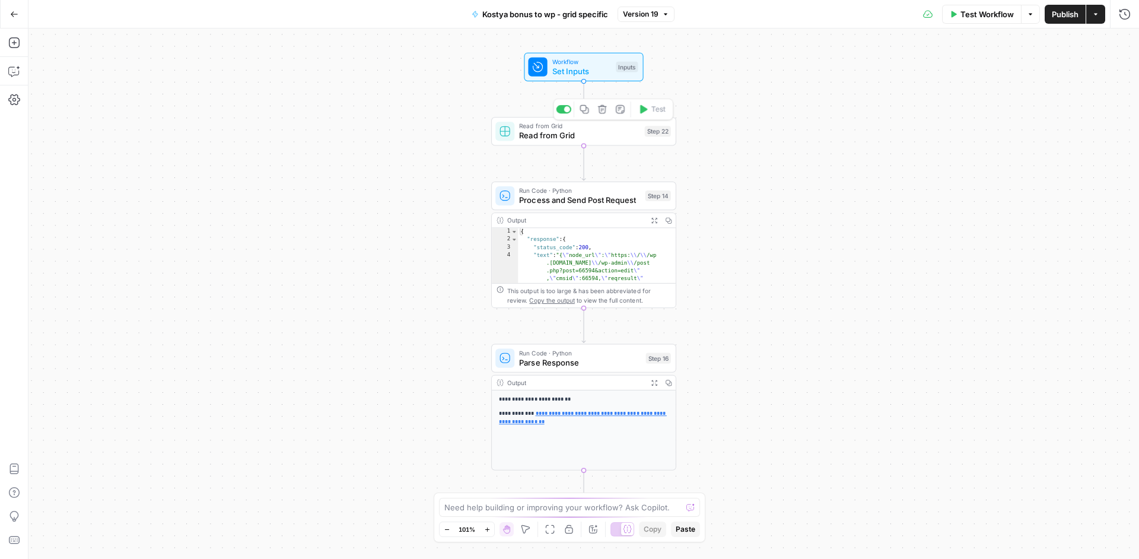
click at [626, 135] on span "Read from Grid" at bounding box center [579, 135] width 120 height 12
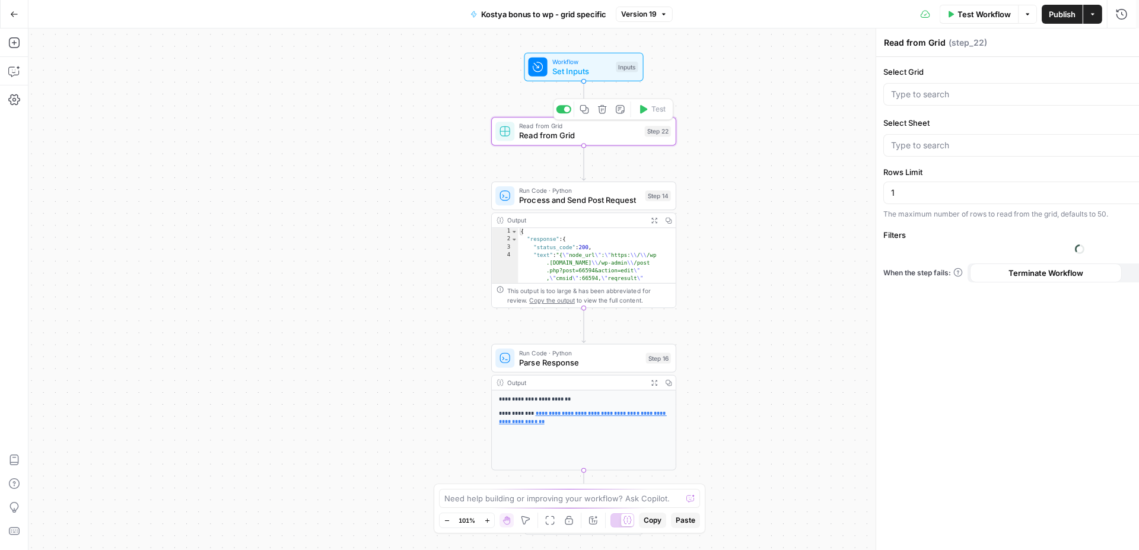
type input "Main Bonuses Database"
type input "Bonus System"
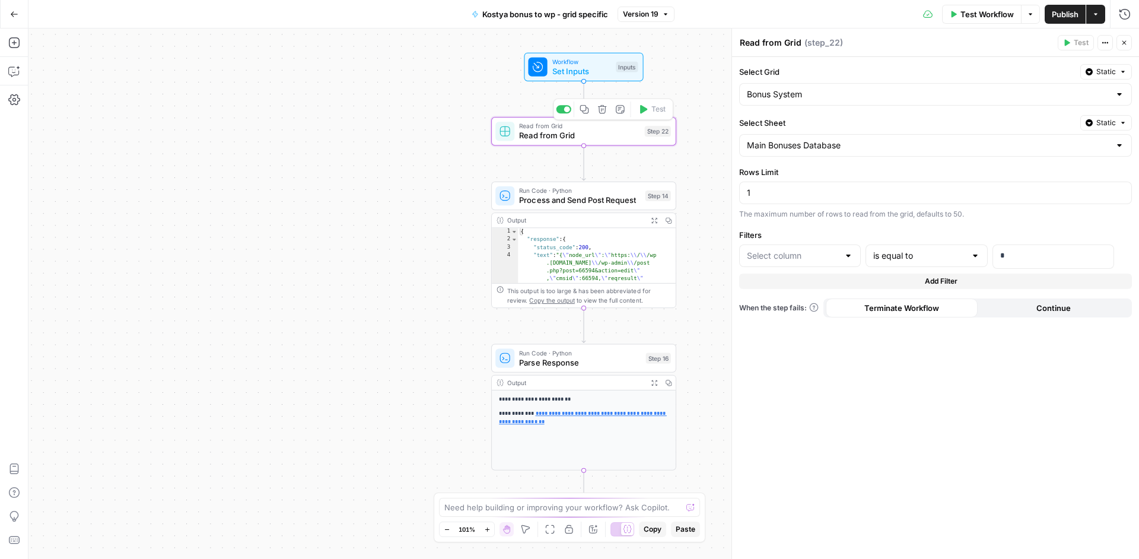
type input "id"
click at [1053, 258] on p "*" at bounding box center [1053, 256] width 106 height 12
click at [1053, 257] on p "*" at bounding box center [1043, 256] width 87 height 12
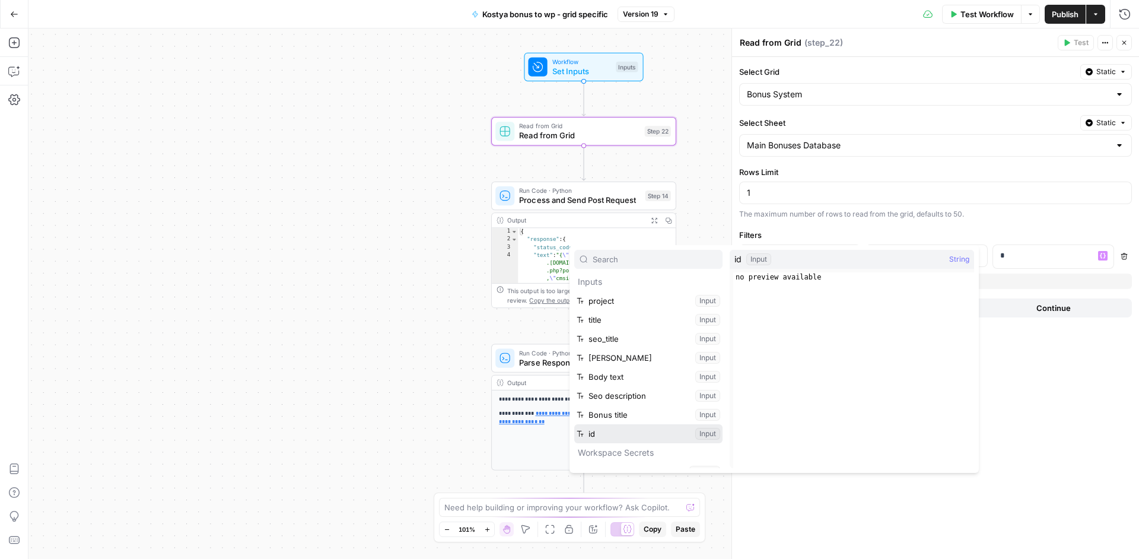
click at [663, 436] on button "Select variable id" at bounding box center [648, 433] width 148 height 19
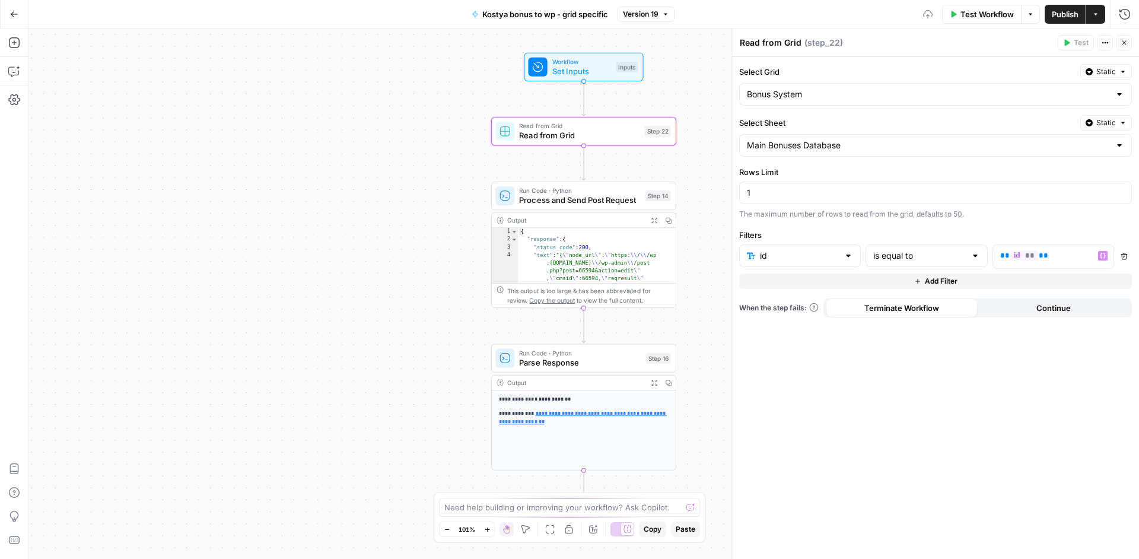
click at [964, 393] on div "Select Grid Static Bonus System Select Sheet Static Main Bonuses Database Rows …" at bounding box center [935, 308] width 407 height 502
click at [724, 182] on div "**********" at bounding box center [583, 293] width 1110 height 530
click at [1045, 19] on button "Publish" at bounding box center [1065, 14] width 41 height 19
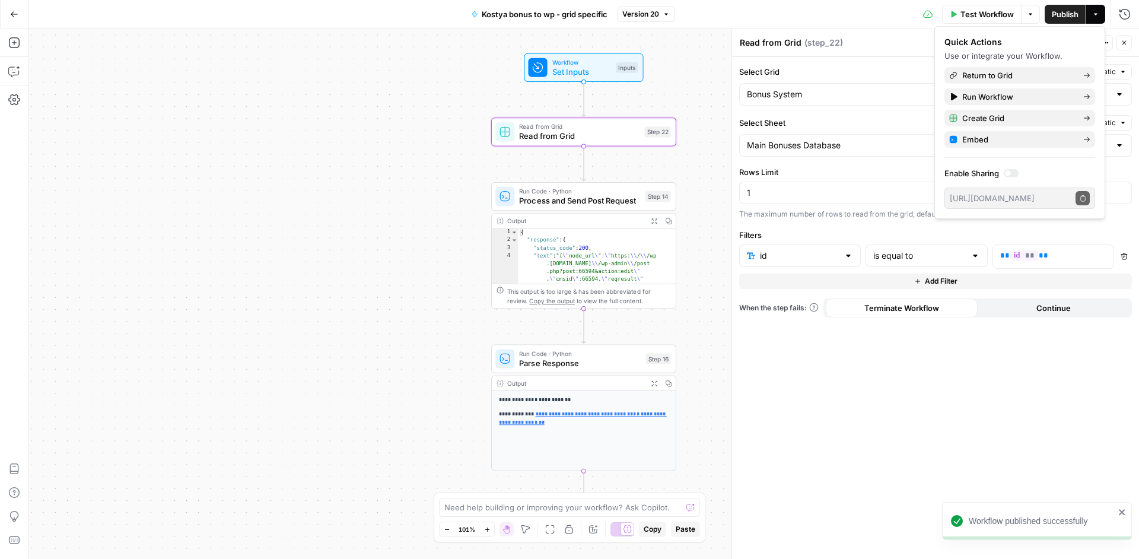
click at [692, 104] on div "**********" at bounding box center [583, 293] width 1110 height 530
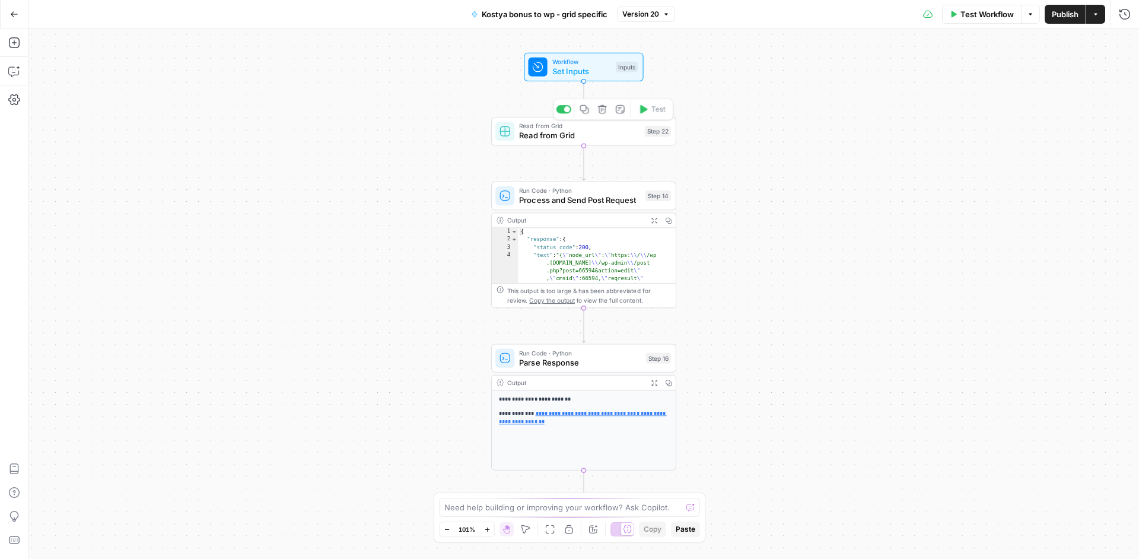
click at [599, 129] on span "Read from Grid" at bounding box center [579, 125] width 120 height 9
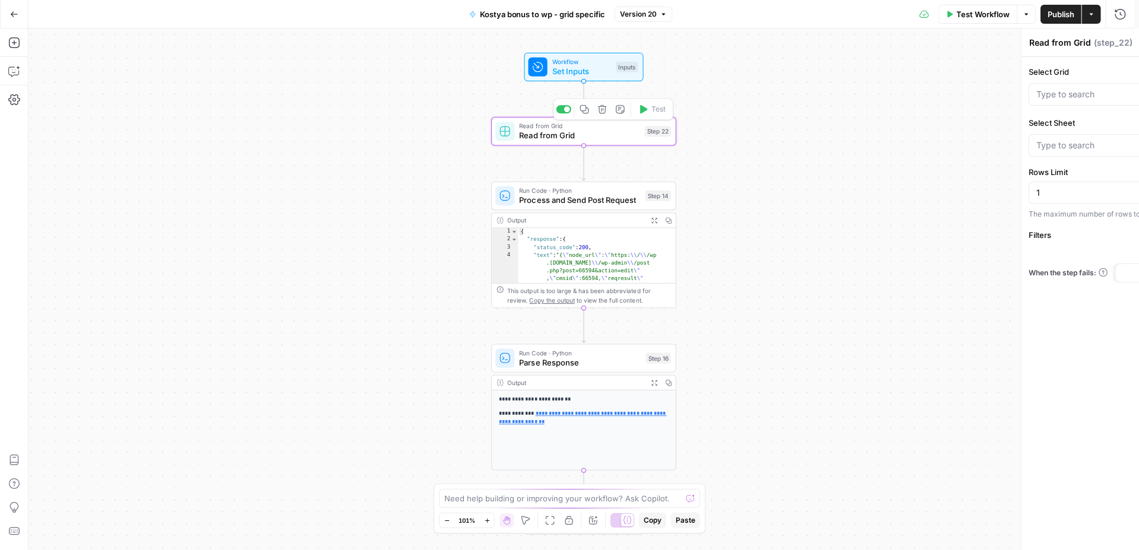
type input "Bonus System"
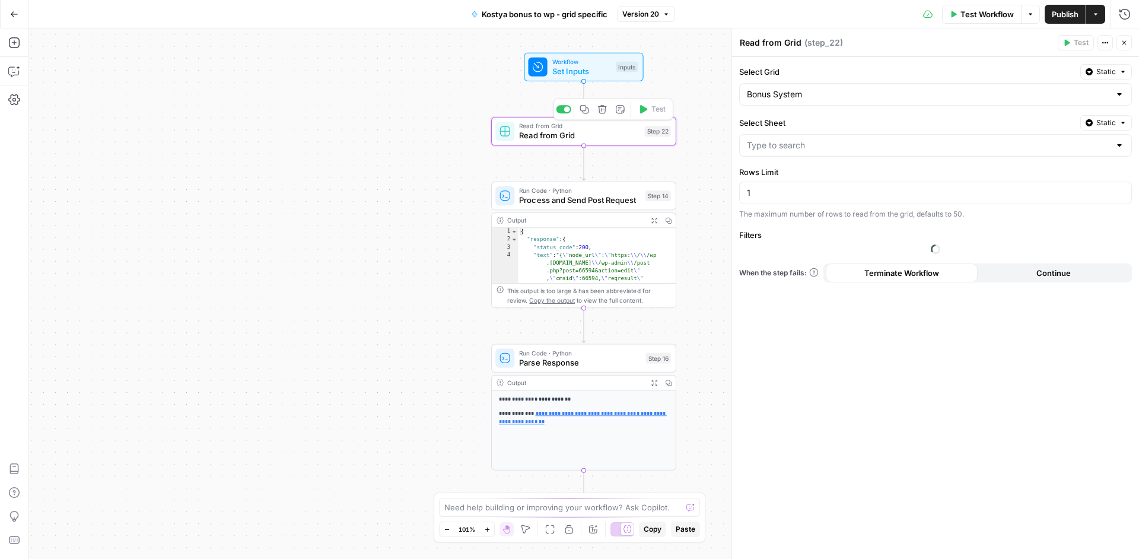
type input "Main Bonuses Database"
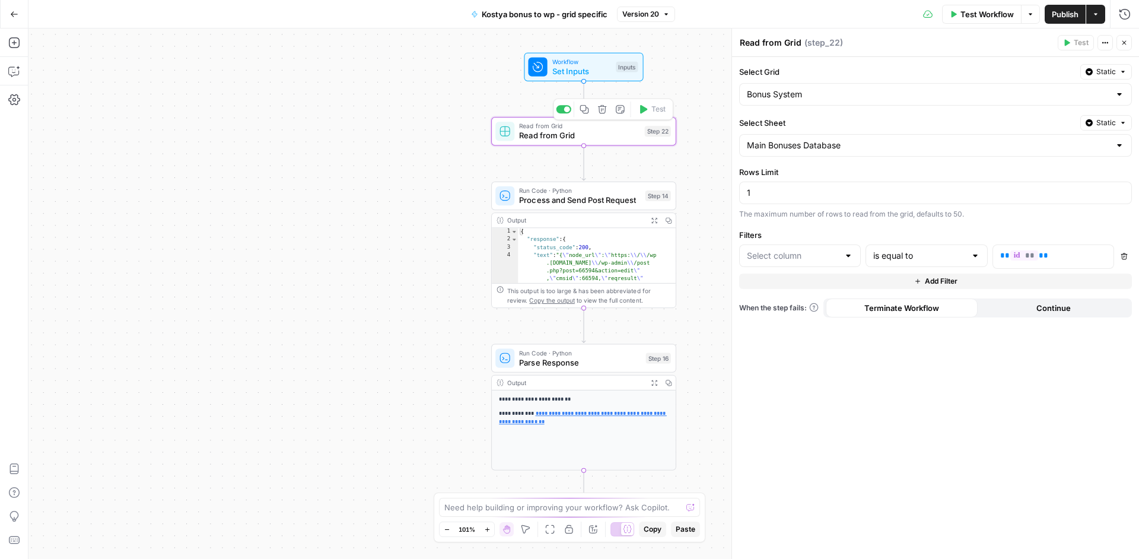
type input "id"
click at [1060, 16] on span "Publish" at bounding box center [1065, 14] width 27 height 12
click at [688, 85] on div "**********" at bounding box center [583, 293] width 1110 height 530
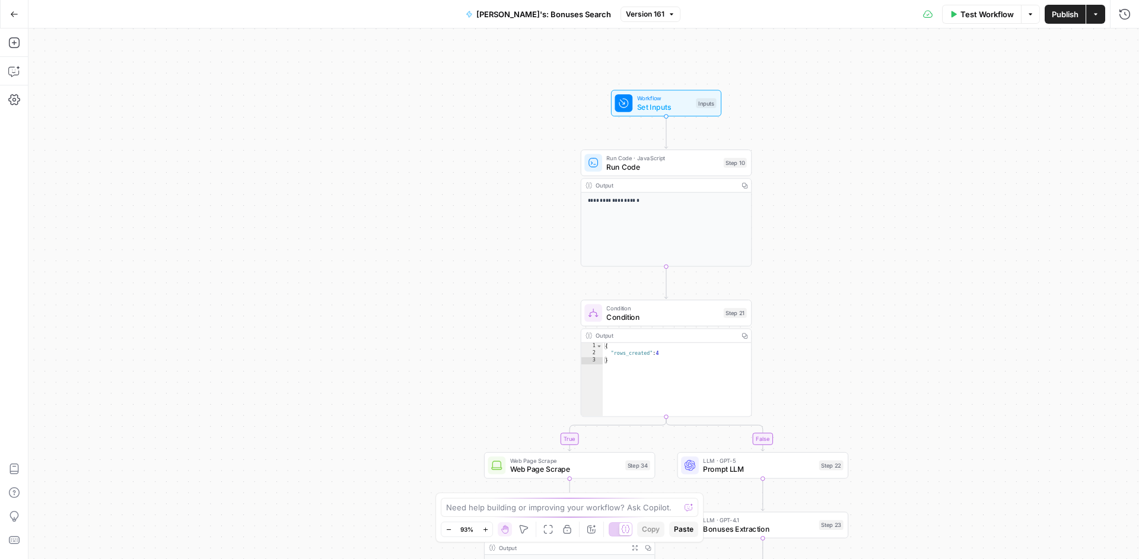
drag, startPoint x: 715, startPoint y: 130, endPoint x: 896, endPoint y: 245, distance: 214.9
click at [896, 245] on div "**********" at bounding box center [583, 293] width 1110 height 530
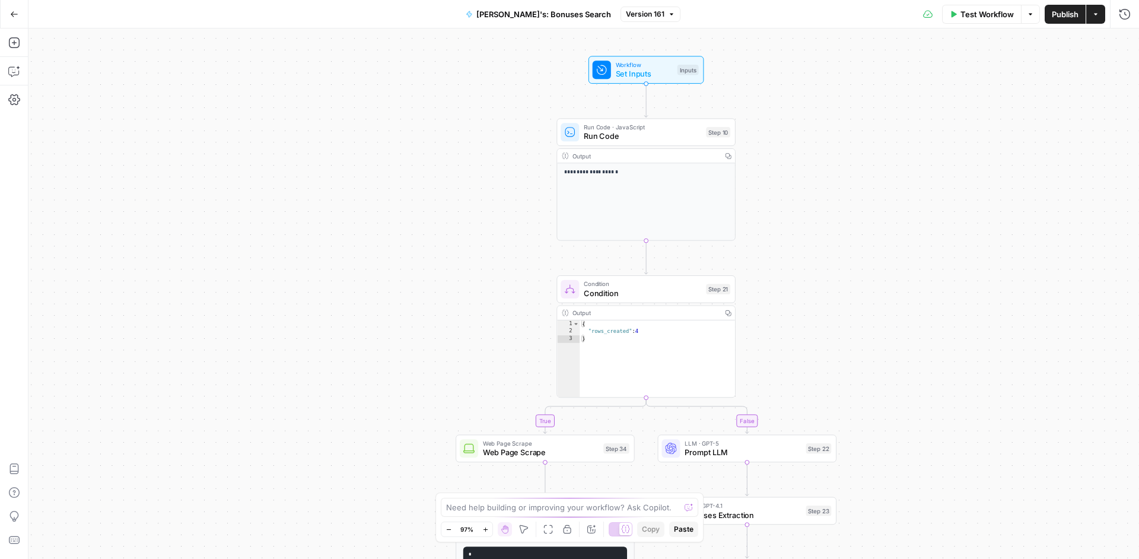
drag, startPoint x: 849, startPoint y: 158, endPoint x: 777, endPoint y: 63, distance: 119.5
click at [777, 63] on div "**********" at bounding box center [583, 293] width 1110 height 530
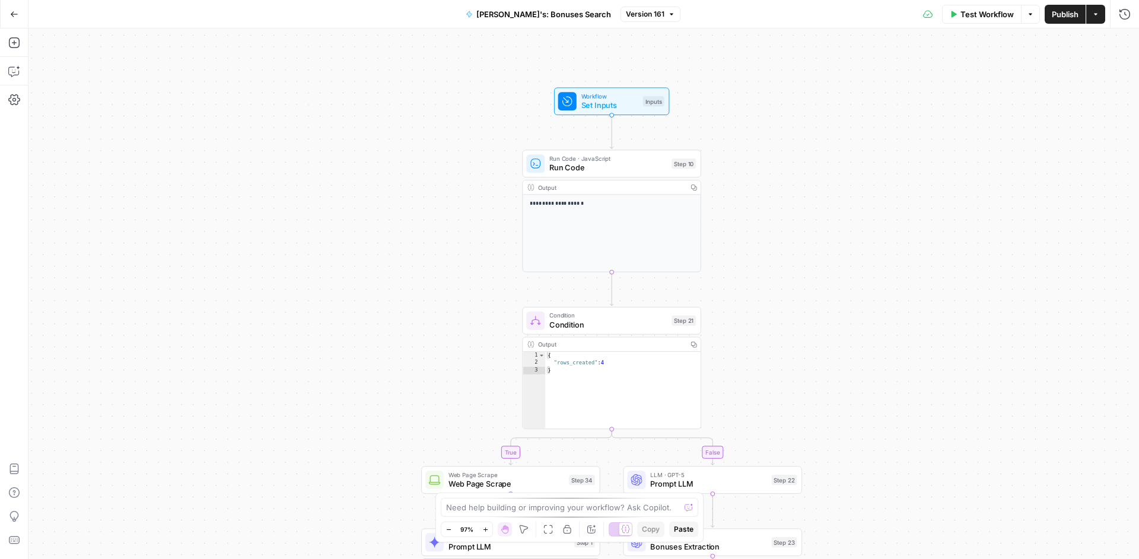
drag, startPoint x: 794, startPoint y: 172, endPoint x: 795, endPoint y: 182, distance: 9.5
click at [795, 182] on div "**********" at bounding box center [583, 293] width 1110 height 530
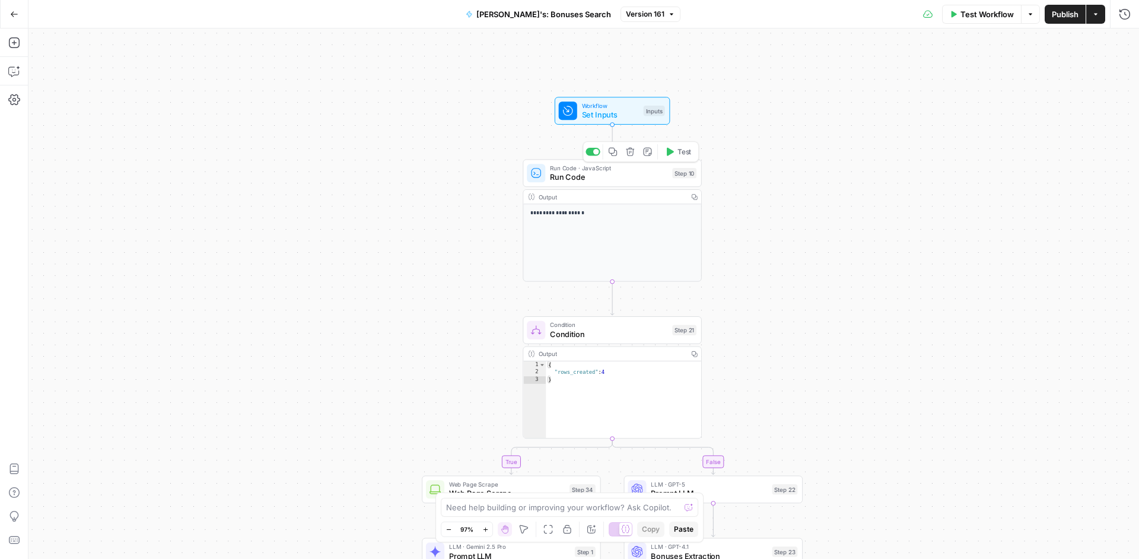
click at [617, 183] on span "Run Code" at bounding box center [608, 176] width 117 height 11
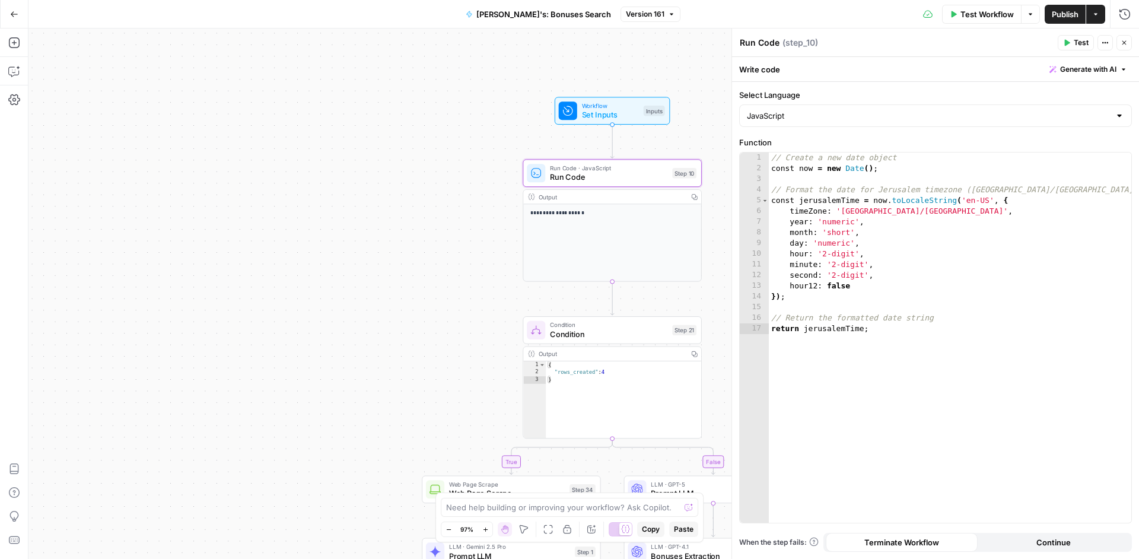
click at [1128, 43] on button "Close" at bounding box center [1123, 42] width 15 height 15
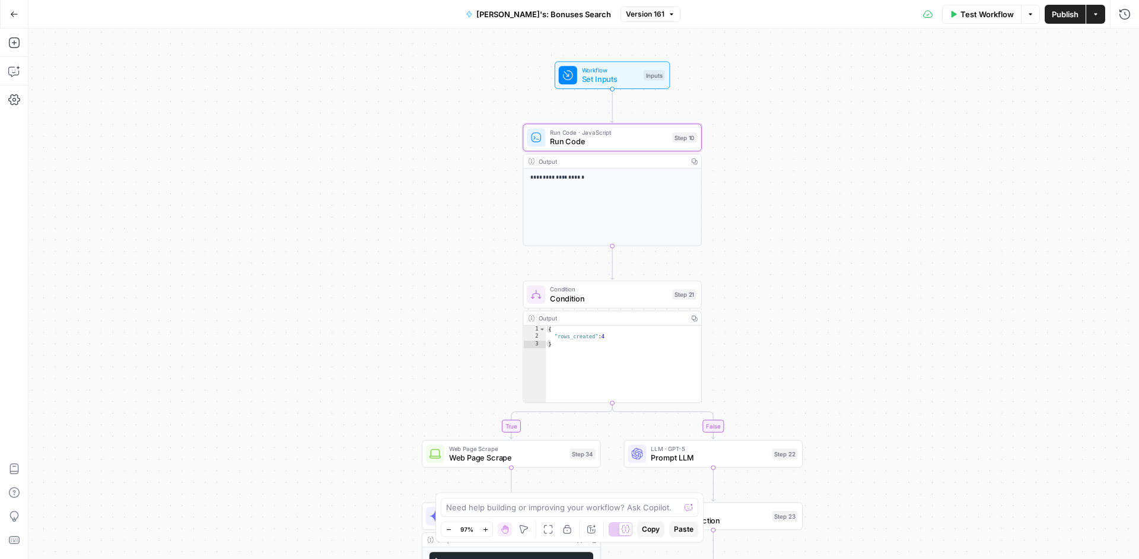
click at [647, 304] on div "Condition Condition Step 21 Copy step Delete step Add Note Test" at bounding box center [612, 295] width 170 height 20
type textarea "**********"
drag, startPoint x: 798, startPoint y: 94, endPoint x: 715, endPoint y: 92, distance: 83.1
click at [715, 92] on body "**********" at bounding box center [569, 279] width 1139 height 559
click at [710, 110] on div "**********" at bounding box center [583, 293] width 1110 height 530
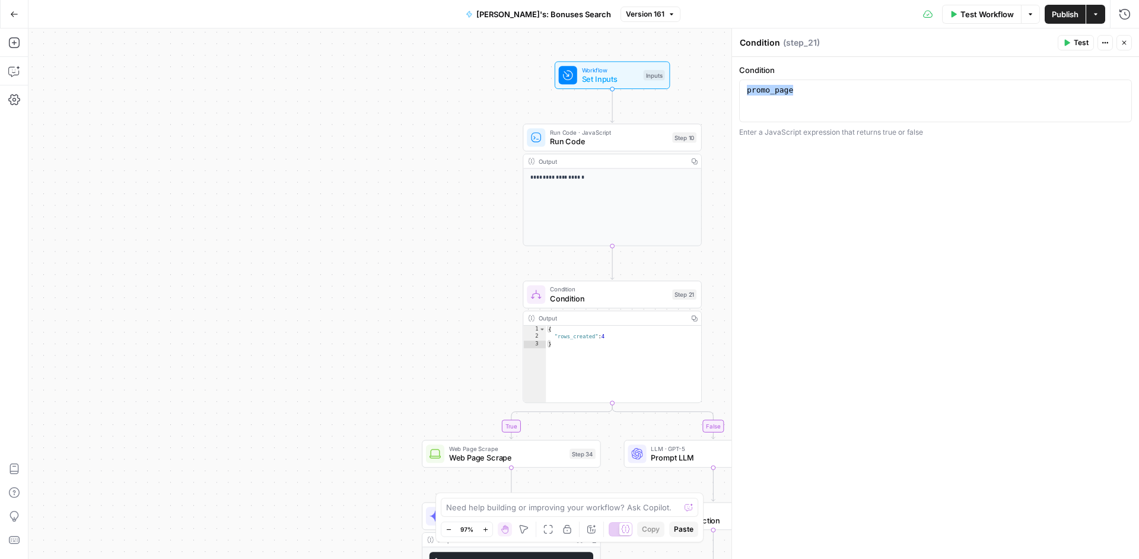
click at [1120, 42] on button "Close" at bounding box center [1123, 42] width 15 height 15
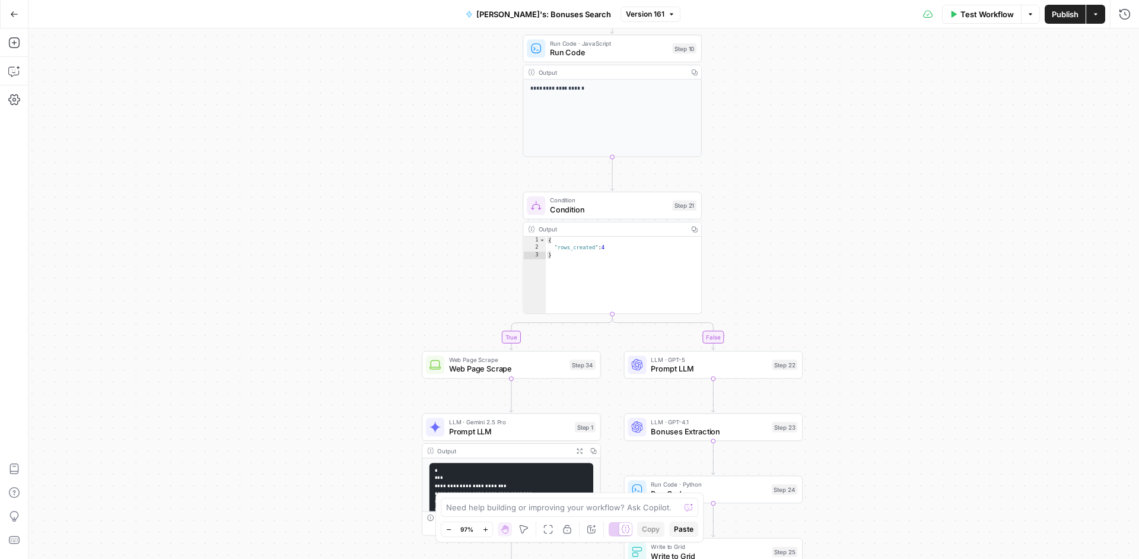
click at [549, 375] on div "Web Page Scrape Web Page Scrape Step 34 Copy step Delete step Add Note Test" at bounding box center [511, 365] width 179 height 28
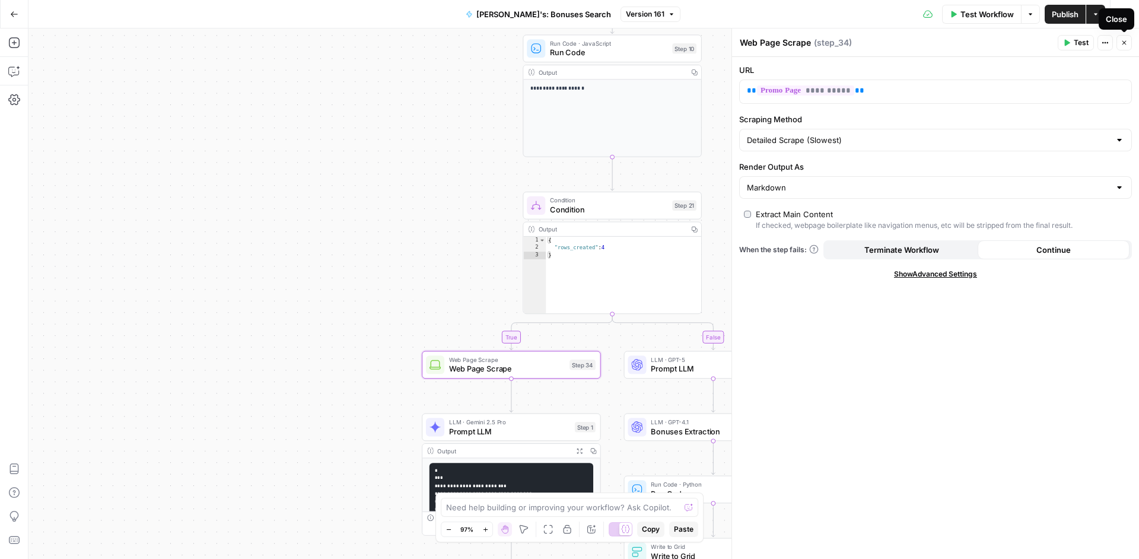
click at [1123, 47] on button "Close" at bounding box center [1123, 42] width 15 height 15
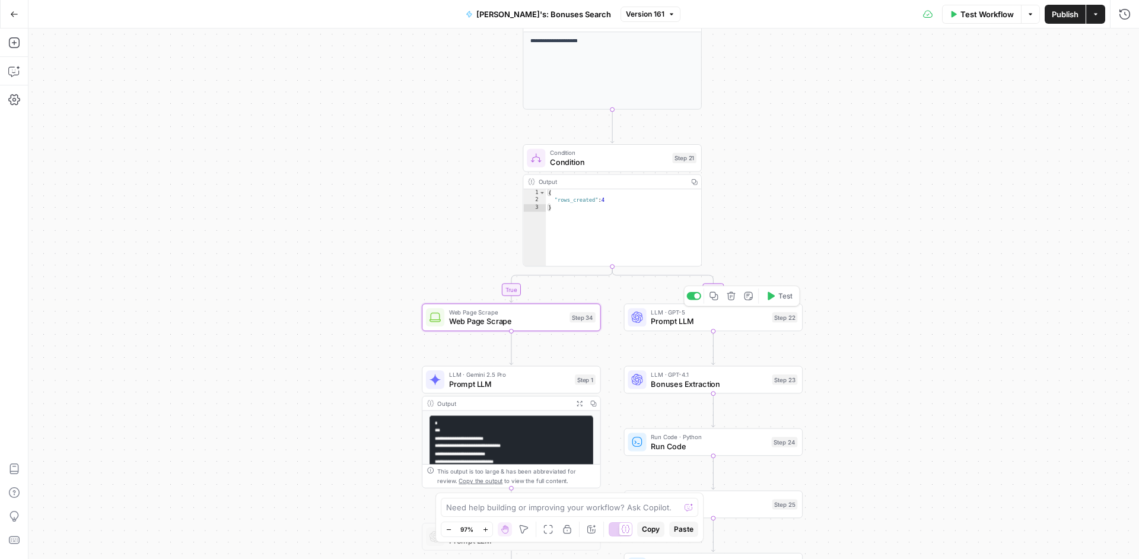
click at [704, 327] on span "Prompt LLM" at bounding box center [709, 321] width 116 height 11
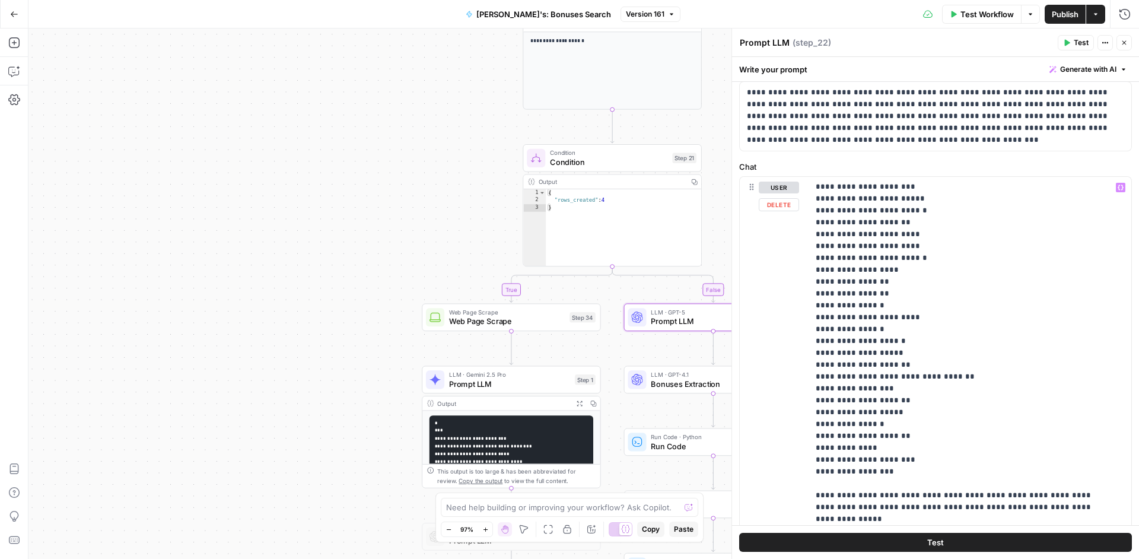
scroll to position [288, 0]
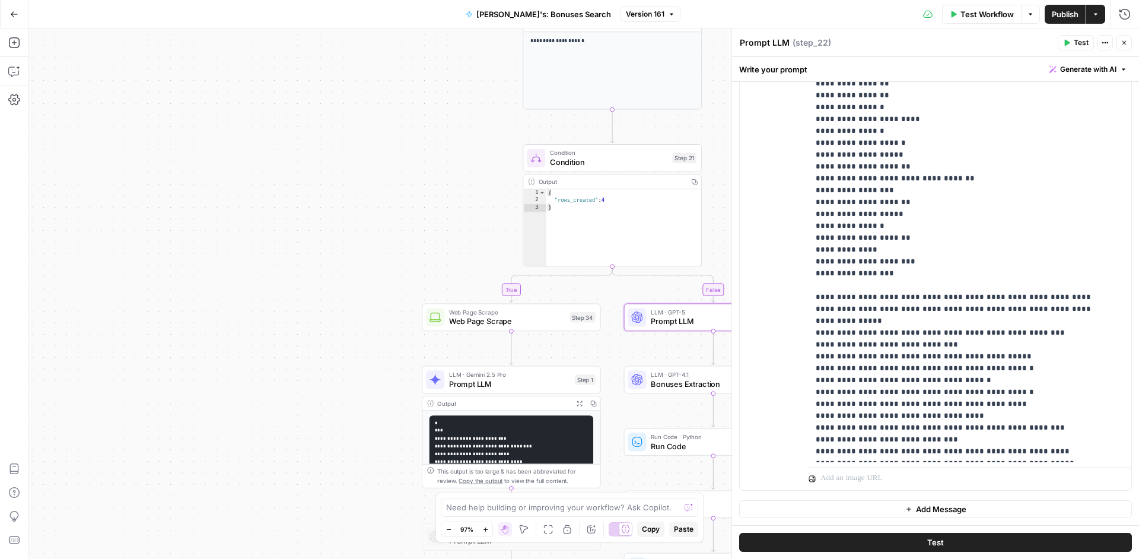
click at [621, 359] on div "**********" at bounding box center [583, 293] width 1110 height 530
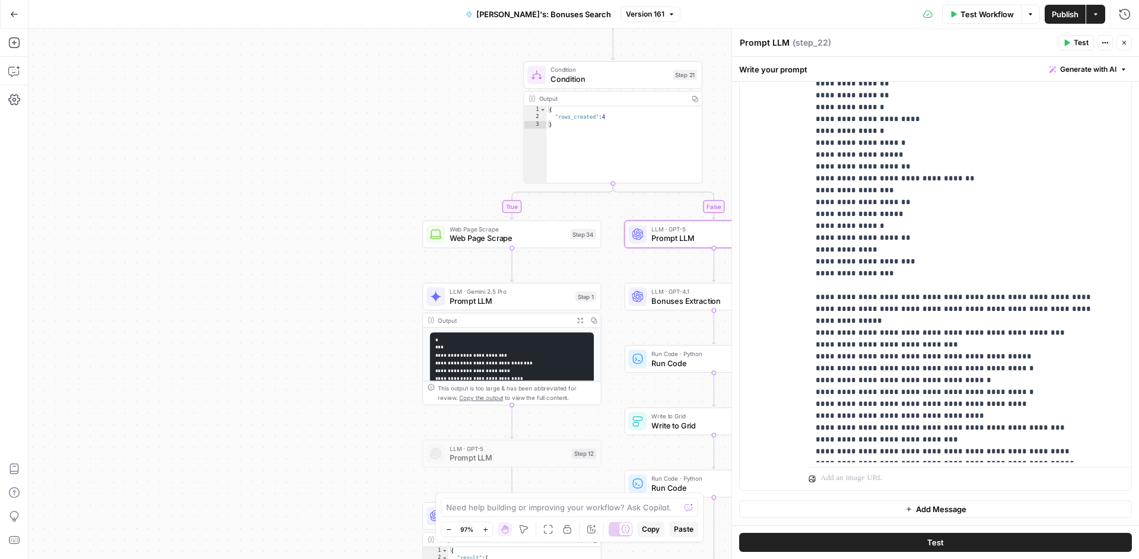
click at [529, 242] on span "Web Page Scrape" at bounding box center [508, 238] width 116 height 11
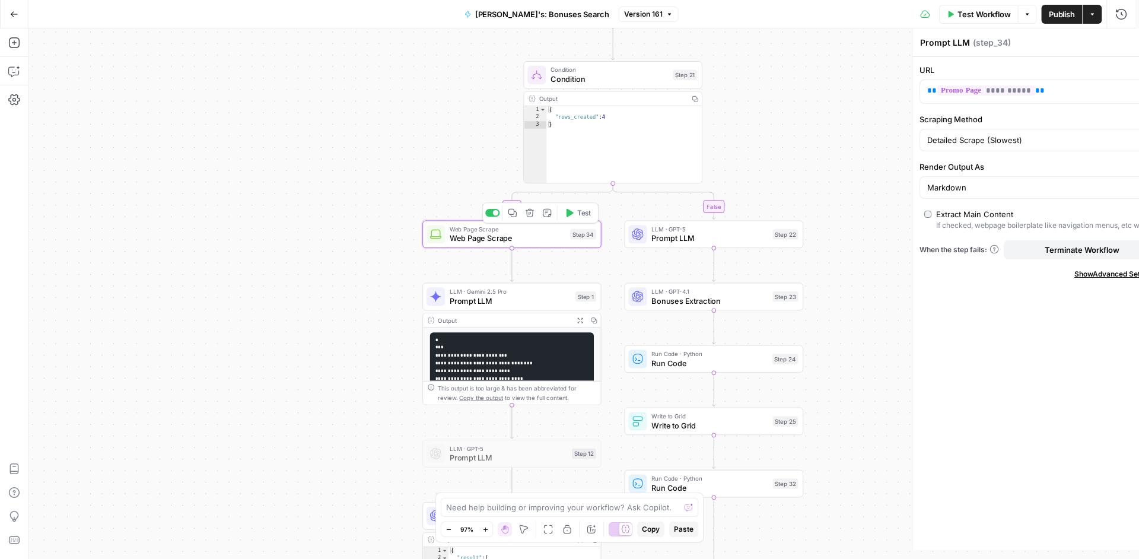
type textarea "Web Page Scrape"
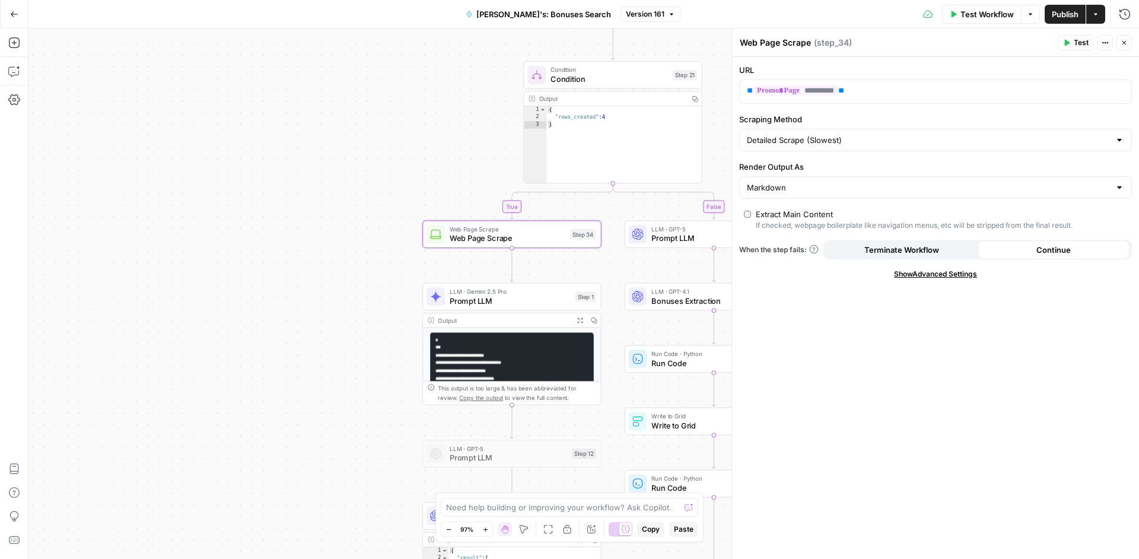
click at [536, 299] on span "Prompt LLM" at bounding box center [510, 300] width 121 height 11
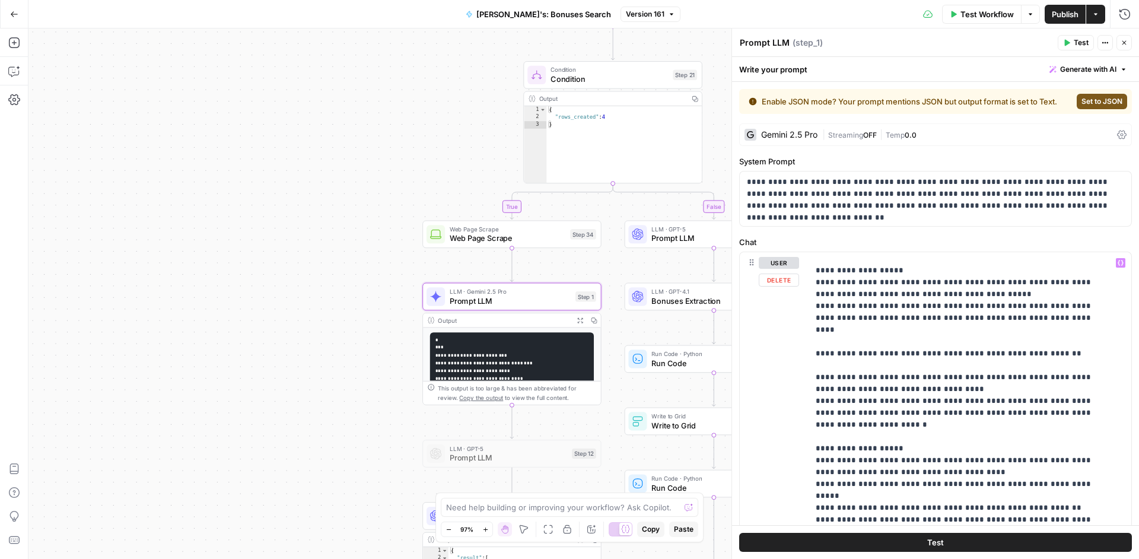
scroll to position [2702, 0]
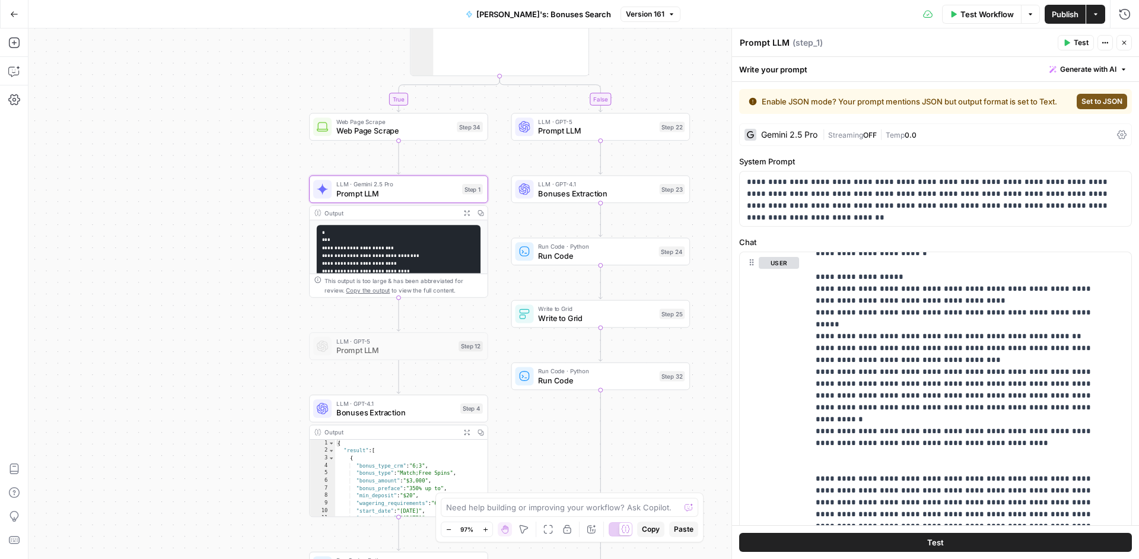
drag, startPoint x: 666, startPoint y: 327, endPoint x: 553, endPoint y: 220, distance: 156.1
click at [553, 220] on div "**********" at bounding box center [583, 293] width 1110 height 530
click at [398, 254] on code "**********" at bounding box center [398, 357] width 152 height 254
click at [398, 253] on code "**********" at bounding box center [398, 357] width 152 height 254
click at [358, 249] on code "**********" at bounding box center [398, 357] width 152 height 254
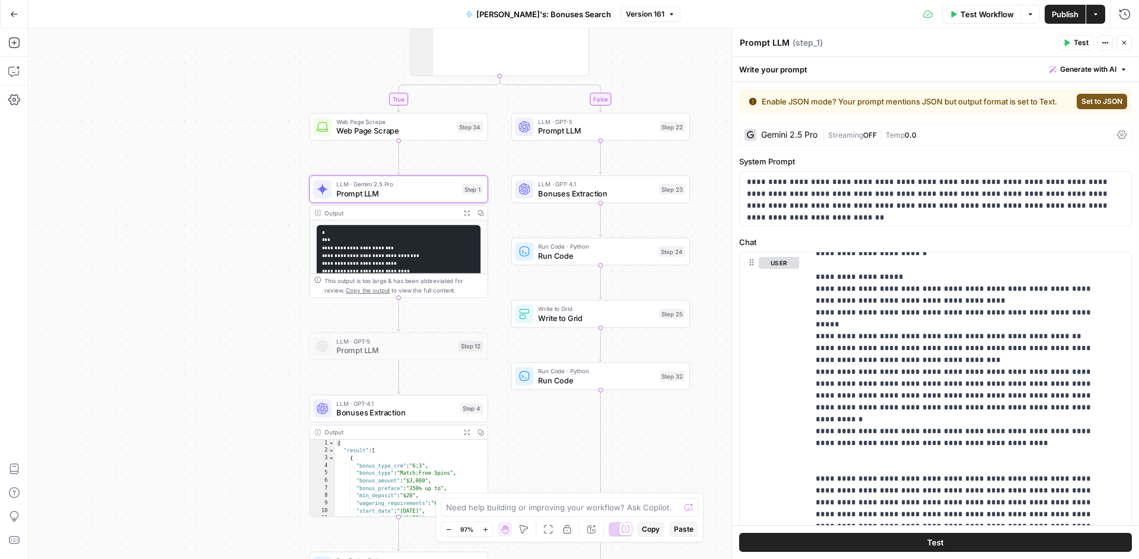
drag, startPoint x: 351, startPoint y: 250, endPoint x: 361, endPoint y: 209, distance: 42.2
click at [361, 209] on div "**********" at bounding box center [398, 251] width 179 height 93
click at [619, 257] on span "Run Code" at bounding box center [596, 255] width 116 height 11
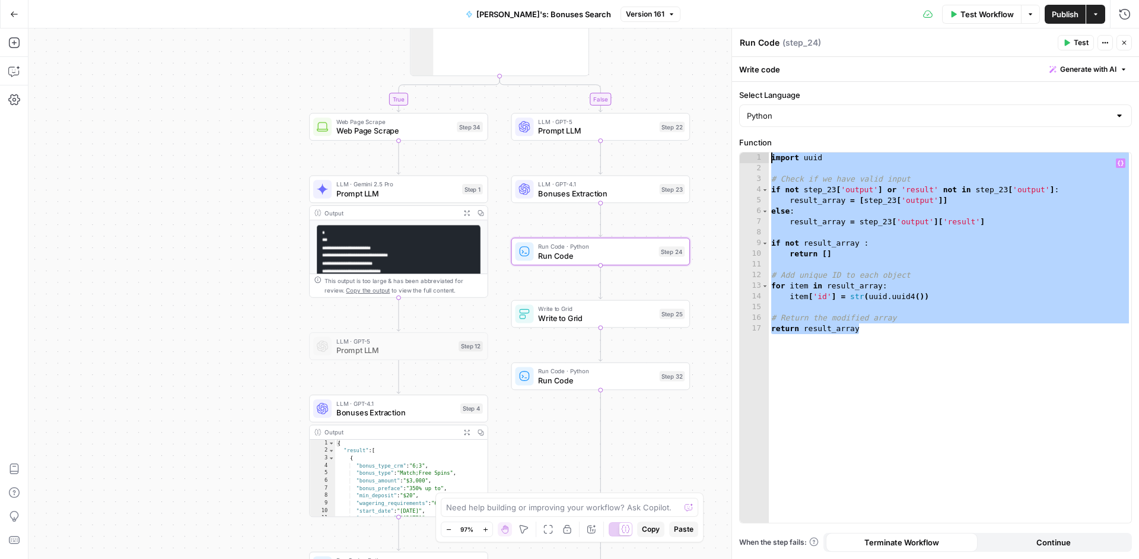
drag, startPoint x: 980, startPoint y: 387, endPoint x: 774, endPoint y: 148, distance: 315.4
click at [774, 149] on div "**********" at bounding box center [935, 329] width 393 height 387
click at [1012, 298] on div "import uuid # Check if we have valid input if not step_23 [ 'output' ] or 'resu…" at bounding box center [950, 347] width 362 height 391
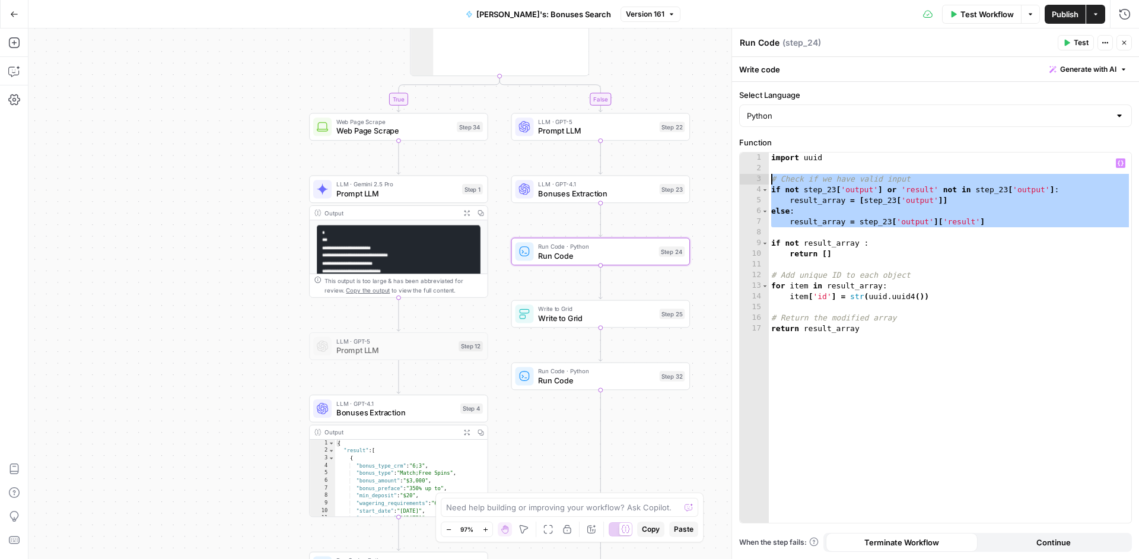
drag, startPoint x: 1029, startPoint y: 232, endPoint x: 705, endPoint y: 176, distance: 328.6
click at [705, 176] on body "**********" at bounding box center [569, 279] width 1139 height 559
click at [1040, 214] on div "import uuid # Check if we have valid input if not step_23 [ 'output' ] or 'resu…" at bounding box center [950, 347] width 362 height 391
type textarea "*****"
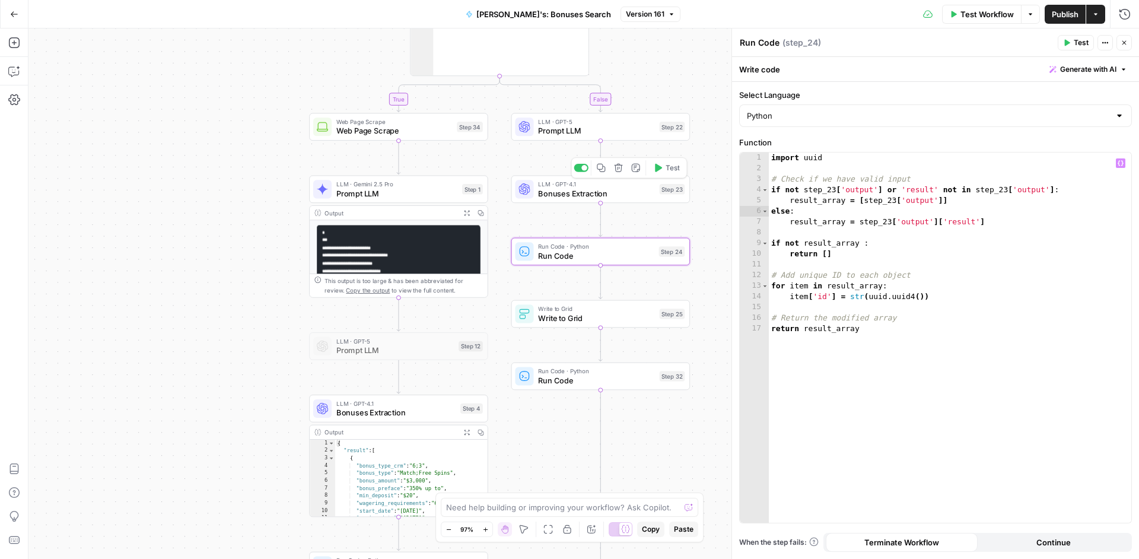
click at [622, 191] on span "Bonuses Extraction" at bounding box center [596, 192] width 116 height 11
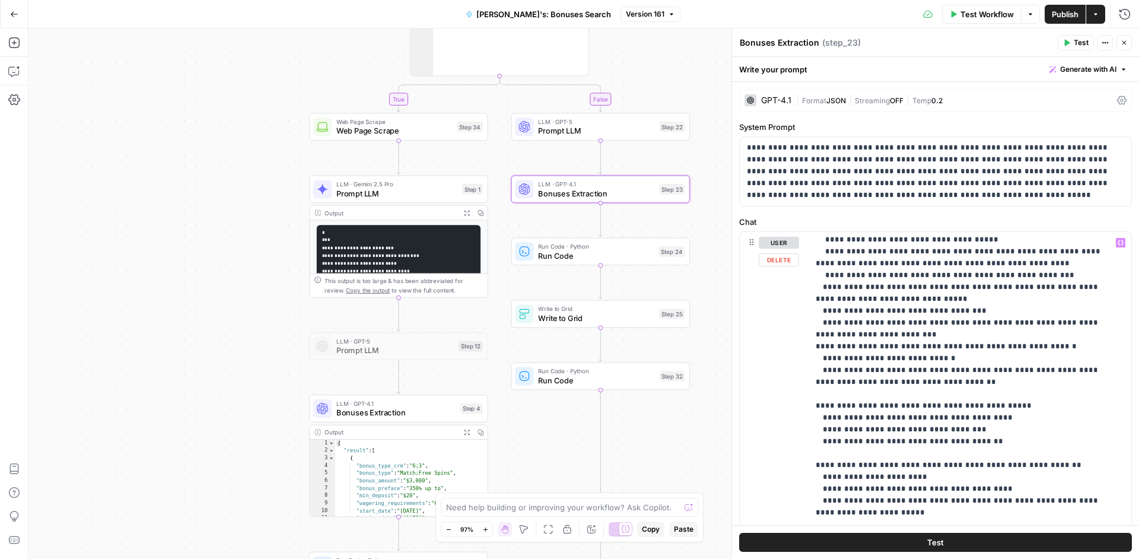
scroll to position [1533, 0]
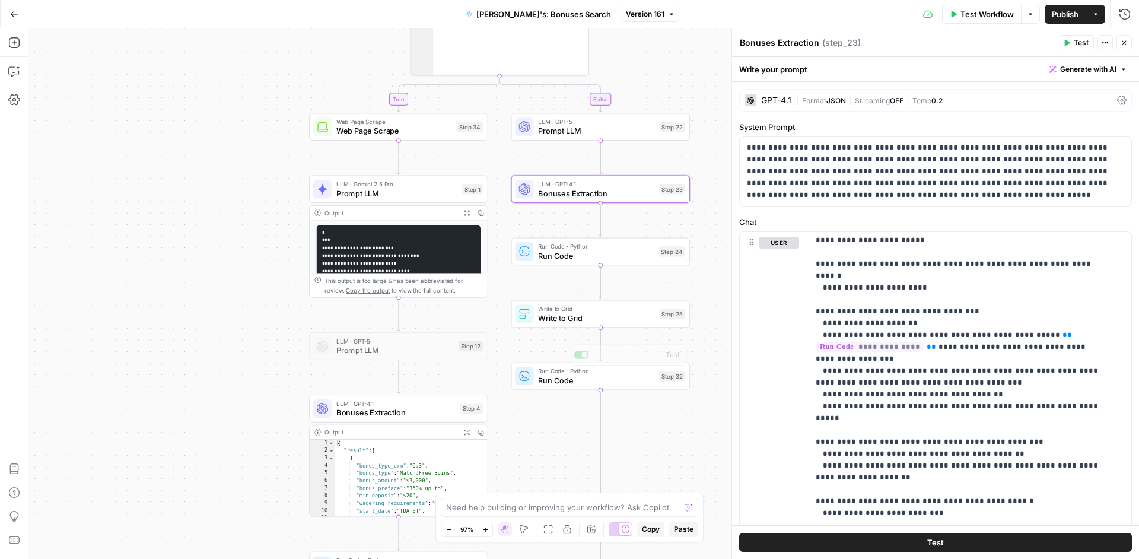
click at [615, 254] on span "Run Code" at bounding box center [596, 255] width 116 height 11
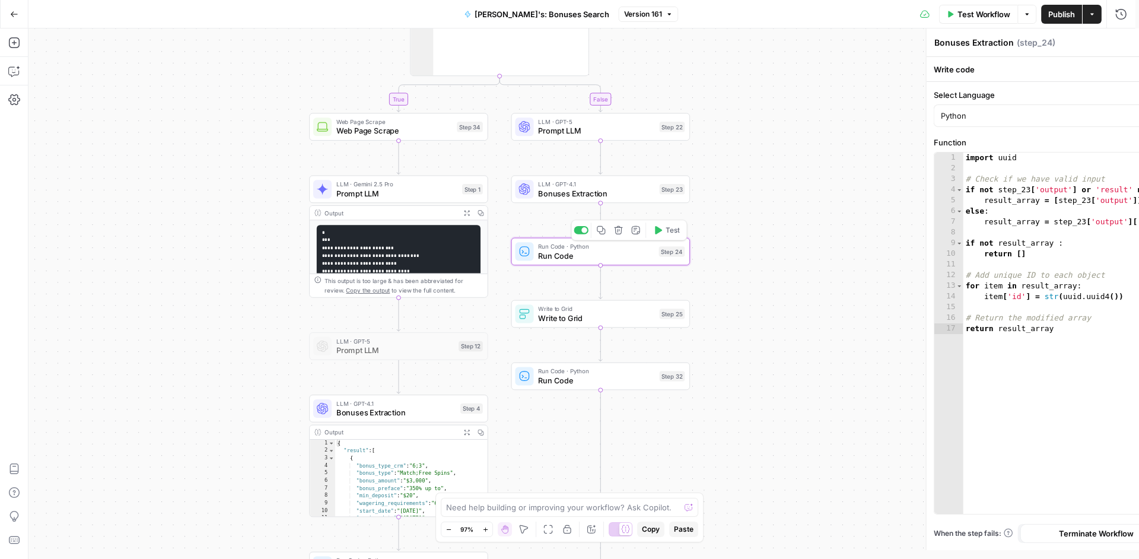
type textarea "Run Code"
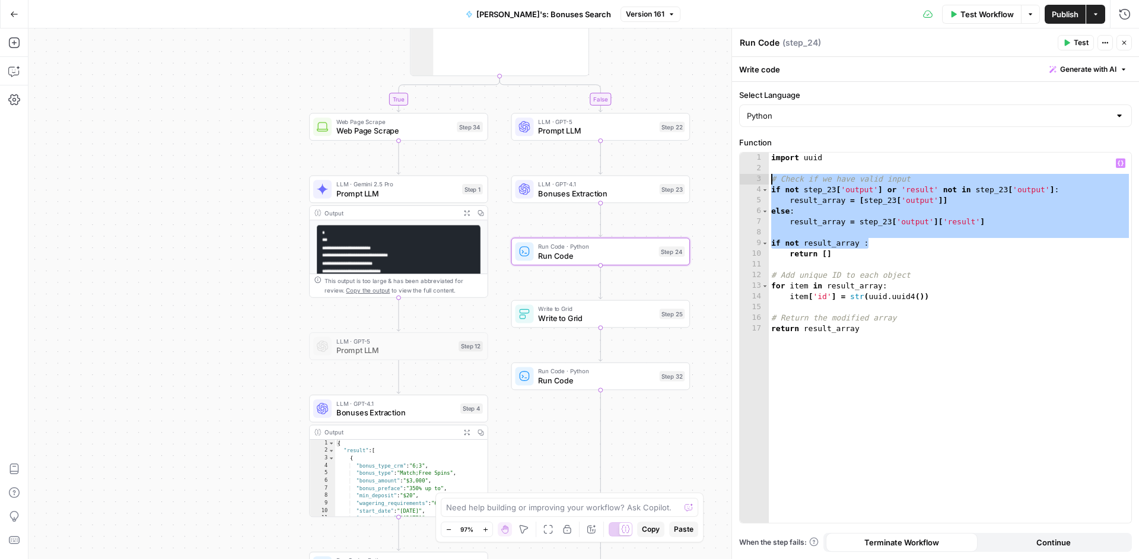
drag, startPoint x: 997, startPoint y: 238, endPoint x: 771, endPoint y: 179, distance: 233.2
click at [771, 179] on div "import uuid # Check if we have valid input if not step_23 [ 'output' ] or 'resu…" at bounding box center [950, 347] width 362 height 391
click at [931, 215] on div "import uuid # Check if we have valid input if not step_23 [ 'output' ] or 'resu…" at bounding box center [950, 347] width 362 height 391
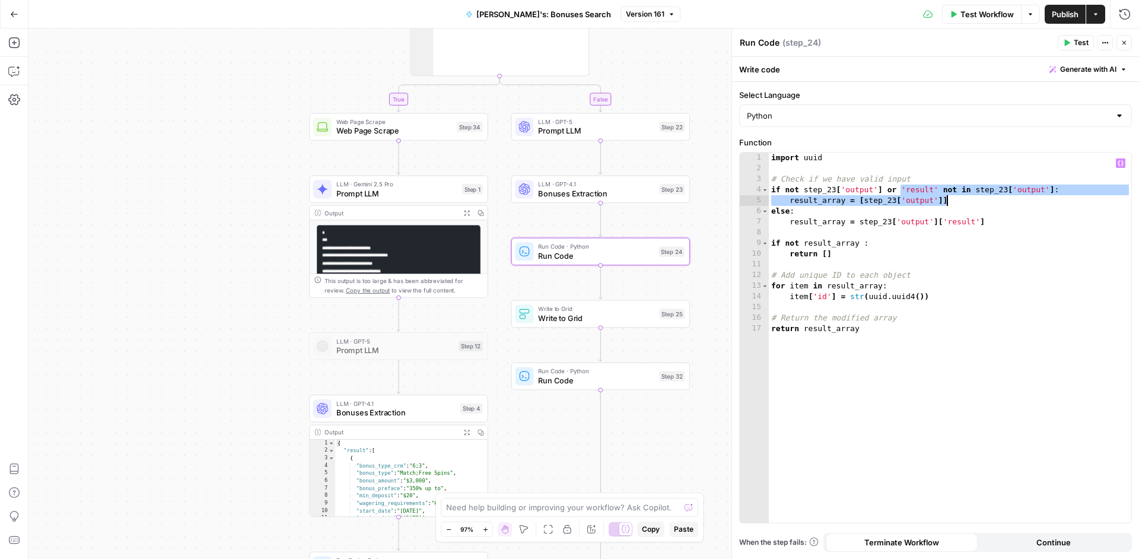
drag, startPoint x: 900, startPoint y: 192, endPoint x: 964, endPoint y: 196, distance: 64.2
click at [964, 196] on div "import uuid # Check if we have valid input if not step_23 [ 'output' ] or 'resu…" at bounding box center [950, 347] width 362 height 391
click at [1128, 215] on div "import uuid # Check if we have valid input if not step_23 [ 'output' ] or 'resu…" at bounding box center [950, 347] width 362 height 391
type textarea "*****"
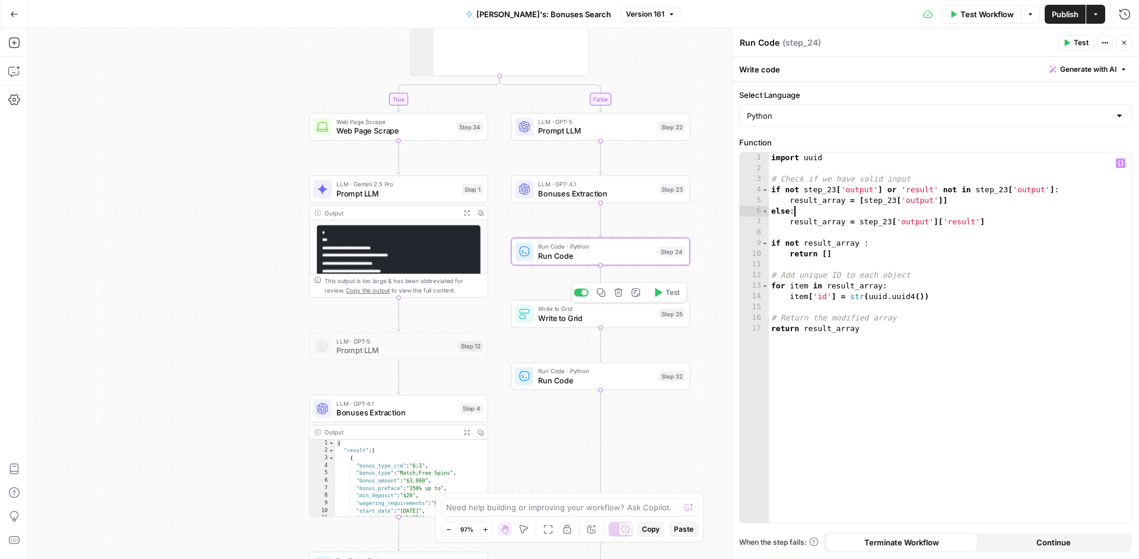
click at [623, 324] on div "Write to Grid Write to Grid Step 25 Copy step Delete step Add Note Test" at bounding box center [600, 314] width 179 height 28
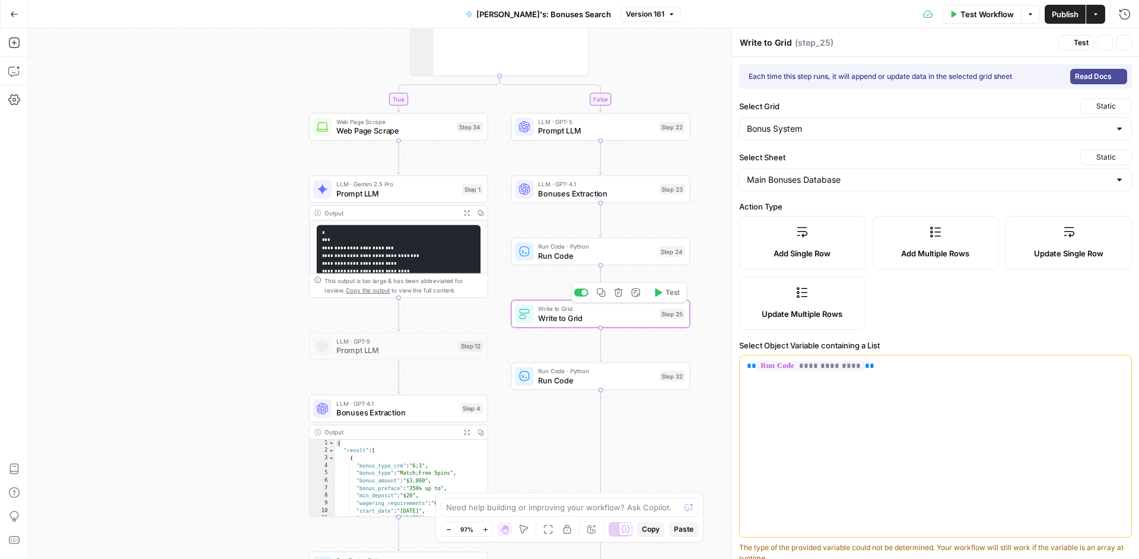
type input "bonus_type"
type input "casino_name"
type input "special_condition"
type input "bonus_preface"
type input "bonus_amount"
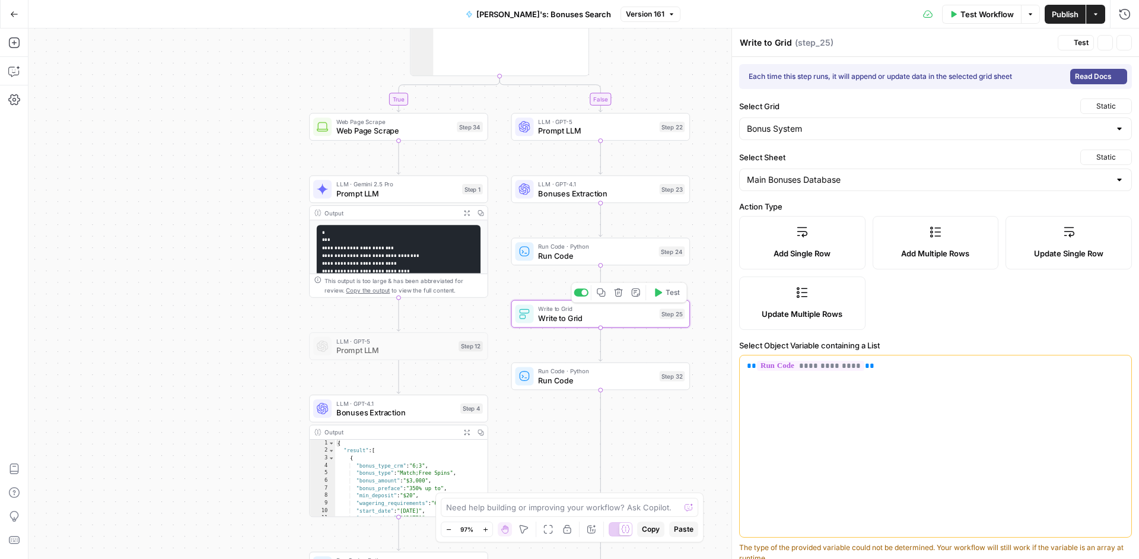
type input "expiry_date"
type input "coupon_code"
type input "allowed_player"
type input "wagering_requirements"
type input "min_deposit"
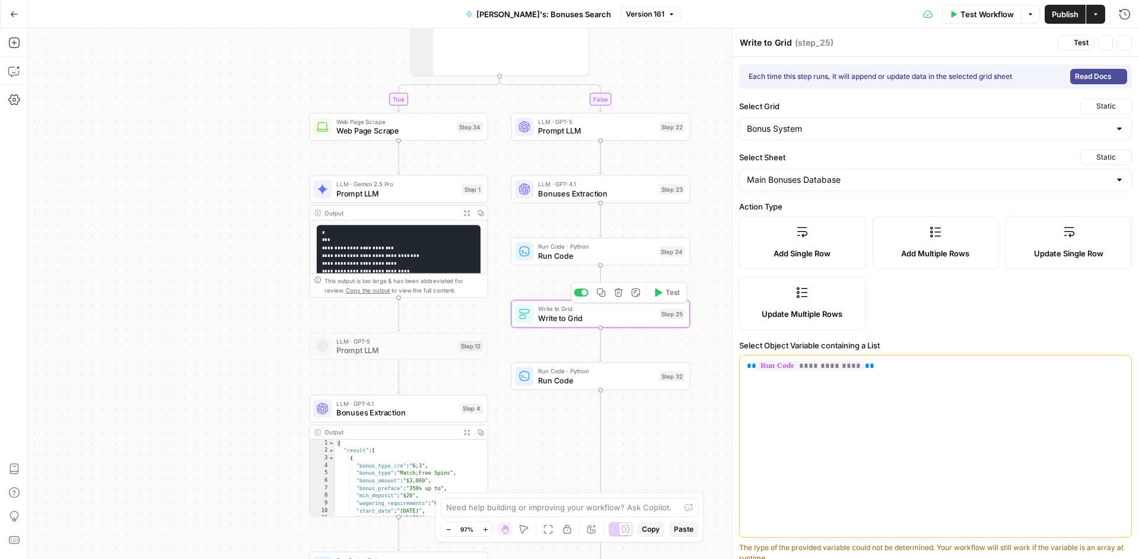
type input "max_cashout"
type input "validity_period"
type input "featured_games"
type input "link"
type input "Date Created"
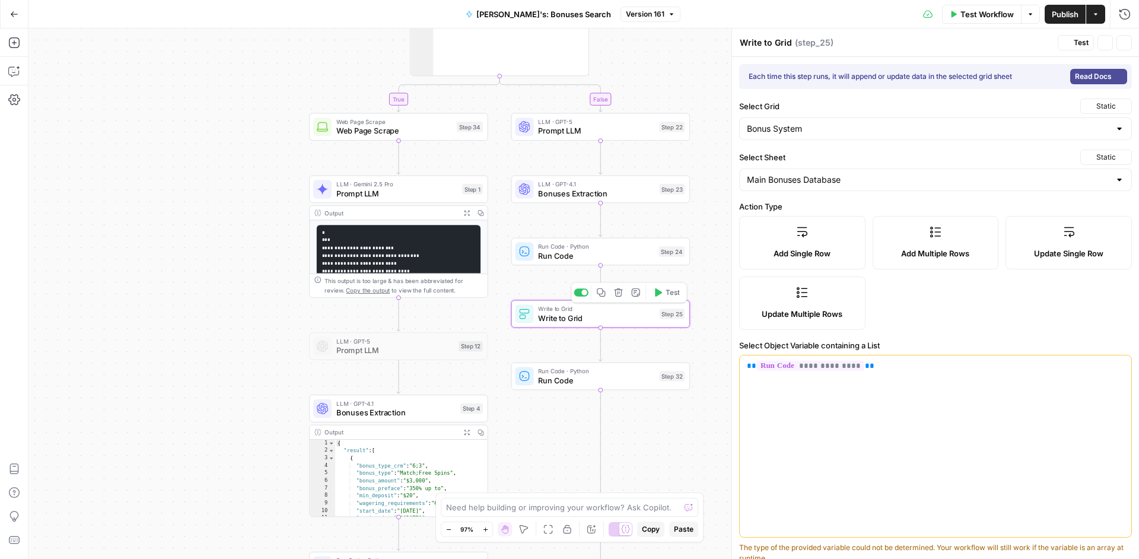
type input "bonus_type_crm"
type input "max_bet"
type input "tracker_link status"
type input "additional_info"
type input "affiliate_text"
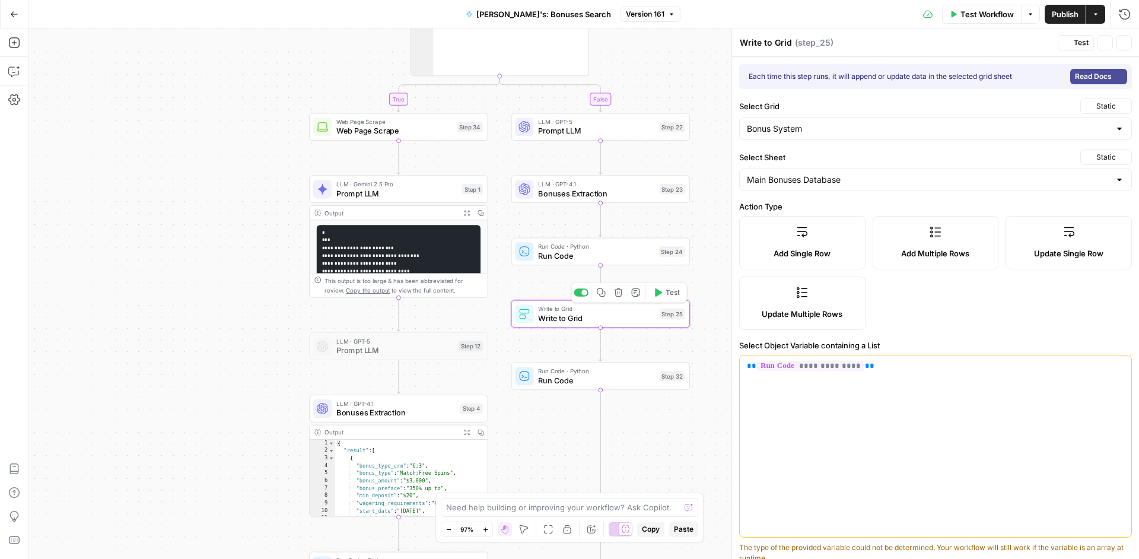
type input "id"
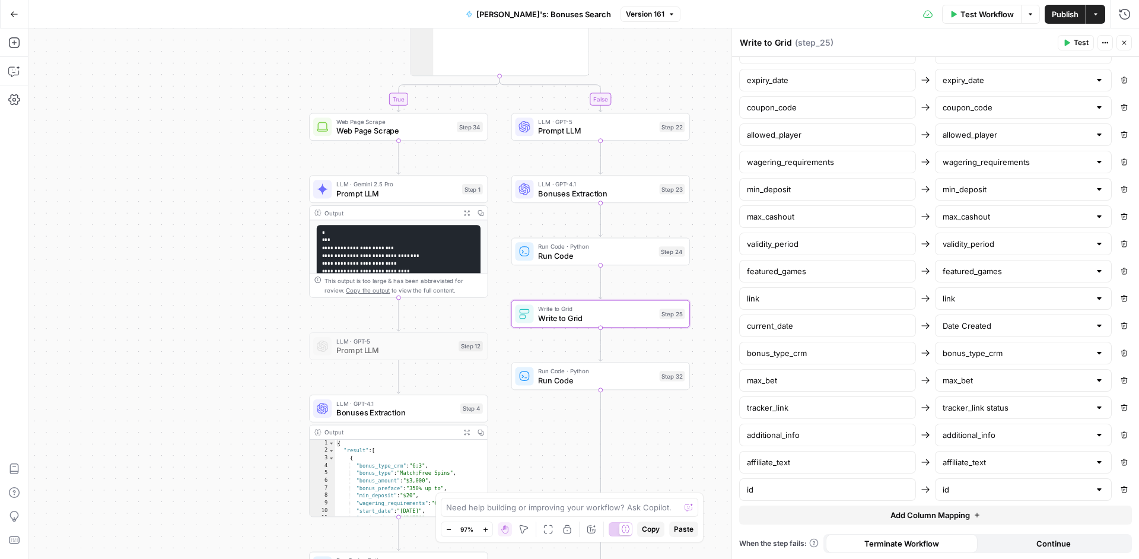
scroll to position [670, 0]
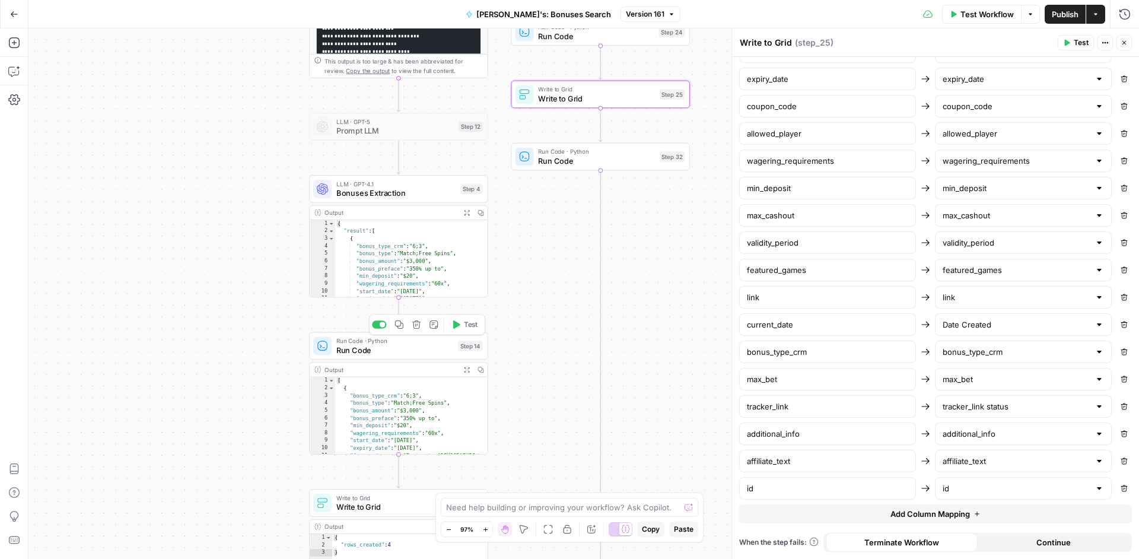
click at [440, 349] on span "Run Code" at bounding box center [394, 349] width 117 height 11
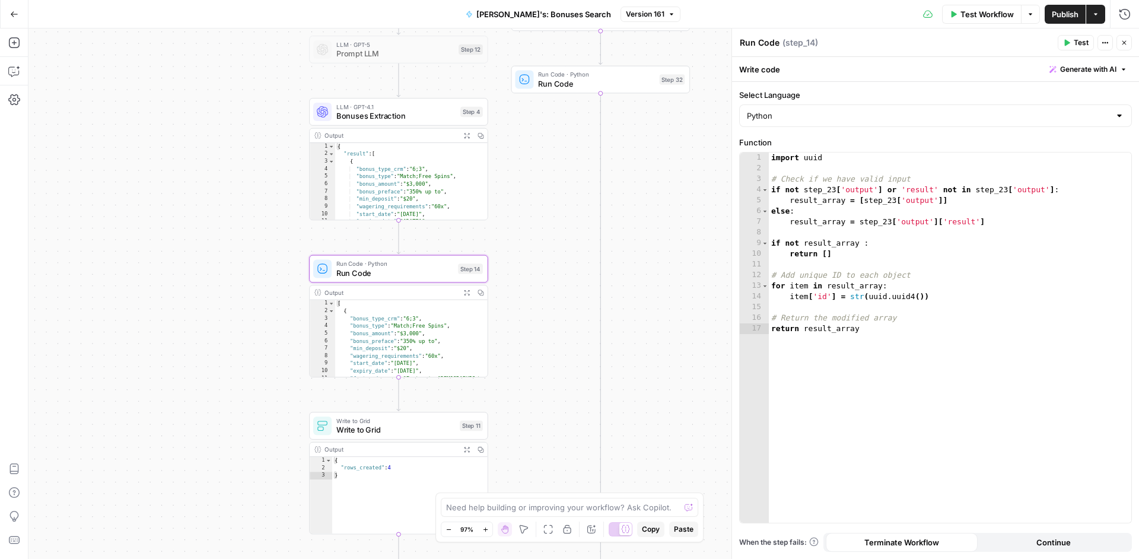
scroll to position [8, 0]
click at [406, 432] on span "Write to Grid" at bounding box center [395, 429] width 119 height 11
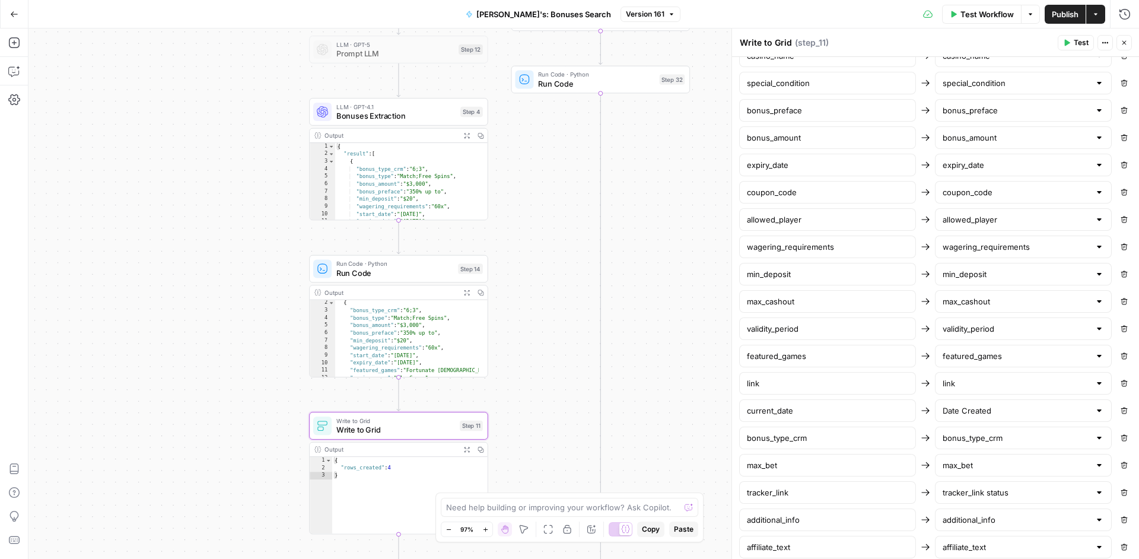
scroll to position [670, 0]
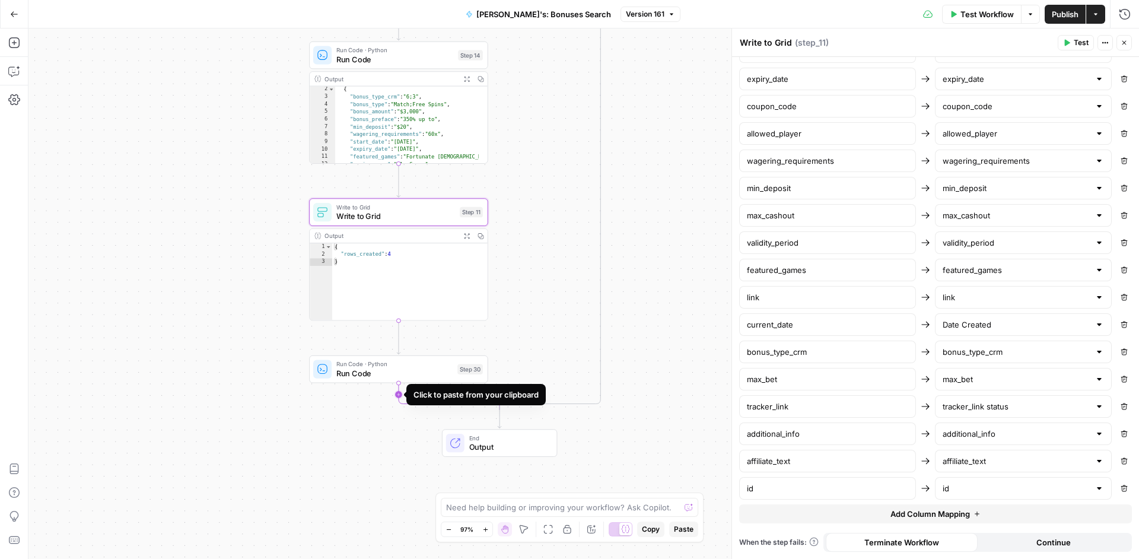
click at [415, 384] on div "Click to paste from your clipboard" at bounding box center [475, 394] width 139 height 21
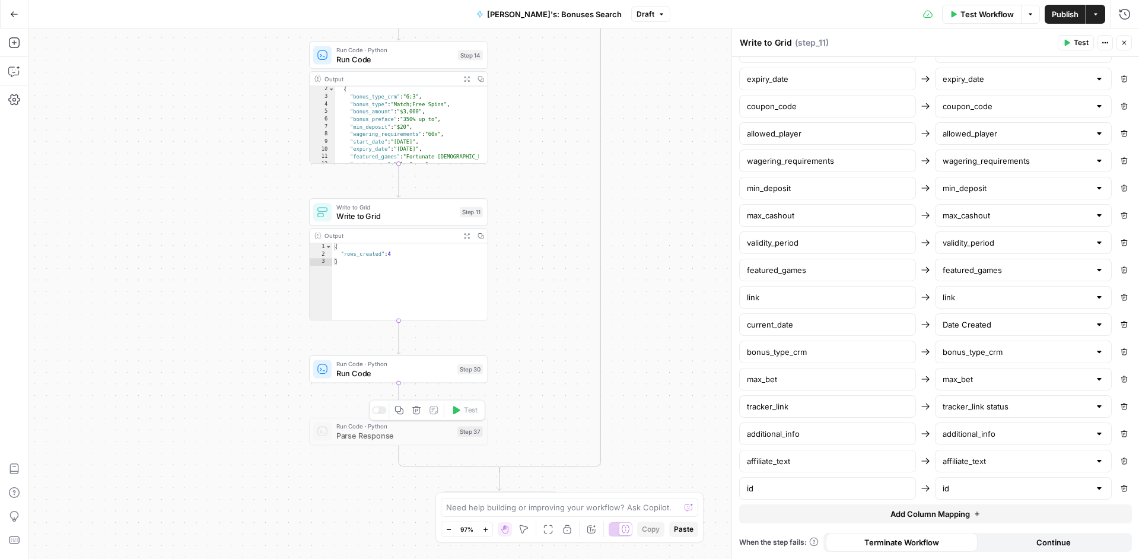
click at [569, 386] on div "**********" at bounding box center [583, 293] width 1110 height 530
click at [441, 378] on span "Run Code" at bounding box center [394, 372] width 116 height 11
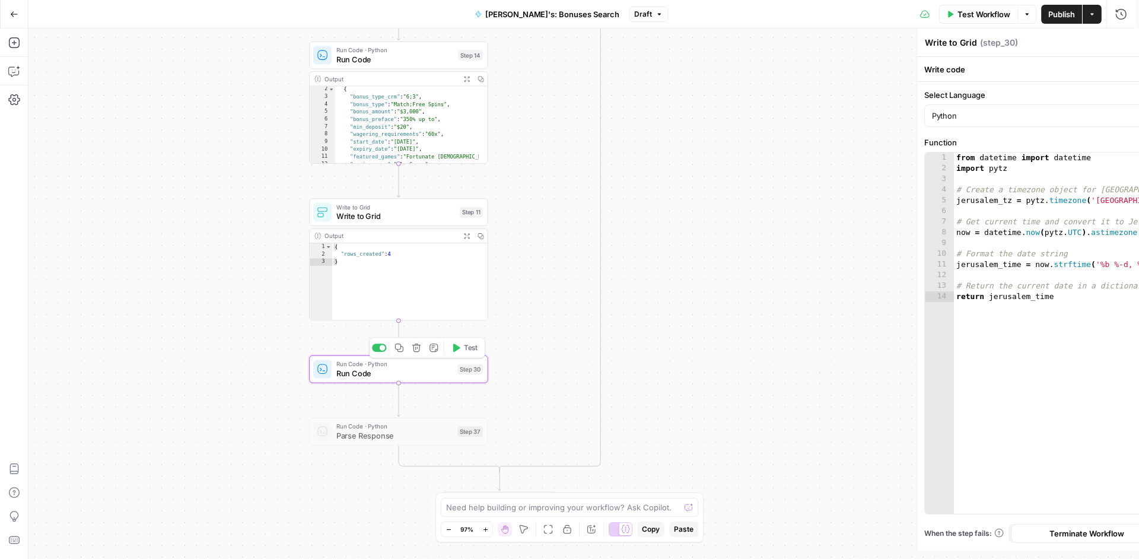
type textarea "Run Code"
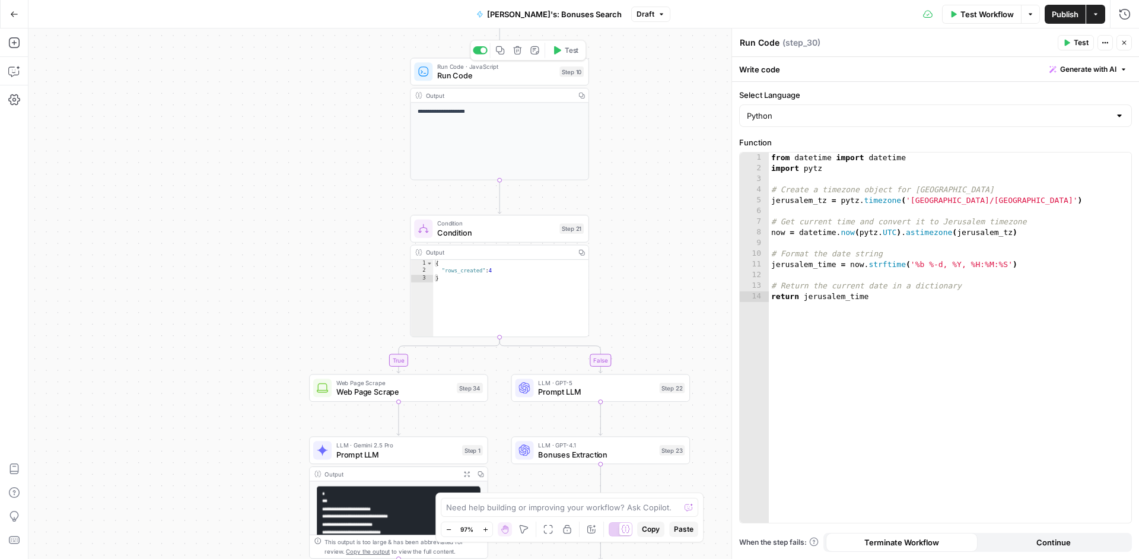
click at [524, 84] on div "Run Code · JavaScript Run Code Step 10 Copy step Delete step Add Note Test" at bounding box center [499, 72] width 179 height 28
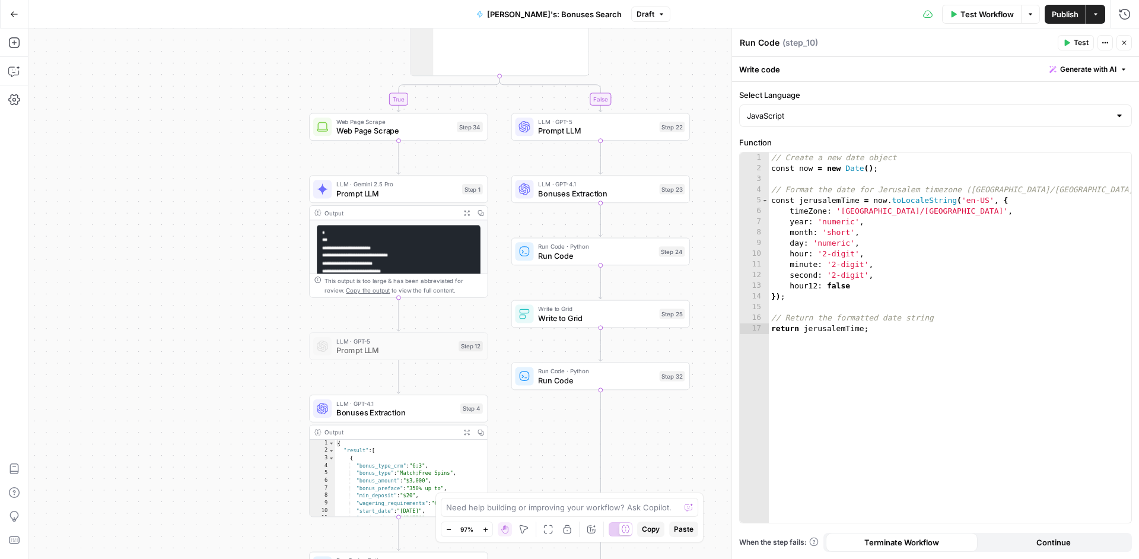
click at [626, 326] on div "Write to Grid Write to Grid Step 25 Copy step Delete step Add Note Test" at bounding box center [600, 314] width 179 height 28
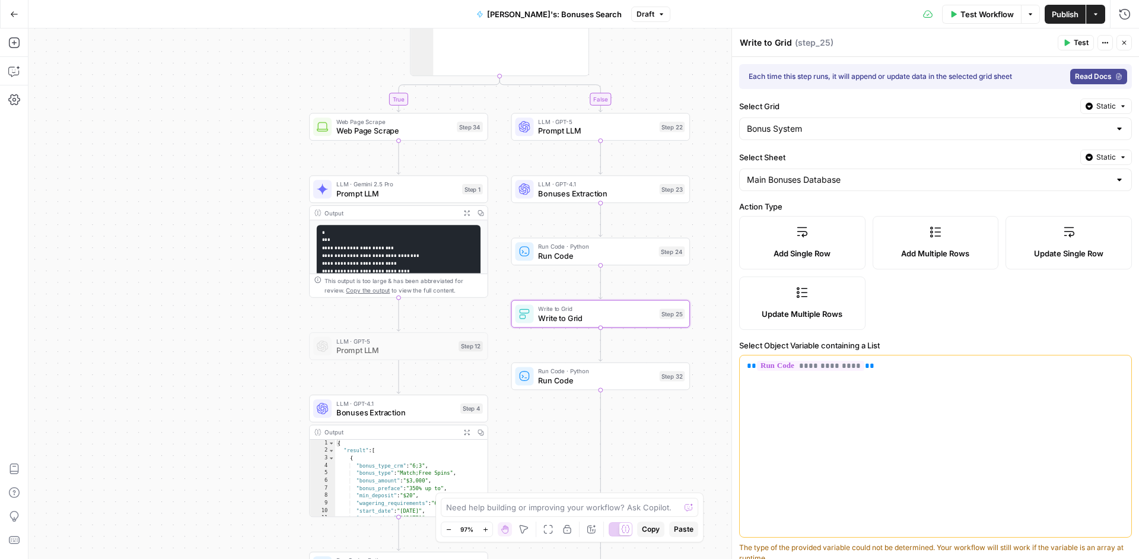
click at [638, 389] on div "Run Code · Python Run Code Step 32 Copy step Delete step Add Note Test" at bounding box center [600, 376] width 179 height 28
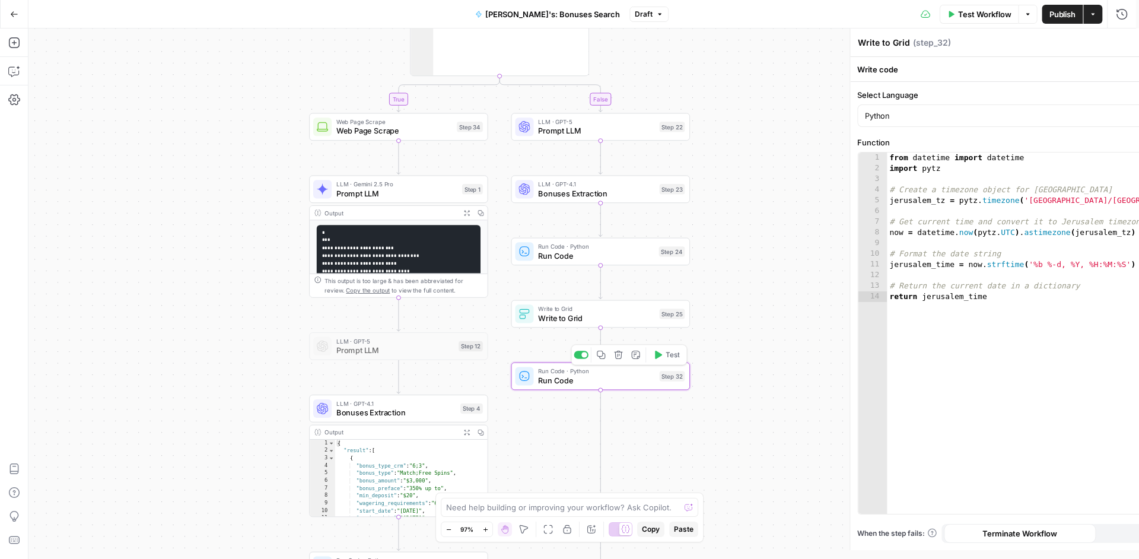
type textarea "Run Code"
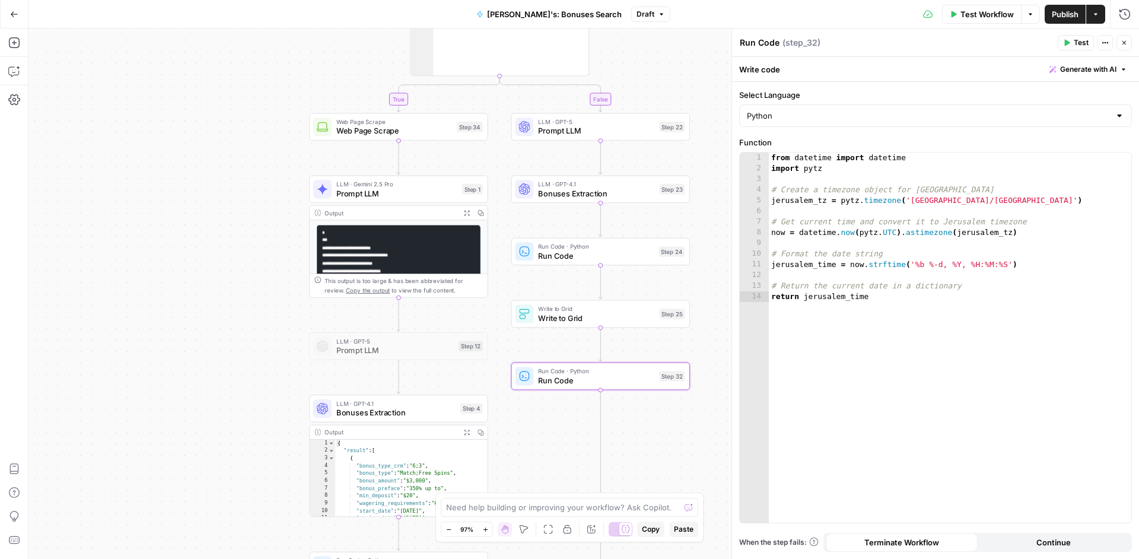
click at [619, 308] on span "Write to Grid" at bounding box center [596, 308] width 116 height 9
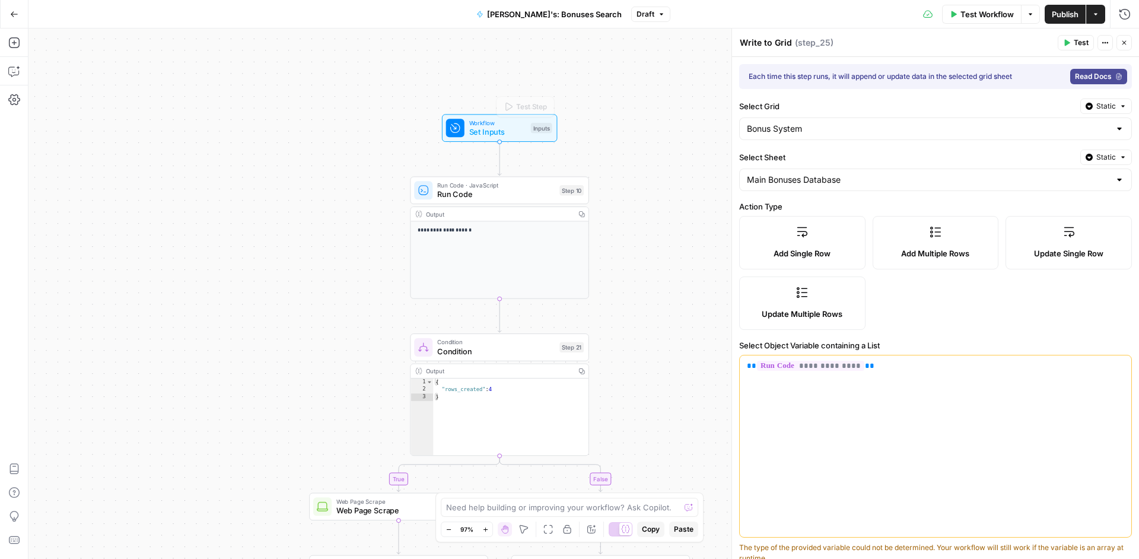
click at [525, 200] on span "Run Code" at bounding box center [495, 194] width 117 height 11
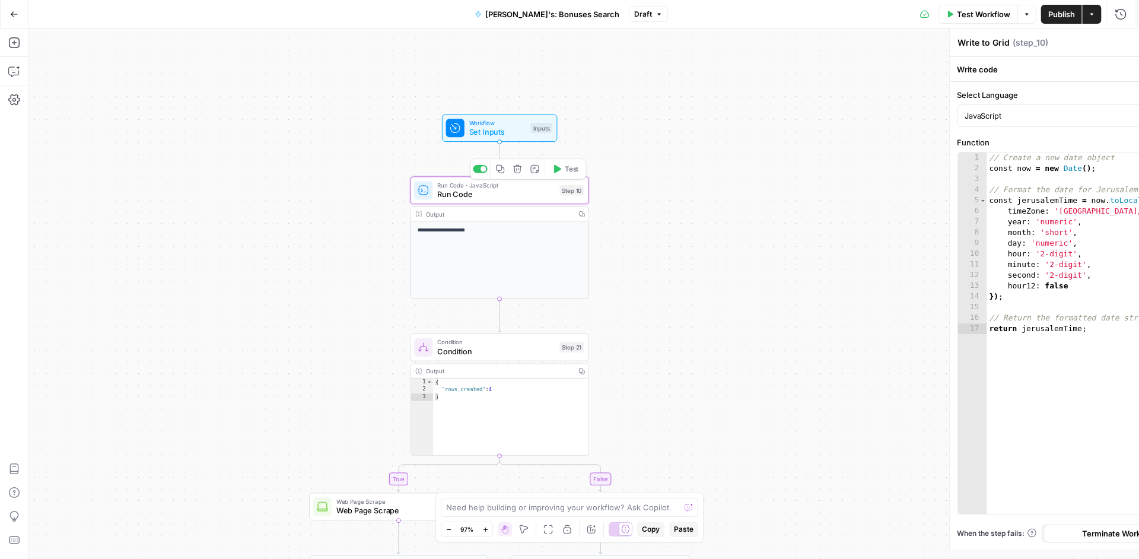
type textarea "Run Code"
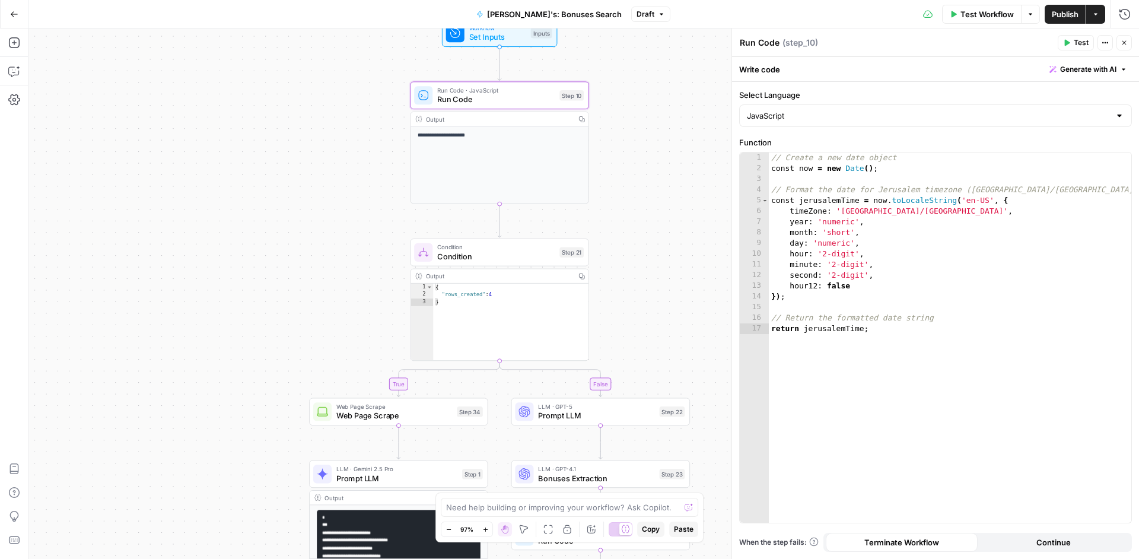
click at [642, 422] on div "LLM · GPT-5 Prompt LLM Step 22 Copy step Delete step Add Note Test" at bounding box center [600, 411] width 179 height 28
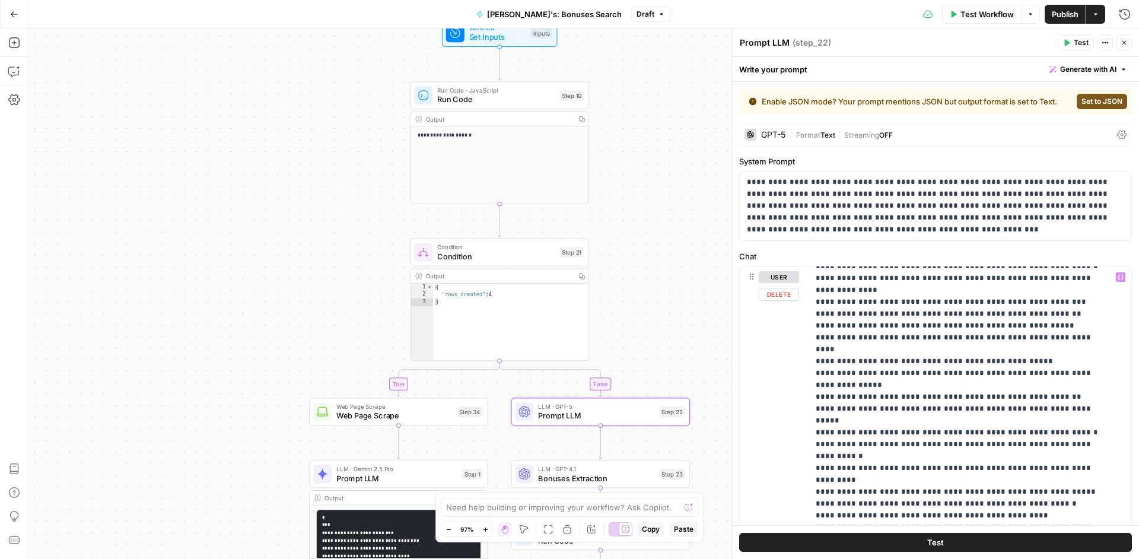
scroll to position [3923, 0]
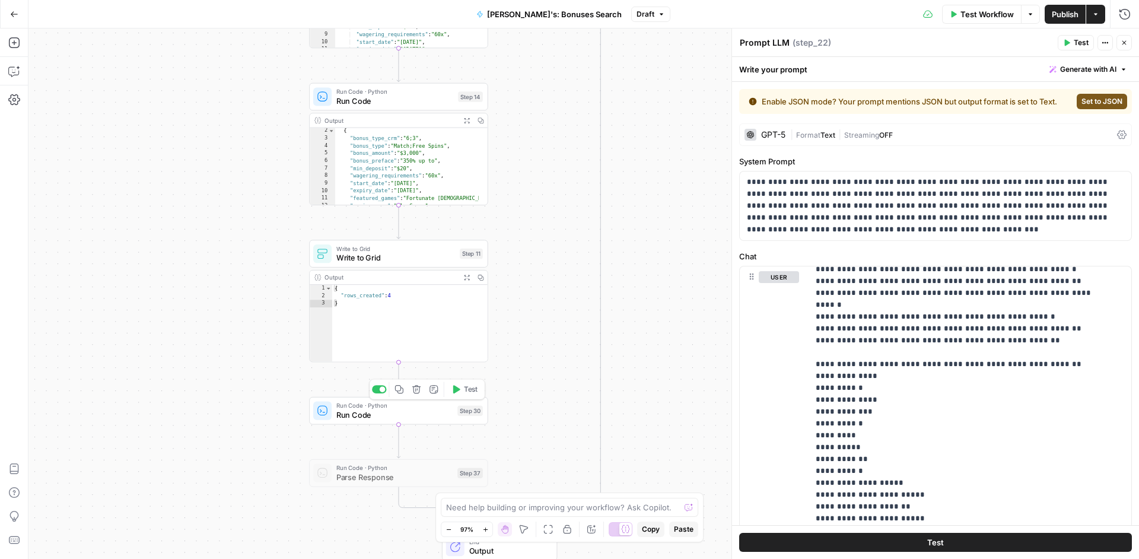
click at [435, 419] on span "Run Code" at bounding box center [394, 414] width 116 height 11
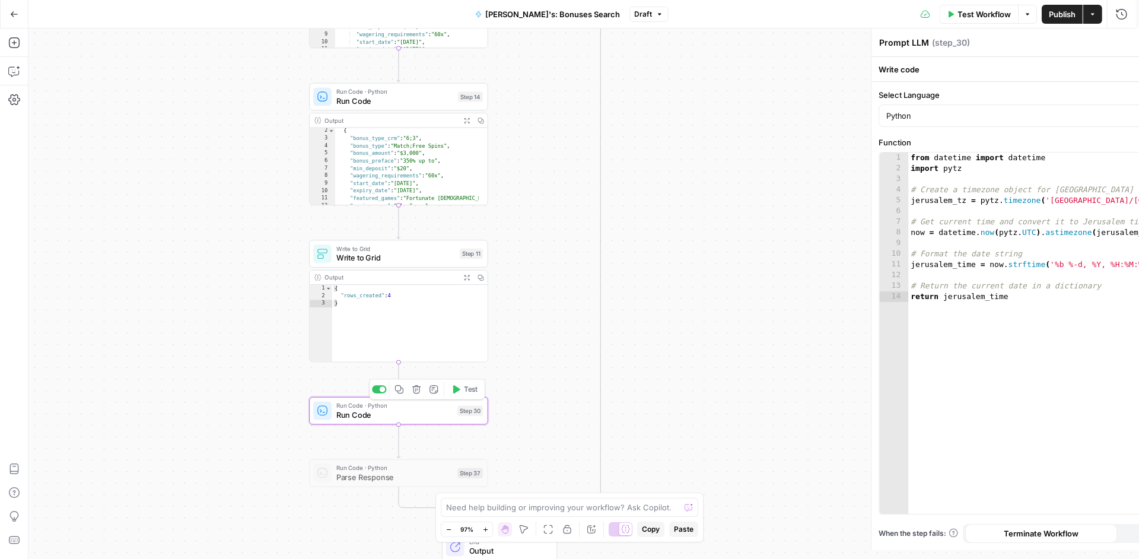
type textarea "Run Code"
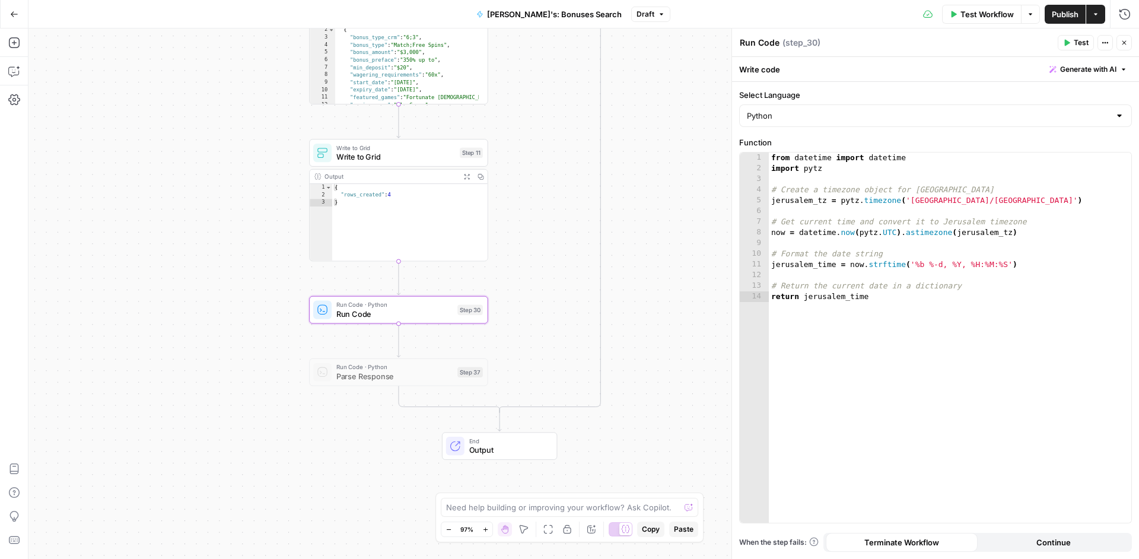
click at [543, 450] on span "Output" at bounding box center [508, 449] width 78 height 11
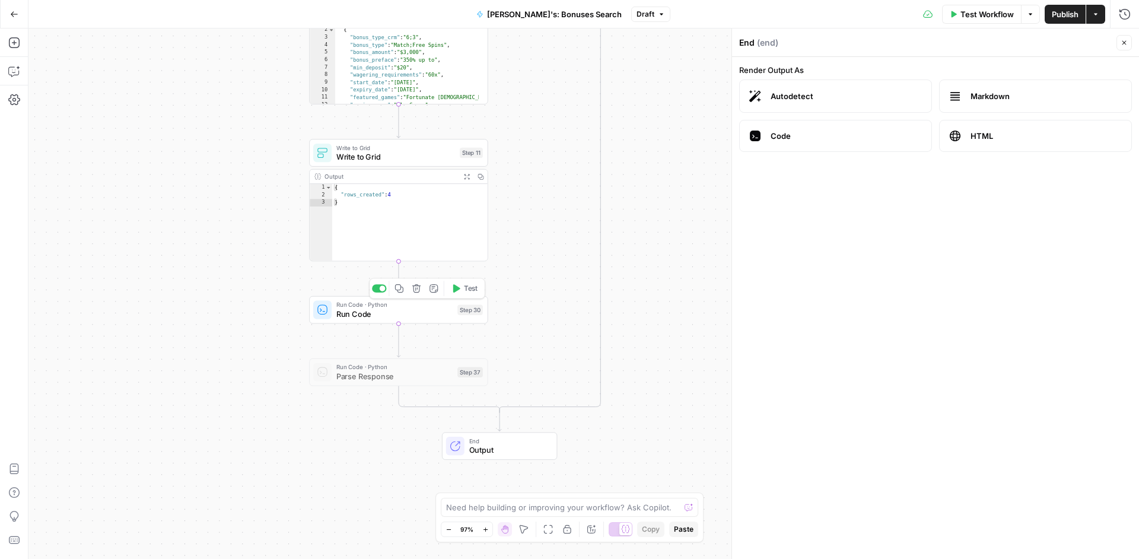
click at [408, 316] on span "Run Code" at bounding box center [394, 313] width 116 height 11
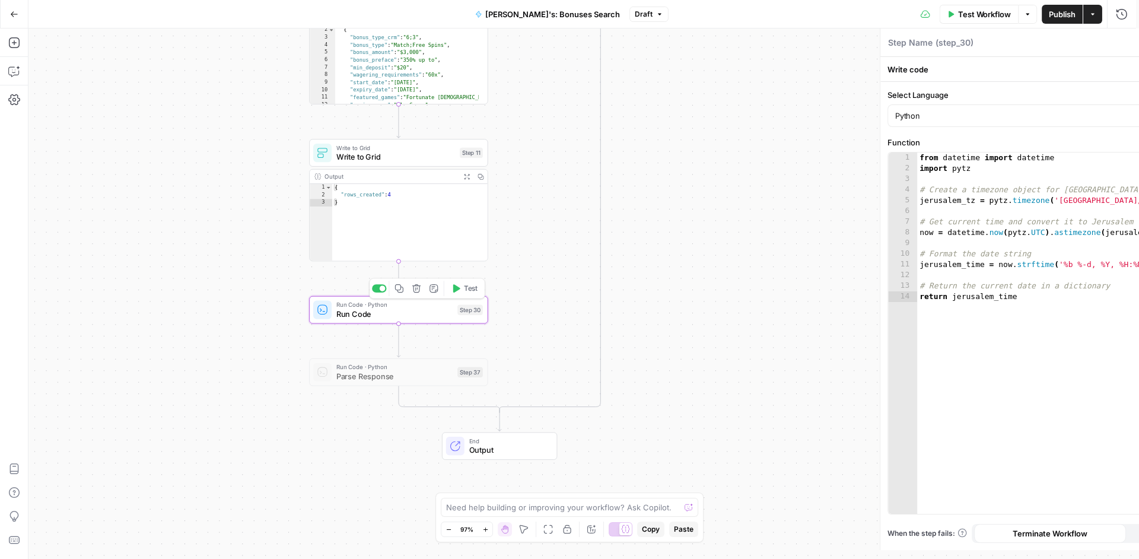
type textarea "Run Code"
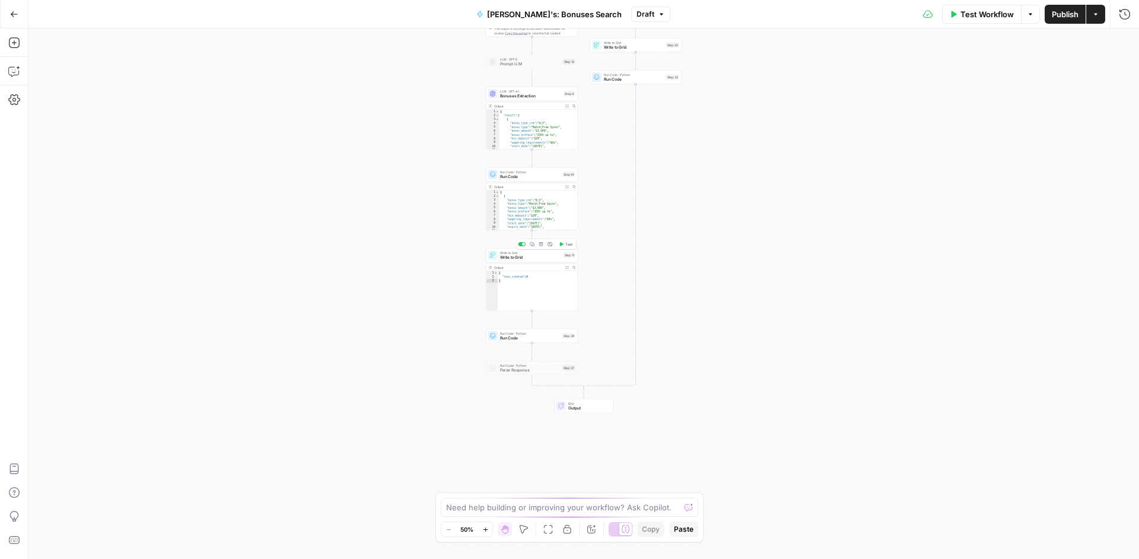
drag, startPoint x: 540, startPoint y: 261, endPoint x: 644, endPoint y: 265, distance: 104.5
click at [540, 261] on div "Write to Grid Write to Grid Step 11 Copy step Delete step Add Note Test" at bounding box center [532, 255] width 92 height 14
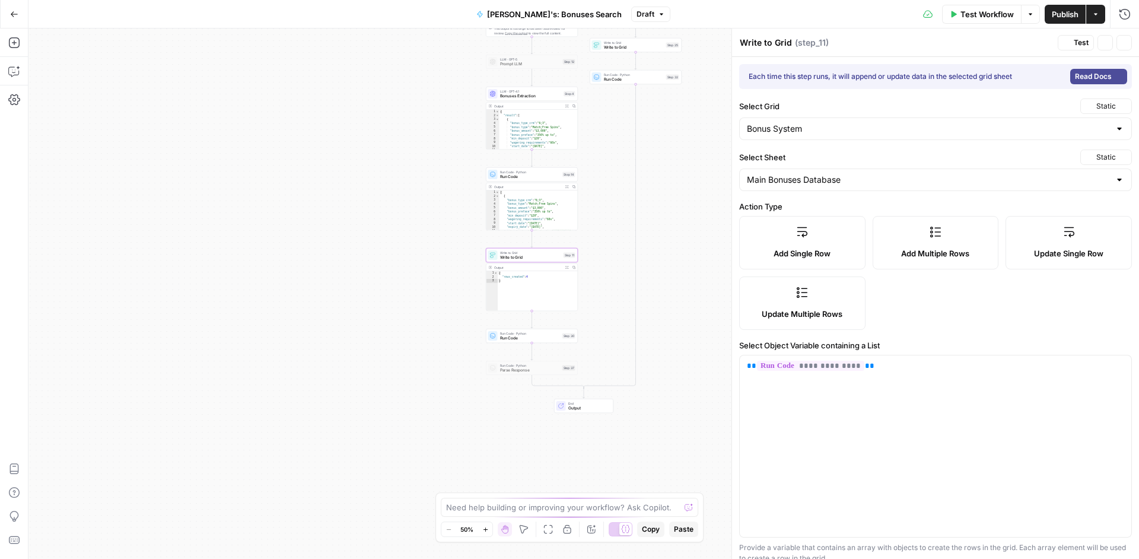
type input "bonus_type"
type input "casino_name"
type input "special_condition"
type input "bonus_preface"
type input "bonus_amount"
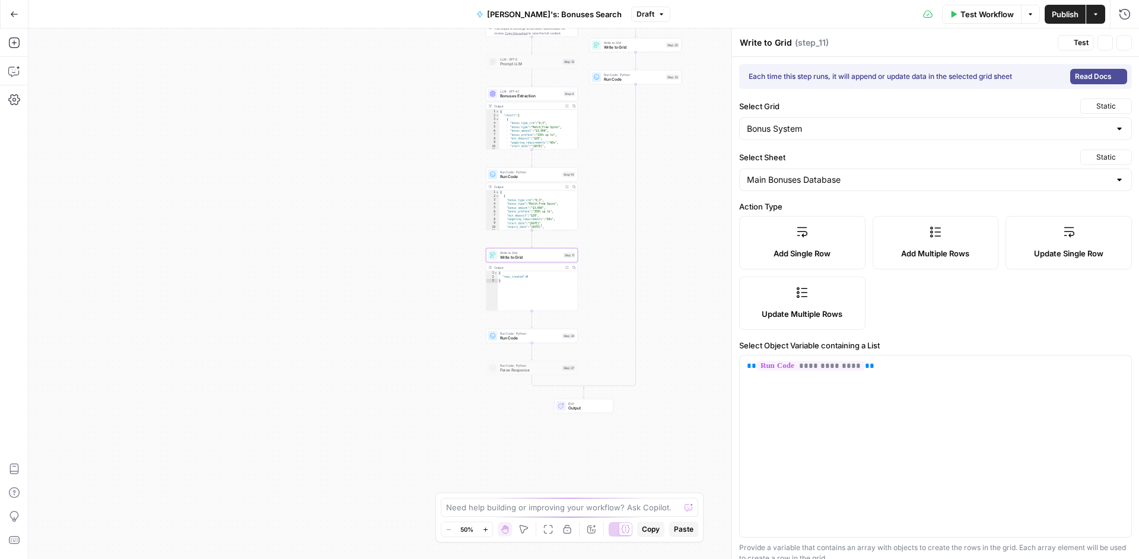
type input "expiry_date"
type input "coupon_code"
type input "allowed_player"
type input "wagering_requirements"
type input "min_deposit"
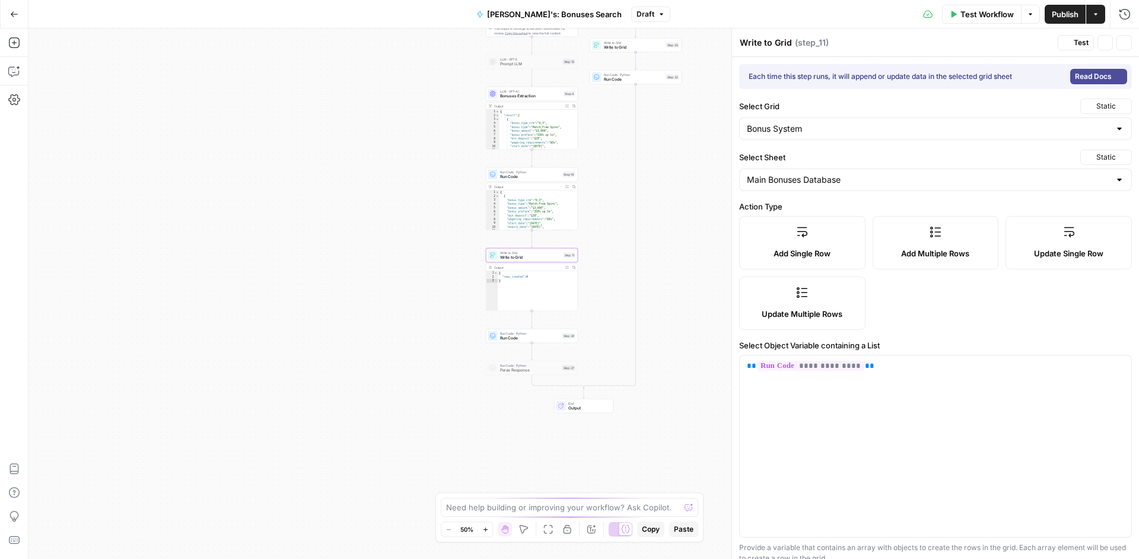
type input "max_cashout"
type input "validity_period"
type input "featured_games"
type input "link"
type input "Date Created"
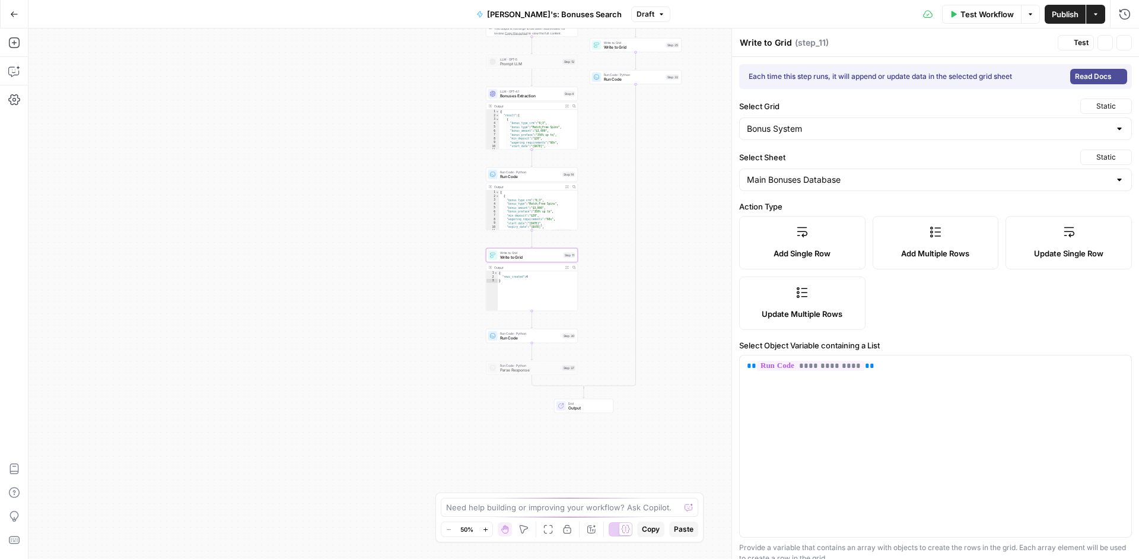
type input "bonus_type_crm"
type input "max_bet"
type input "tracker_link status"
type input "additional_info"
type input "affiliate_text"
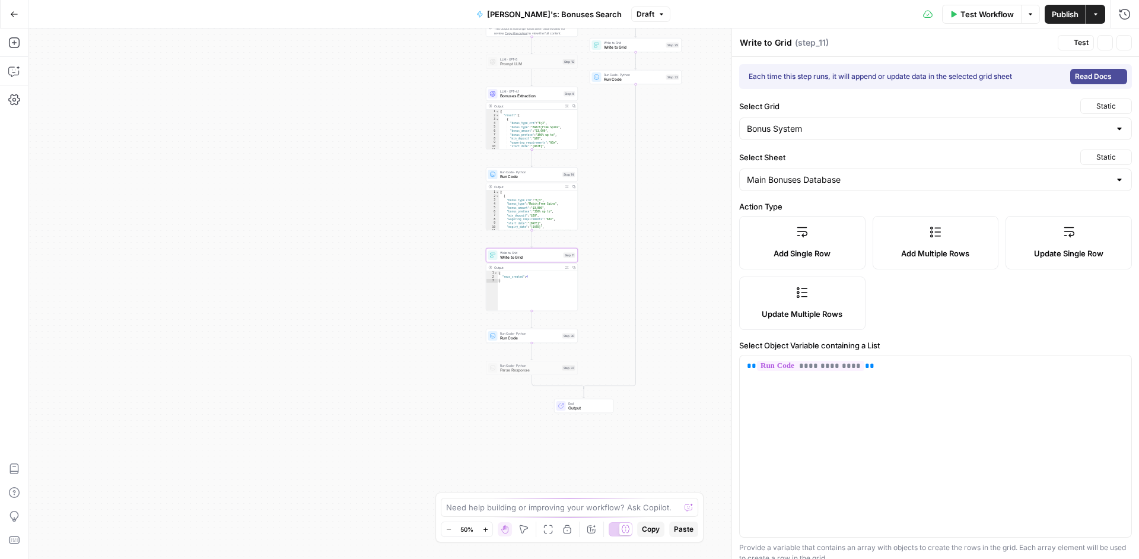
type input "id"
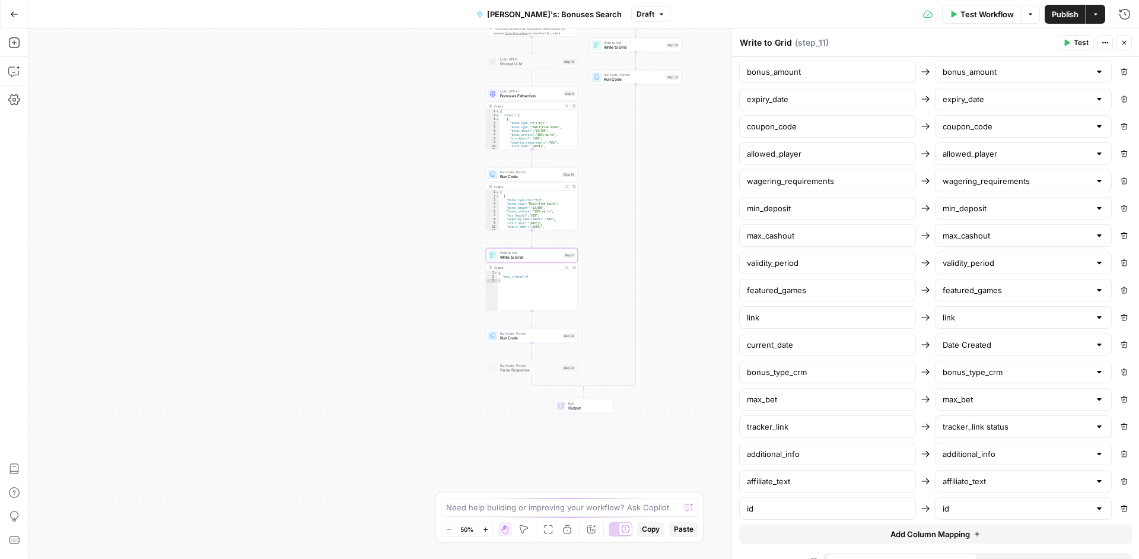
scroll to position [670, 0]
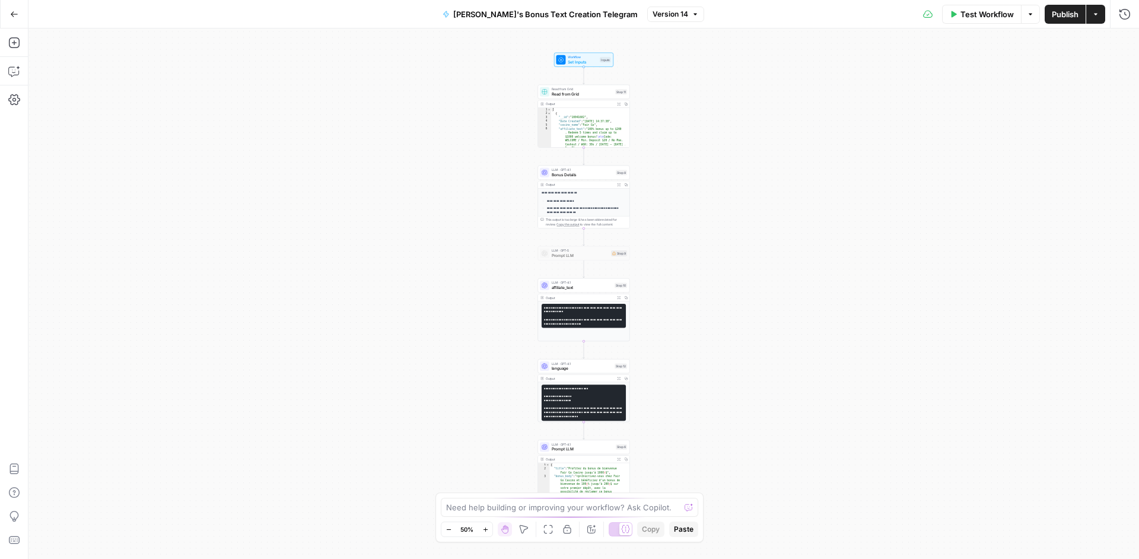
click at [580, 98] on div "Read from Grid Read from Grid Step 11 Copy step Delete step Add Note Test" at bounding box center [583, 92] width 92 height 14
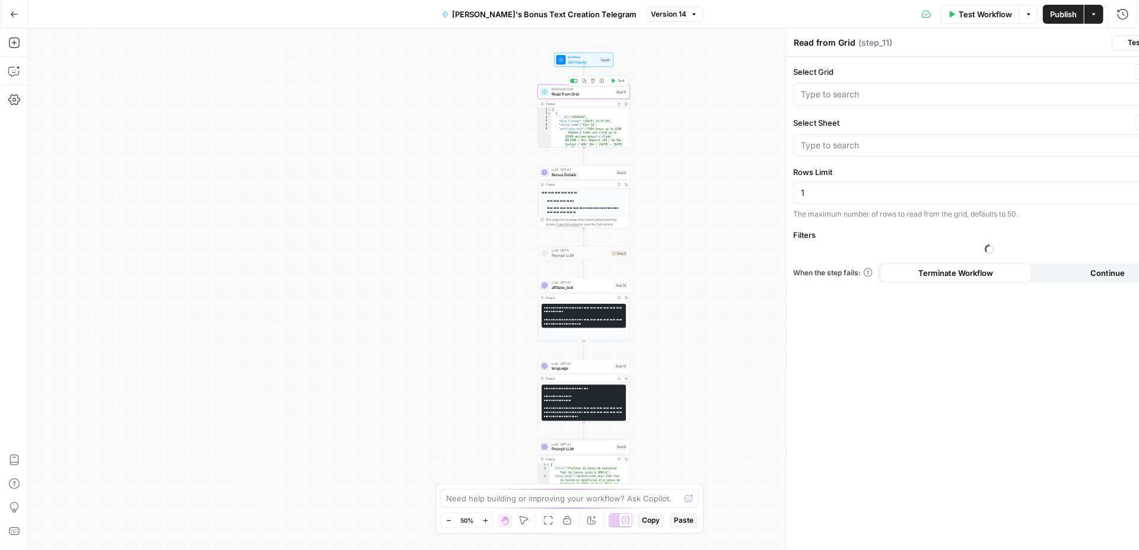
type input "Main Bonuses Database"
type input "Bonus System"
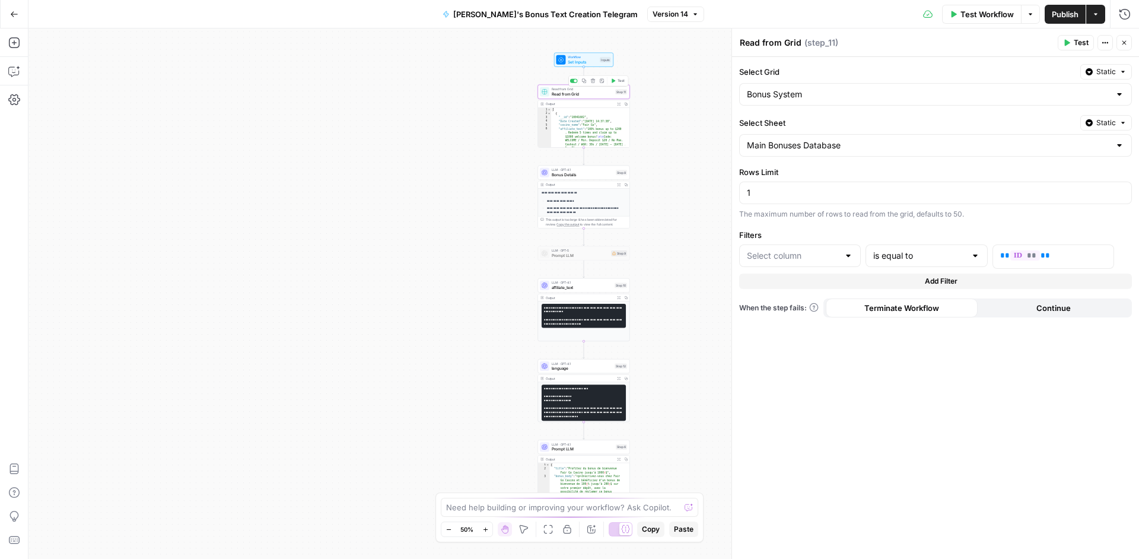
type input "id"
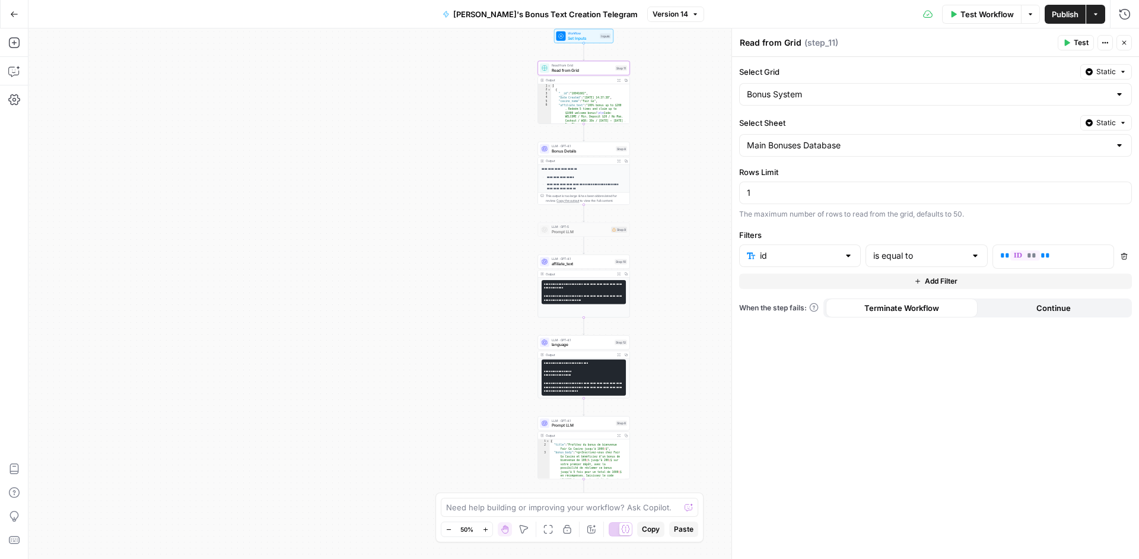
scroll to position [19, 0]
